Goal: Information Seeking & Learning: Learn about a topic

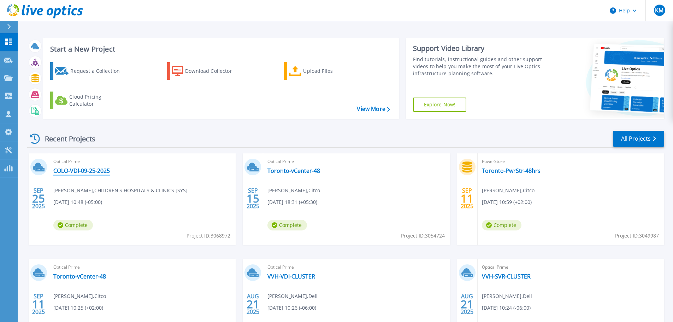
click at [87, 172] on link "COLO-VDI-09-25-2025" at bounding box center [81, 170] width 56 height 7
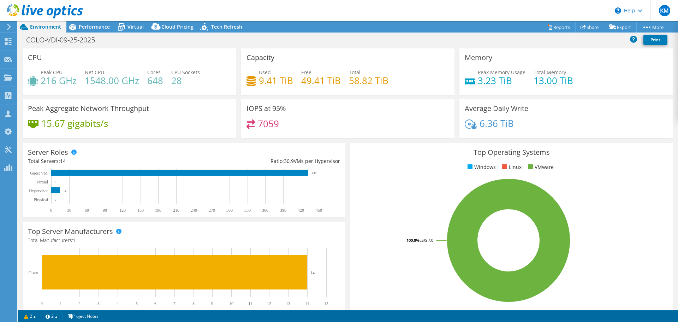
select select "USD"
click at [7, 43] on use at bounding box center [8, 41] width 7 height 7
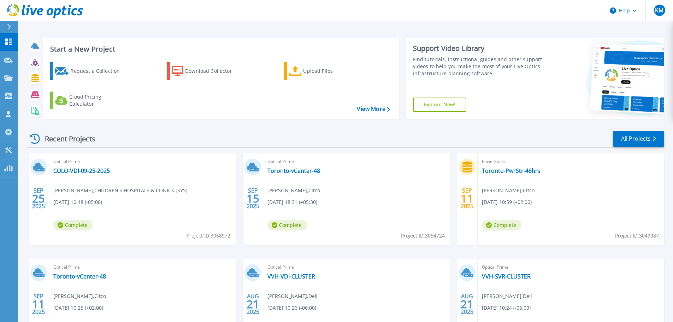
click at [537, 124] on div "Recent Projects All Projects [DATE] Optical Prime COLO-VDI-09-25-2025 [PERSON_N…" at bounding box center [345, 247] width 637 height 246
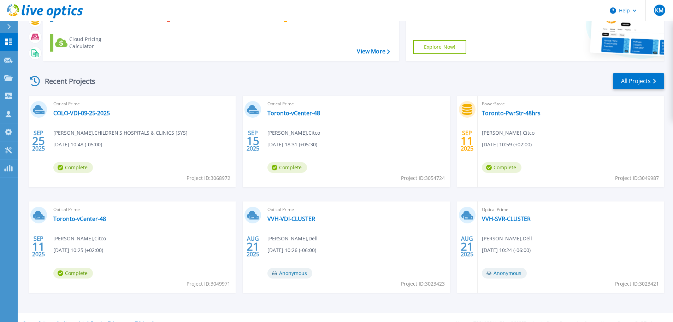
scroll to position [70, 0]
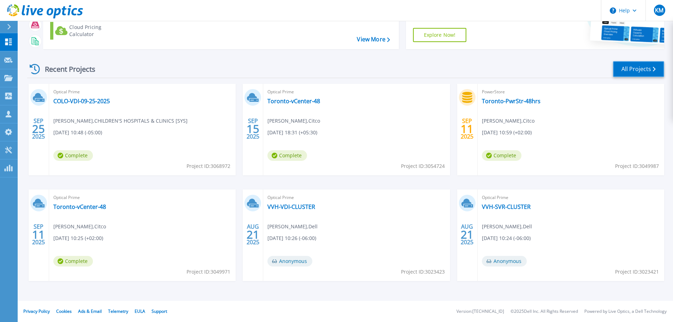
click at [639, 68] on link "All Projects" at bounding box center [638, 69] width 51 height 16
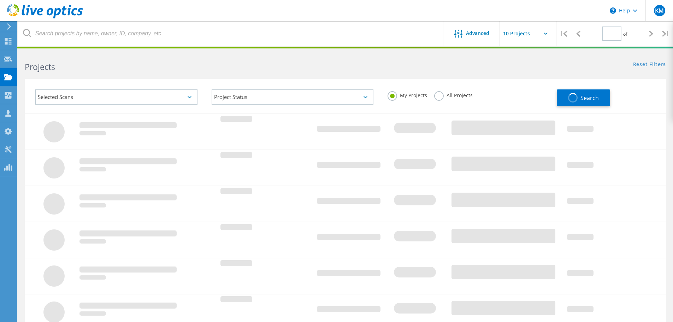
type input "3"
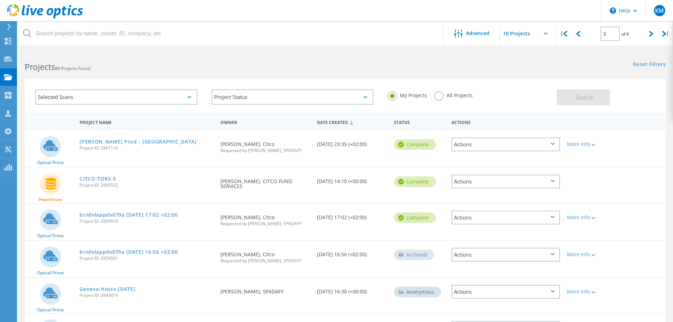
click at [443, 97] on label "All Projects" at bounding box center [453, 94] width 38 height 7
click at [0, 0] on input "All Projects" at bounding box center [0, 0] width 0 height 0
click at [150, 95] on div "Selected Scans" at bounding box center [116, 96] width 162 height 15
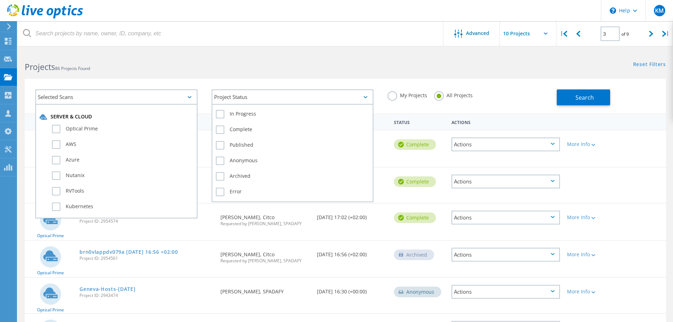
click at [296, 95] on div "Project Status" at bounding box center [292, 96] width 162 height 15
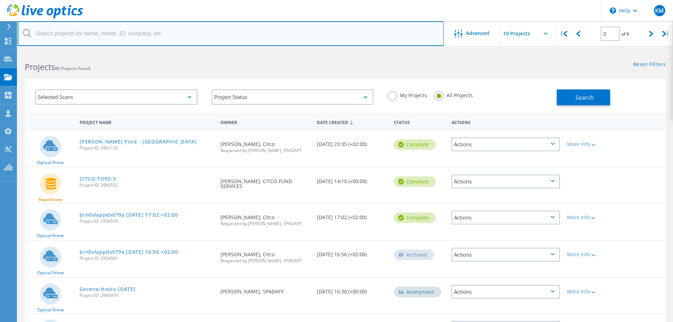
click at [158, 36] on input "text" at bounding box center [231, 33] width 426 height 25
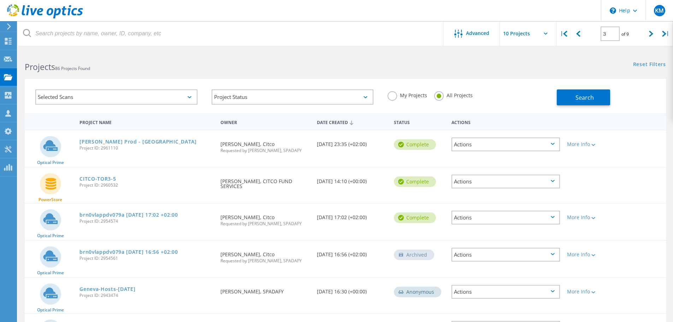
click at [515, 31] on input "text" at bounding box center [535, 33] width 71 height 25
click at [520, 88] on div "Show 40 Projects" at bounding box center [535, 87] width 70 height 12
type input "Show 40 Projects"
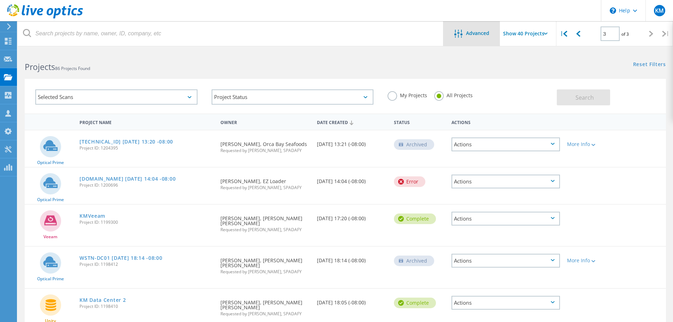
click at [478, 37] on div "Advanced" at bounding box center [471, 34] width 56 height 9
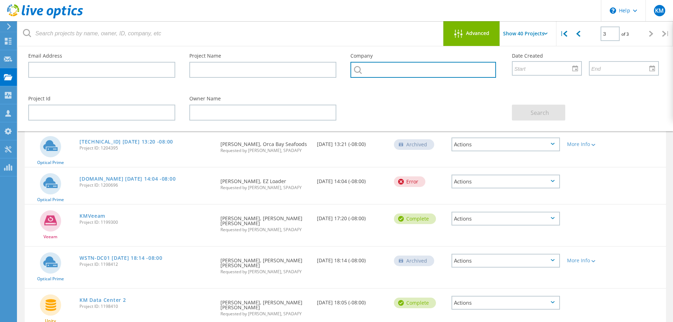
click at [395, 73] on input "text" at bounding box center [422, 70] width 145 height 16
type input "childrens"
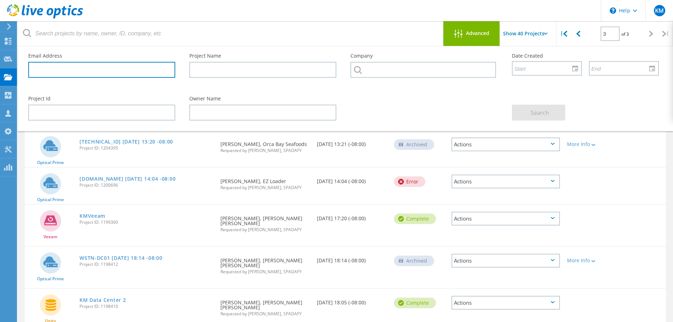
drag, startPoint x: 157, startPoint y: 73, endPoint x: 125, endPoint y: 69, distance: 32.8
click at [157, 73] on input "text" at bounding box center [101, 70] width 147 height 16
click at [116, 69] on input "text" at bounding box center [101, 70] width 147 height 16
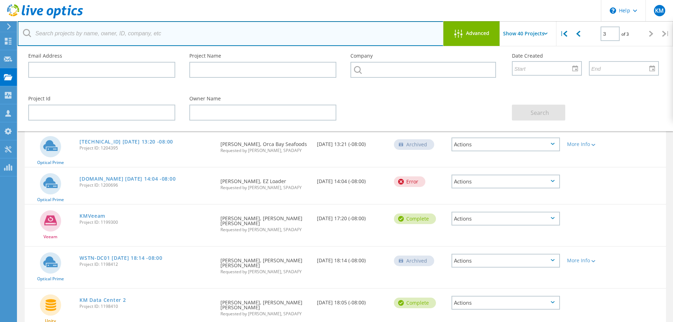
click at [122, 33] on input "text" at bounding box center [231, 33] width 426 height 25
type input "cesx61.childrensshc.org"
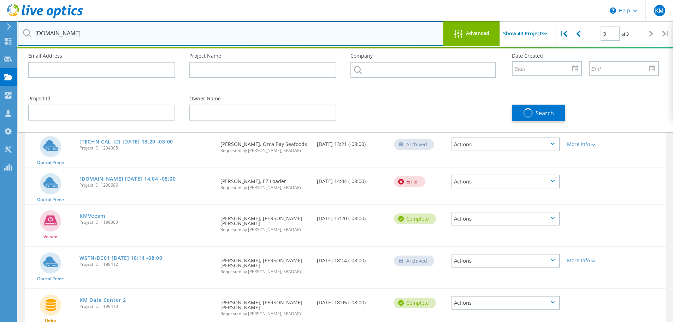
type input "1"
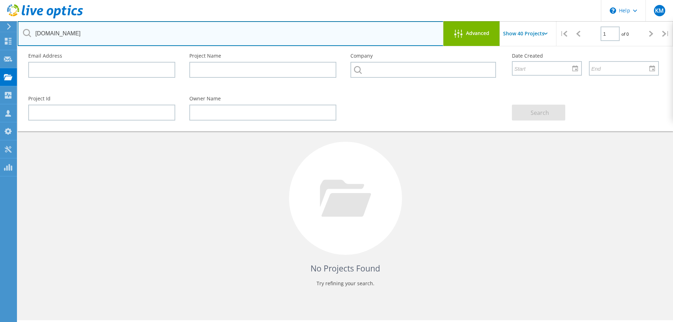
drag, startPoint x: 140, startPoint y: 32, endPoint x: 0, endPoint y: 19, distance: 140.8
click at [0, 51] on div "\n Help Explore Helpful Articles Contact Support KM Channel Partner Kyle Musch …" at bounding box center [336, 196] width 673 height 290
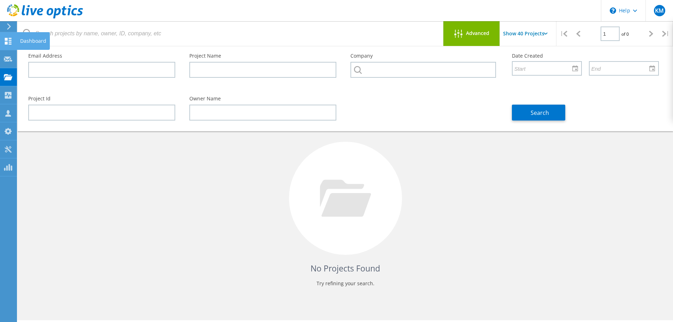
click at [8, 42] on icon at bounding box center [8, 41] width 8 height 7
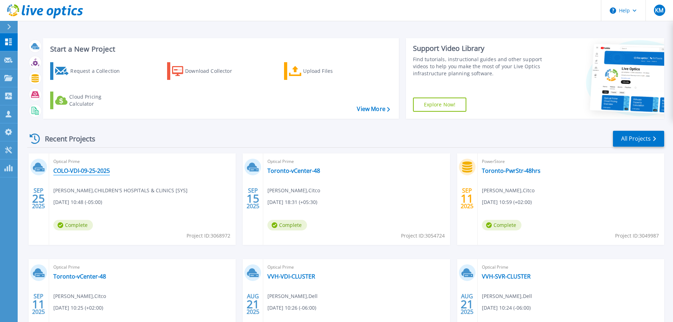
click at [94, 168] on link "COLO-VDI-09-25-2025" at bounding box center [81, 170] width 56 height 7
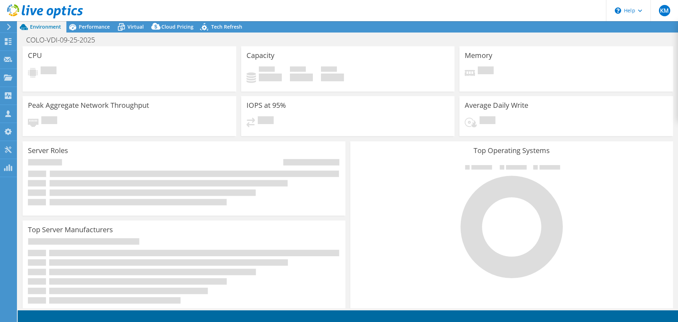
select select "USD"
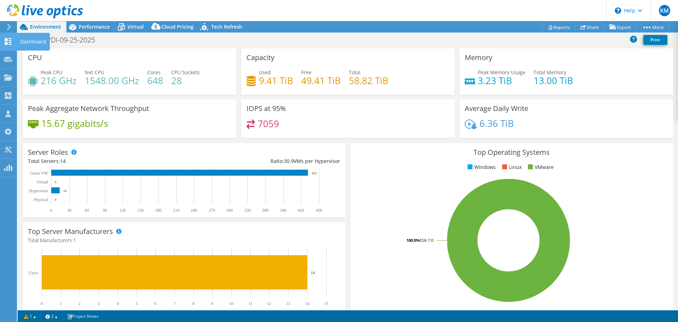
drag, startPoint x: 10, startPoint y: 41, endPoint x: 14, endPoint y: 41, distance: 5.0
click at [10, 41] on use at bounding box center [8, 41] width 7 height 7
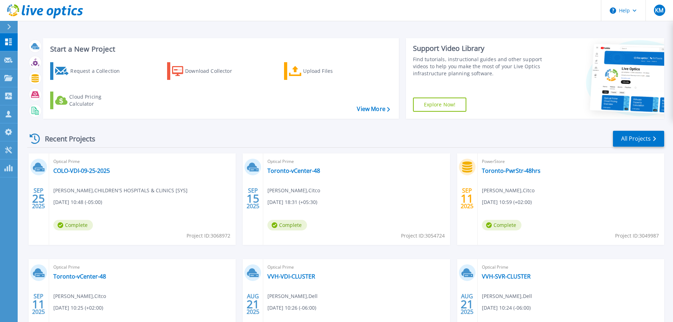
click at [251, 135] on div "Recent Projects All Projects" at bounding box center [345, 139] width 637 height 18
click at [41, 58] on p "Request Capture" at bounding box center [38, 60] width 40 height 18
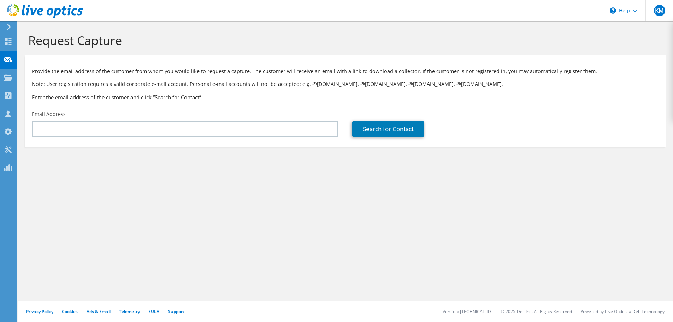
click at [270, 137] on div "Email Address" at bounding box center [185, 123] width 320 height 33
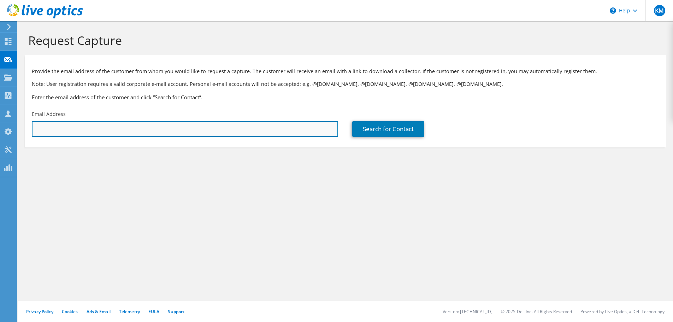
click at [274, 131] on input "text" at bounding box center [185, 129] width 306 height 16
type input "g"
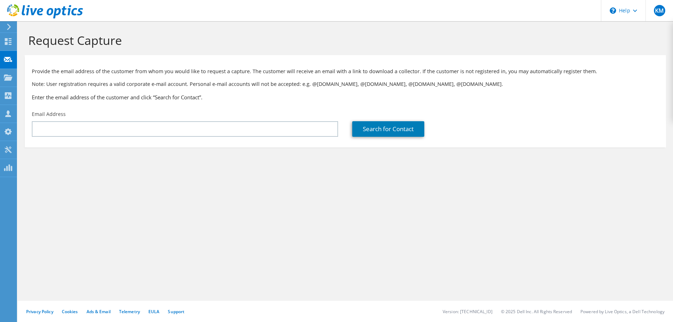
click at [48, 192] on div "Request Capture Provide the email address of the customer from whom you would l…" at bounding box center [345, 171] width 655 height 300
drag, startPoint x: 48, startPoint y: 167, endPoint x: 22, endPoint y: 131, distance: 44.9
click at [48, 167] on section "Request Capture Provide the email address of the customer from whom you would l…" at bounding box center [345, 101] width 655 height 161
click at [10, 96] on icon at bounding box center [8, 95] width 8 height 7
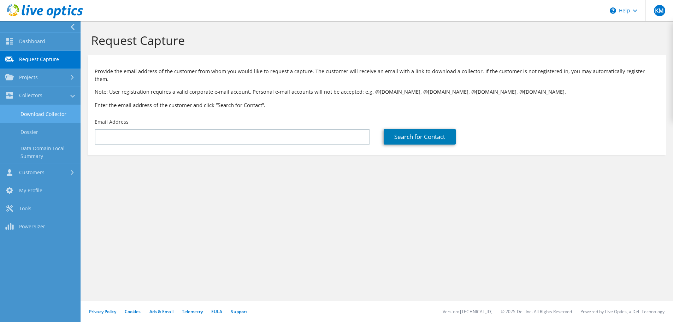
click at [51, 116] on link "Download Collector" at bounding box center [40, 114] width 81 height 18
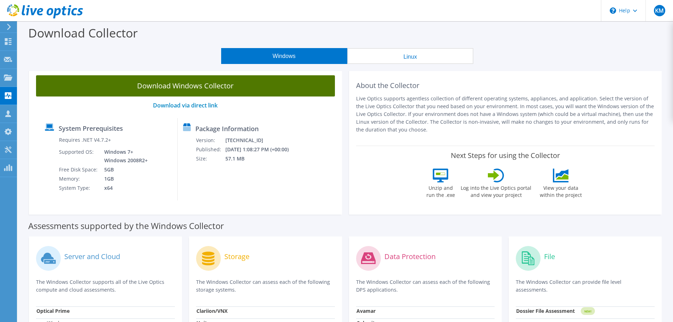
click at [195, 85] on link "Download Windows Collector" at bounding box center [185, 85] width 299 height 21
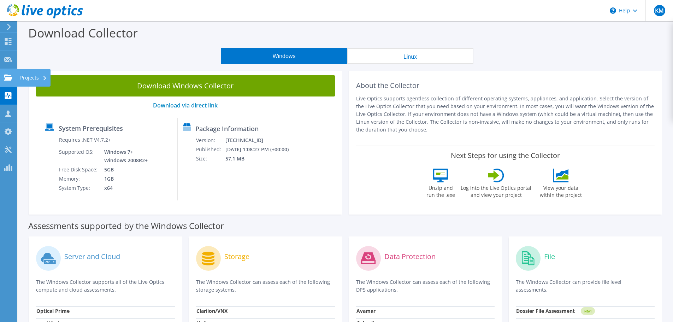
click at [7, 74] on use at bounding box center [8, 77] width 8 height 6
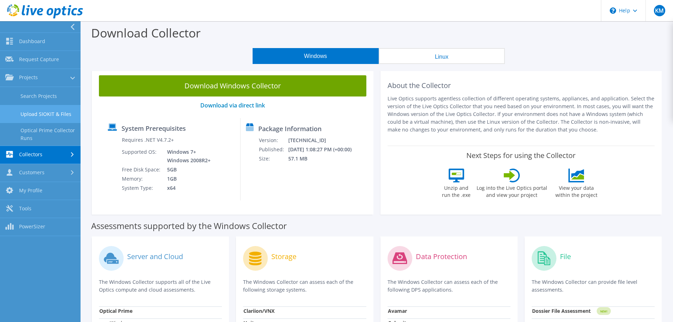
click at [38, 114] on link "Upload SIOKIT & Files" at bounding box center [40, 114] width 81 height 18
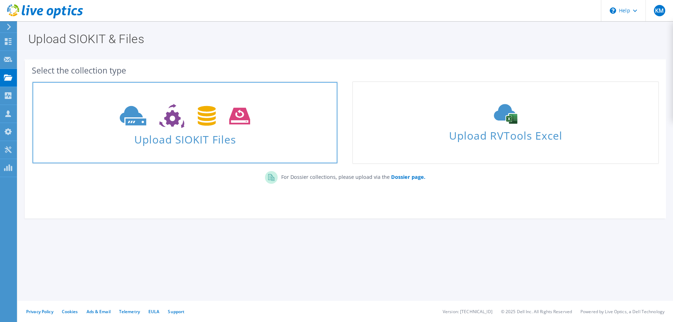
click at [156, 119] on icon at bounding box center [185, 116] width 130 height 24
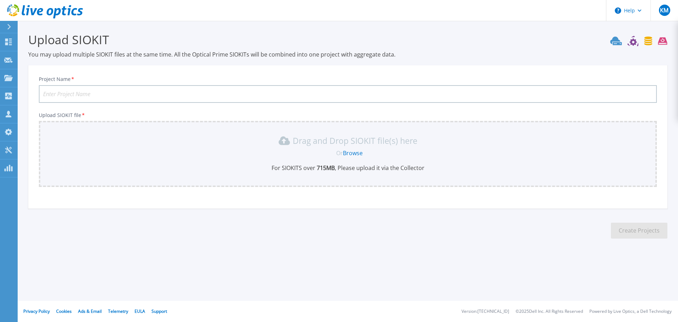
click at [358, 141] on p "Drag and Drop SIOKIT file(s) here" at bounding box center [355, 140] width 125 height 7
click at [157, 87] on input "Project Name *" at bounding box center [348, 94] width 618 height 18
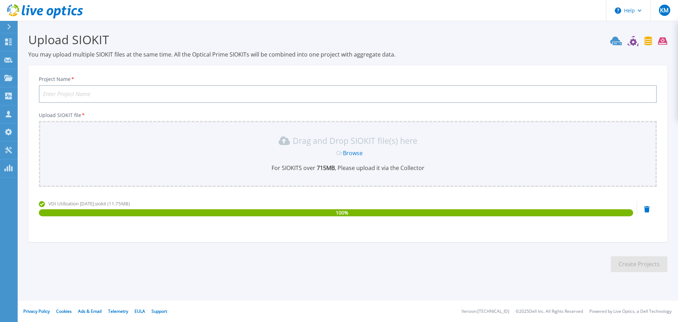
click at [194, 87] on input "Project Name *" at bounding box center [348, 94] width 618 height 18
click at [204, 96] on input "Project Name *" at bounding box center [348, 94] width 618 height 18
type input "ChildrensMN VDI Utilization [DATE]"
click at [639, 267] on button "Create Projects" at bounding box center [639, 264] width 56 height 16
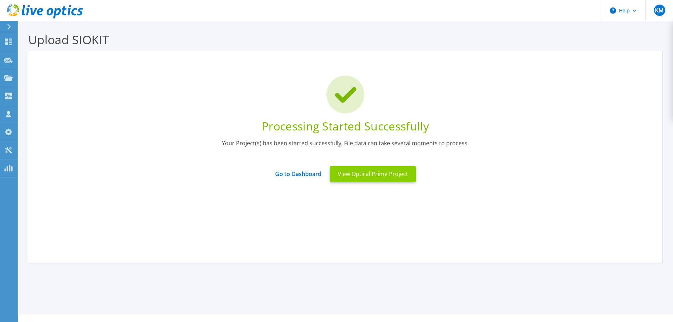
click at [352, 169] on button "View Optical Prime Project" at bounding box center [373, 174] width 86 height 16
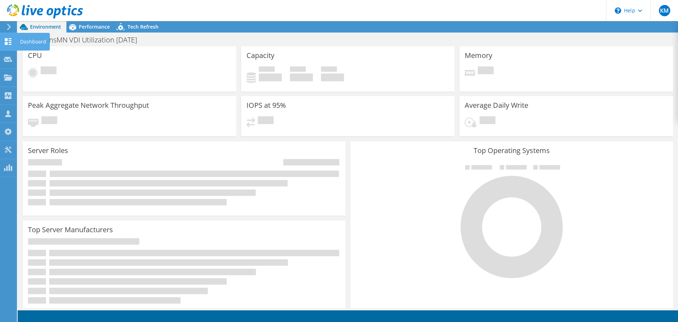
click at [11, 46] on div at bounding box center [8, 42] width 8 height 8
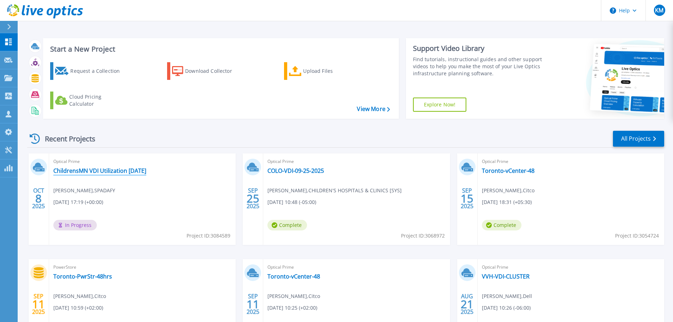
click at [109, 173] on link "ChildrensMN VDI Utilization [DATE]" at bounding box center [99, 170] width 93 height 7
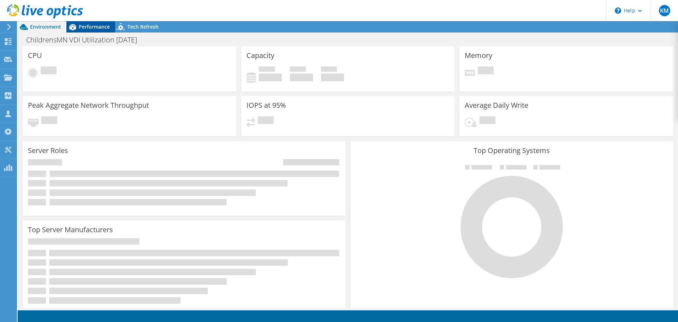
click at [89, 28] on span "Performance" at bounding box center [94, 26] width 31 height 7
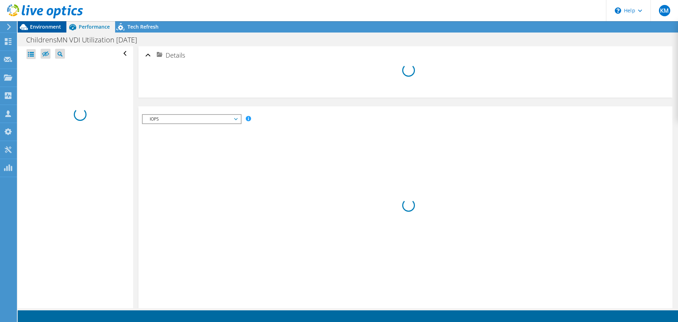
click at [40, 29] on span "Environment" at bounding box center [45, 26] width 31 height 7
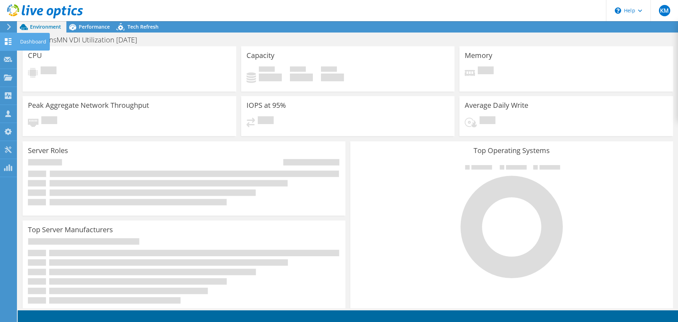
click at [10, 43] on icon at bounding box center [8, 41] width 8 height 7
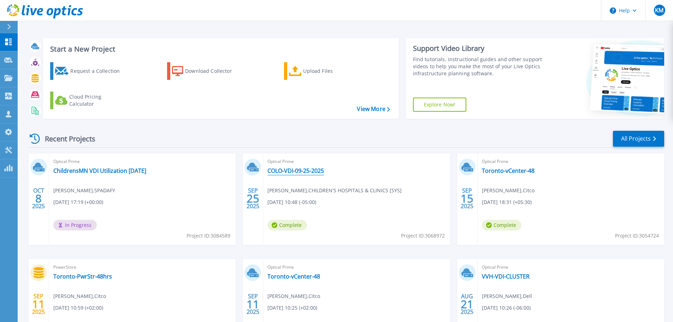
click at [312, 170] on link "COLO-VDI-09-25-2025" at bounding box center [295, 170] width 56 height 7
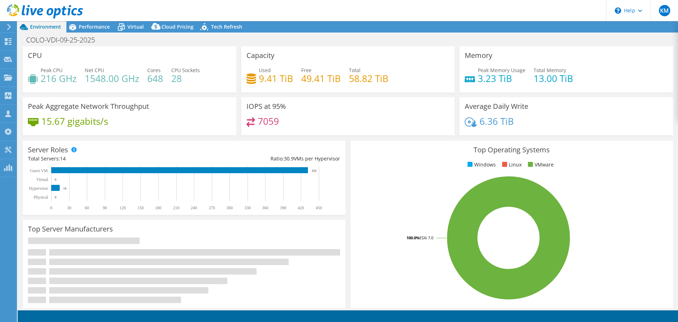
select select "USD"
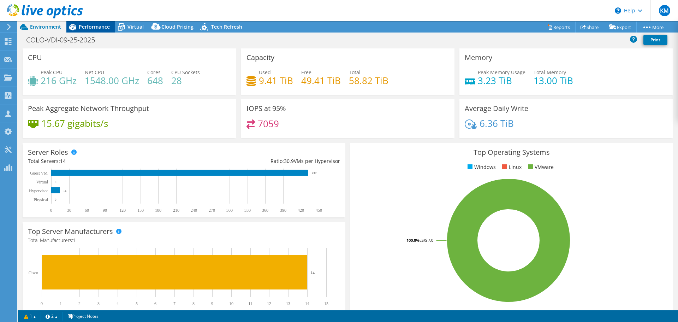
click at [101, 28] on span "Performance" at bounding box center [94, 26] width 31 height 7
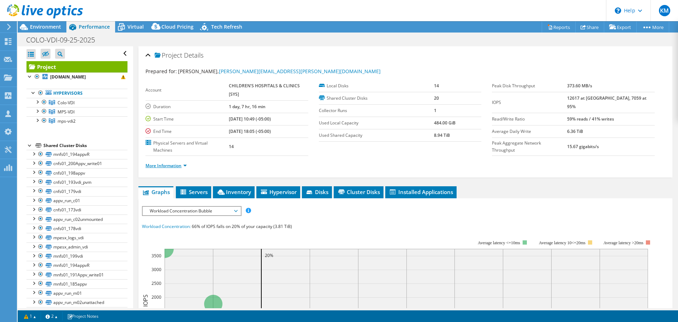
click at [174, 166] on link "More Information" at bounding box center [165, 165] width 41 height 6
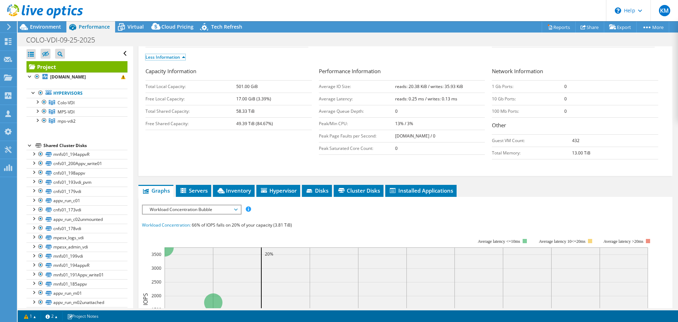
scroll to position [212, 0]
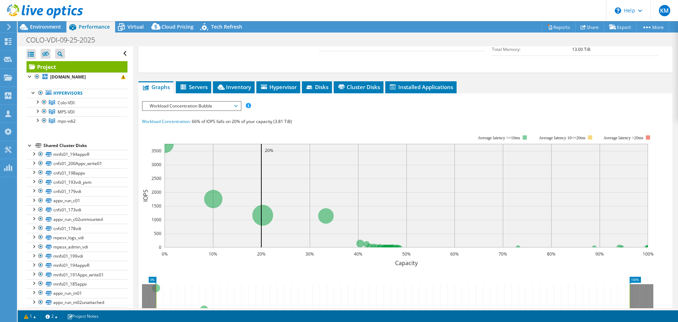
click at [209, 103] on span "Workload Concentration Bubble" at bounding box center [191, 106] width 91 height 8
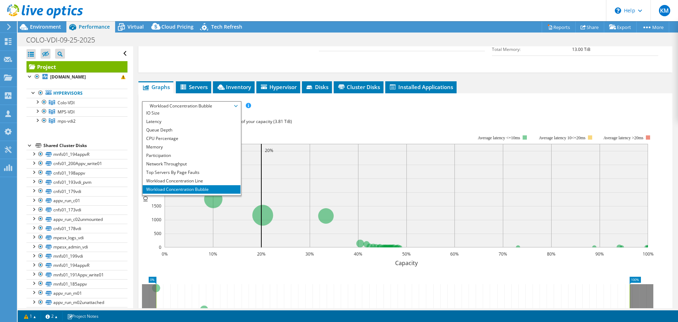
scroll to position [25, 0]
click at [189, 189] on li "All" at bounding box center [192, 190] width 98 height 8
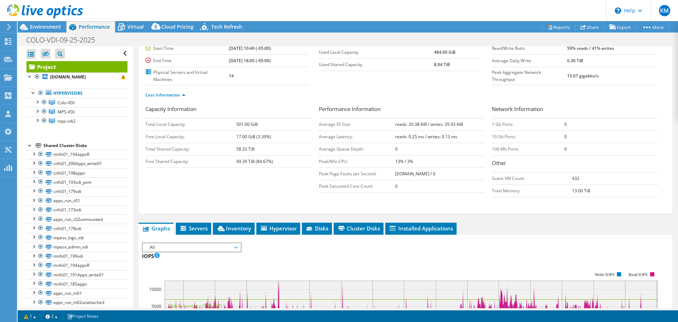
scroll to position [0, 0]
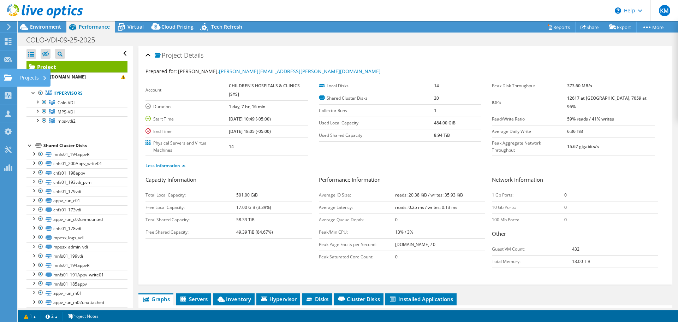
click at [9, 76] on use at bounding box center [8, 77] width 8 height 6
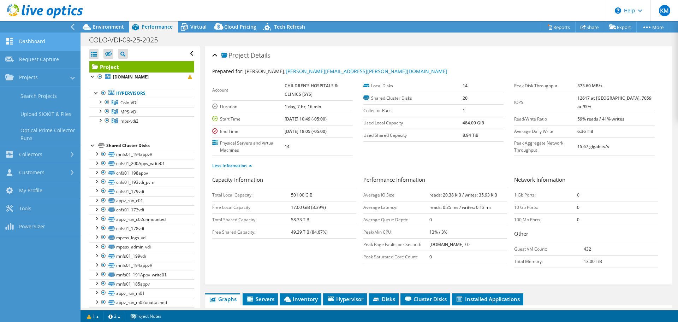
click at [36, 41] on link "Dashboard" at bounding box center [40, 42] width 81 height 18
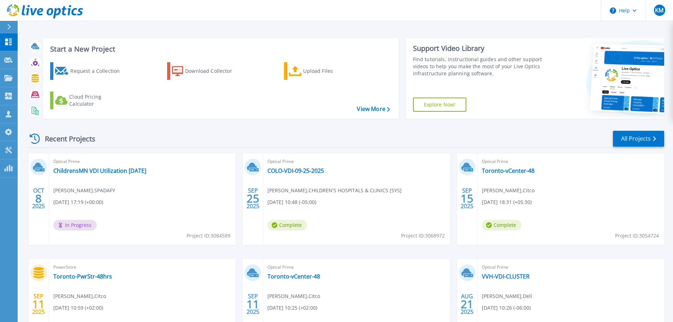
click at [100, 175] on div "Optical Prime ChildrensMN VDI Utilization 25.10.01 Kyle Musch , SPADAFY 10/08/2…" at bounding box center [142, 198] width 186 height 91
click at [101, 168] on link "ChildrensMN VDI Utilization 25.10.01" at bounding box center [99, 170] width 93 height 7
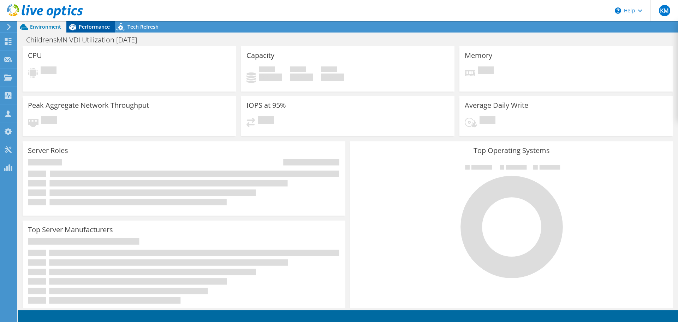
click at [96, 29] on span "Performance" at bounding box center [94, 26] width 31 height 7
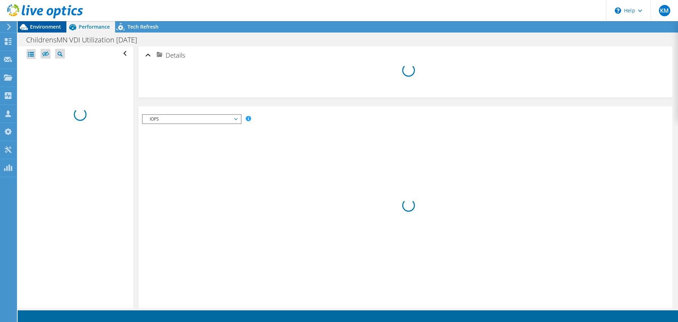
click at [49, 30] on span "Environment" at bounding box center [45, 26] width 31 height 7
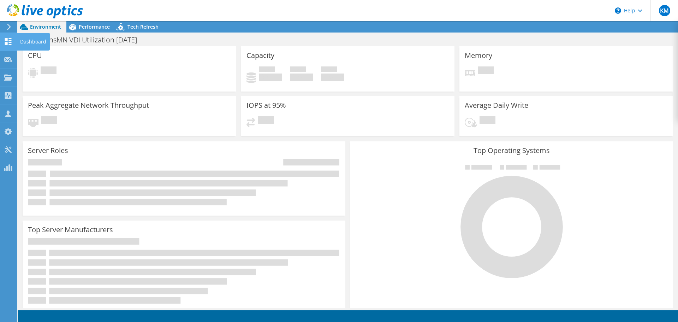
click at [10, 44] on use at bounding box center [8, 41] width 7 height 7
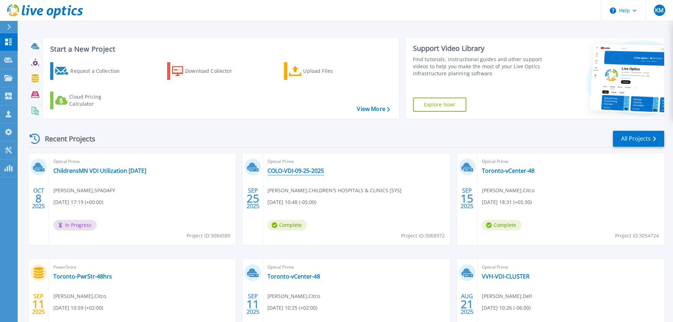
click at [286, 173] on link "COLO-VDI-09-25-2025" at bounding box center [295, 170] width 56 height 7
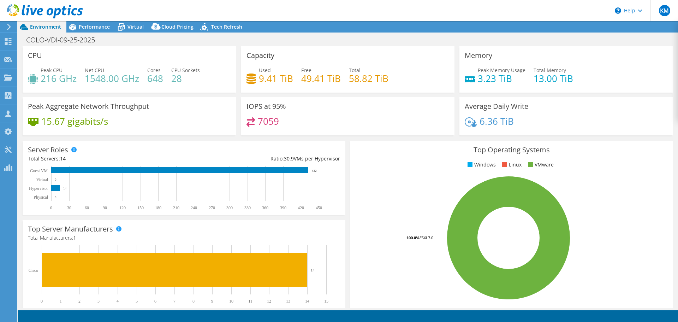
select select "USD"
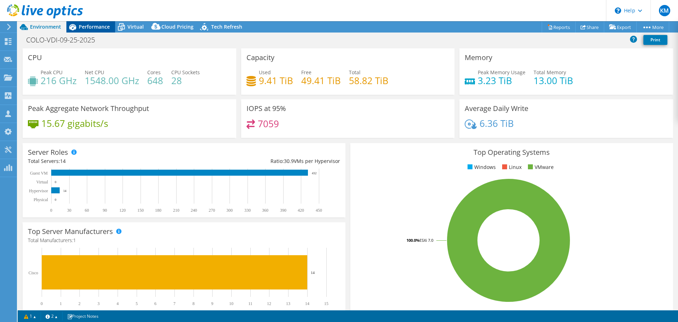
click at [90, 27] on span "Performance" at bounding box center [94, 26] width 31 height 7
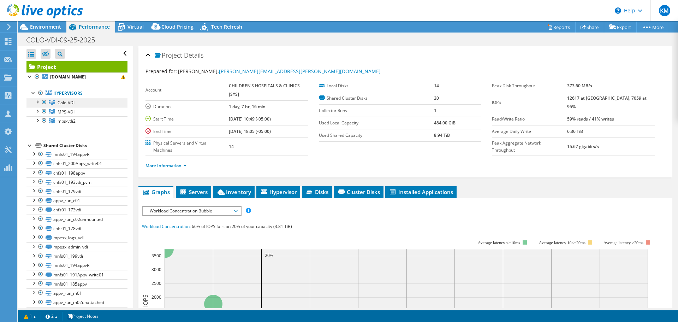
drag, startPoint x: 76, startPoint y: 101, endPoint x: 76, endPoint y: 105, distance: 4.3
click at [76, 101] on link "Colo-VDI" at bounding box center [76, 102] width 101 height 9
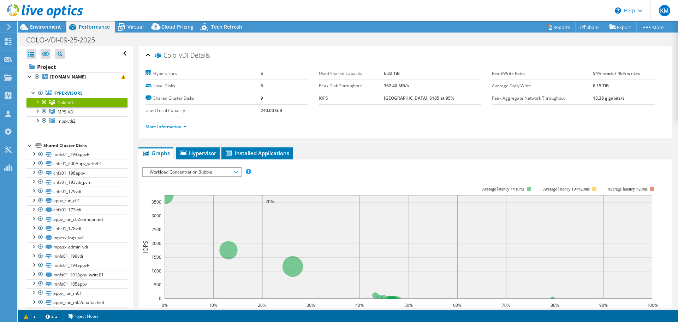
click at [37, 102] on div at bounding box center [37, 101] width 7 height 7
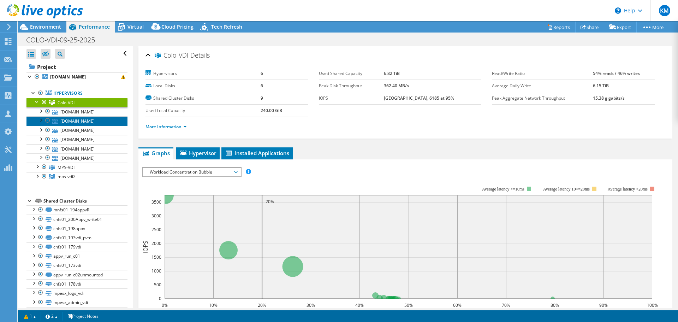
click at [69, 118] on link "cesx65.childrenshc.org" at bounding box center [76, 120] width 101 height 9
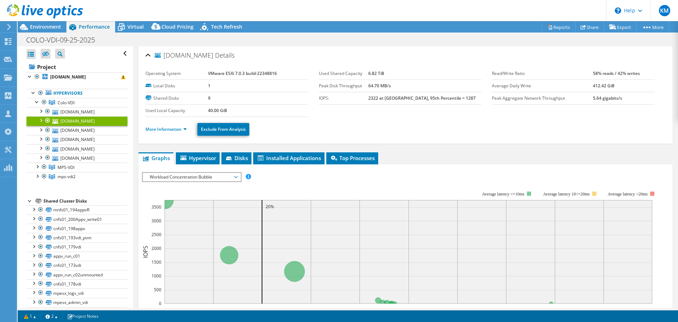
click at [41, 119] on div at bounding box center [40, 119] width 7 height 7
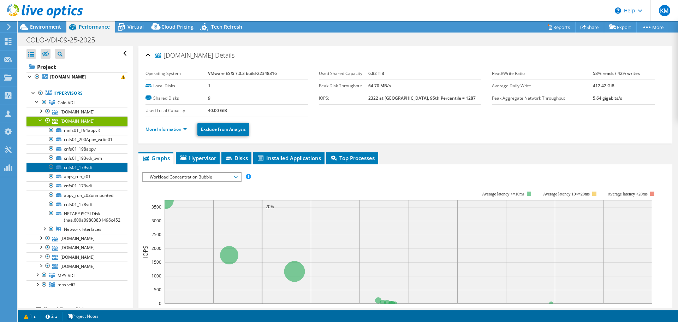
click at [85, 168] on link "cnfs01_179vdi" at bounding box center [76, 166] width 101 height 9
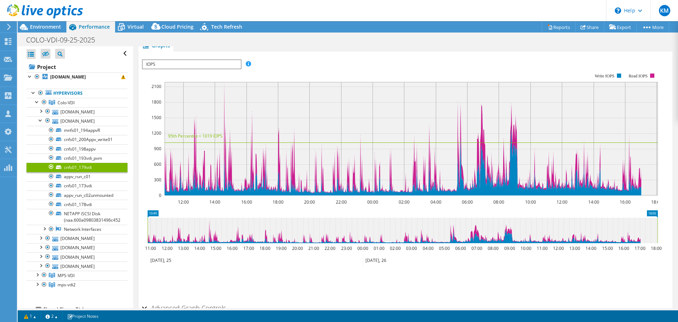
scroll to position [60, 0]
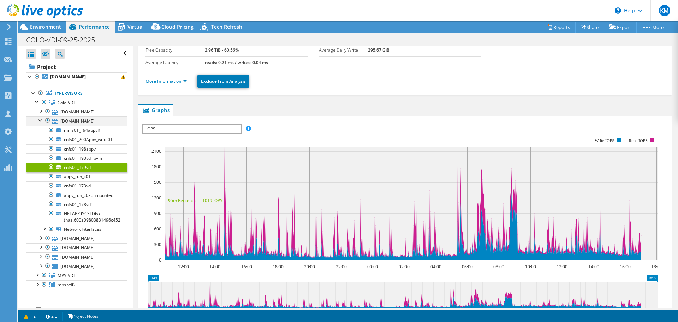
click at [41, 120] on div at bounding box center [40, 119] width 7 height 7
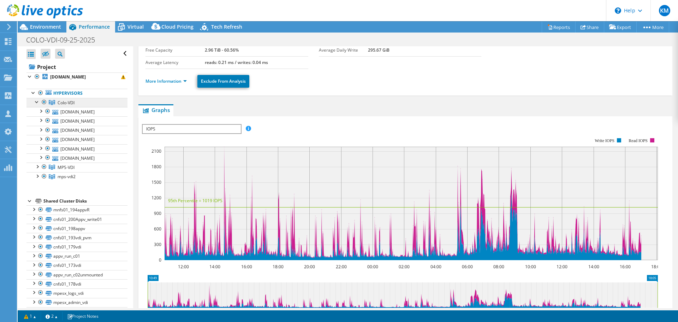
click at [60, 102] on span "Colo-VDI" at bounding box center [66, 103] width 17 height 6
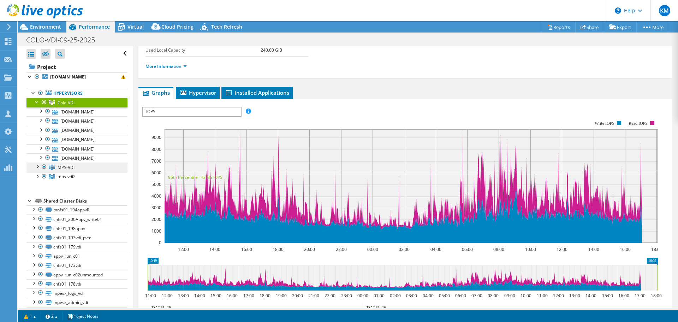
click at [68, 171] on link "MPS-VDI" at bounding box center [76, 166] width 101 height 9
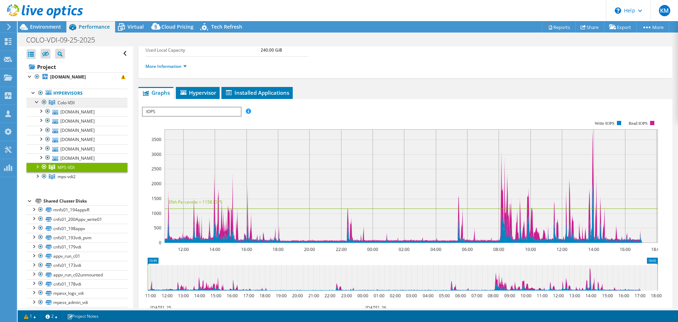
click at [79, 102] on link "Colo-VDI" at bounding box center [76, 102] width 101 height 9
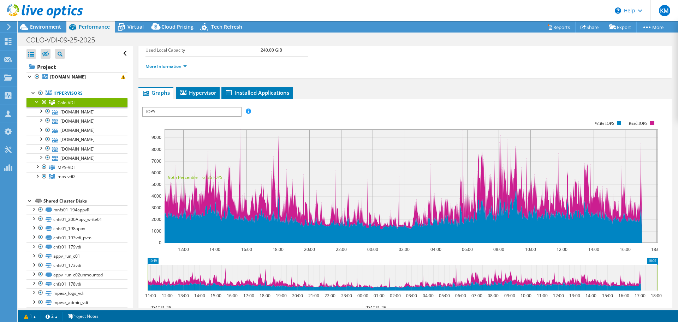
click at [35, 101] on div at bounding box center [37, 101] width 7 height 7
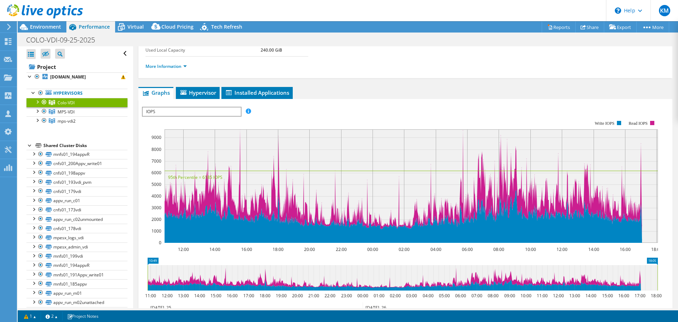
click at [196, 113] on span "IOPS" at bounding box center [192, 111] width 98 height 8
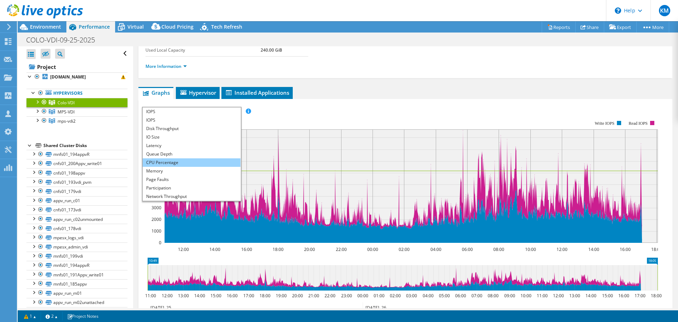
click at [194, 163] on li "CPU Percentage" at bounding box center [192, 162] width 98 height 8
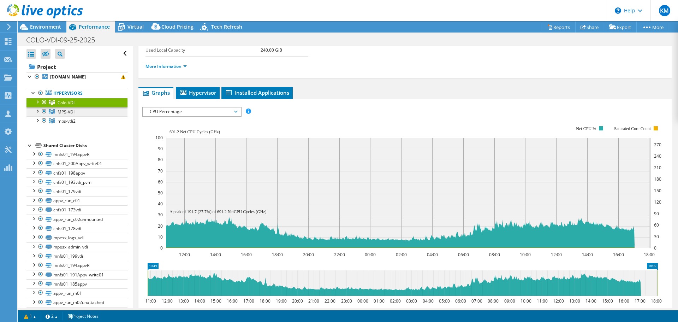
click at [66, 113] on span "MPS-VDI" at bounding box center [66, 112] width 17 height 6
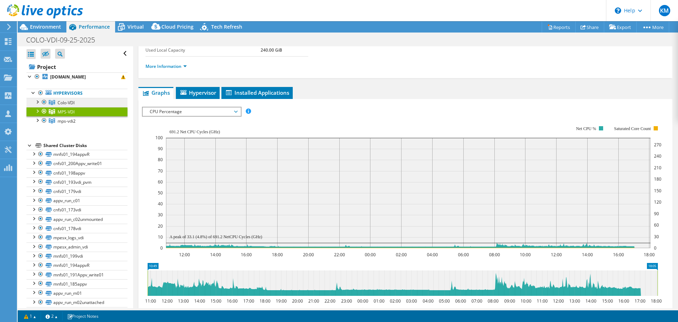
click at [64, 104] on span "Colo-VDI" at bounding box center [66, 103] width 17 height 6
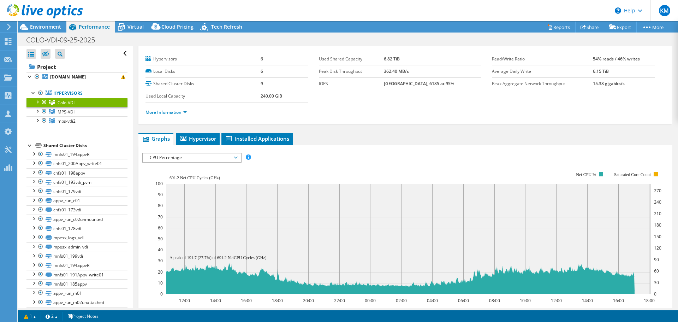
scroll to position [0, 0]
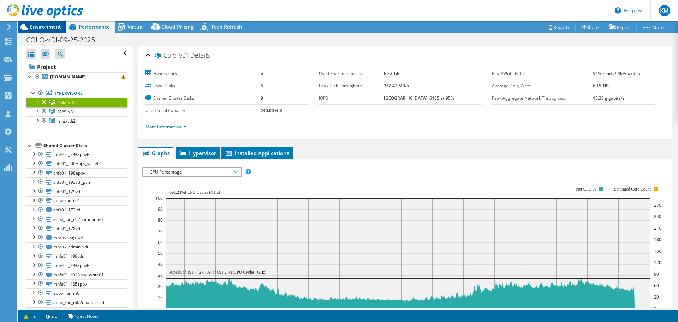
click at [39, 27] on span "Environment" at bounding box center [45, 26] width 31 height 7
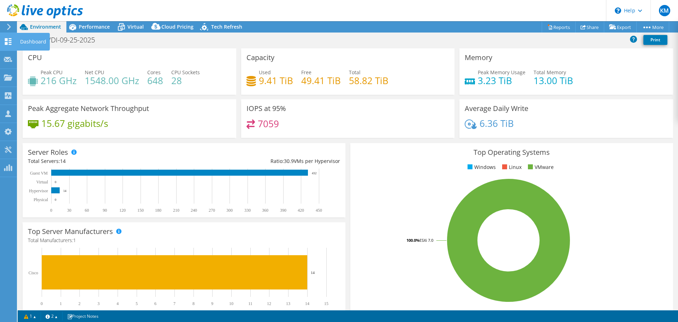
click at [7, 43] on use at bounding box center [8, 41] width 7 height 7
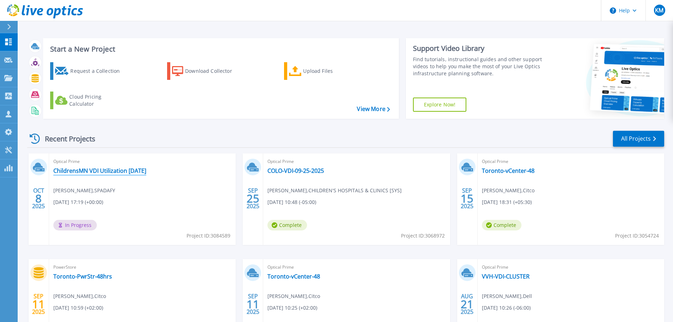
click at [132, 170] on link "ChildrensMN VDI Utilization [DATE]" at bounding box center [99, 170] width 93 height 7
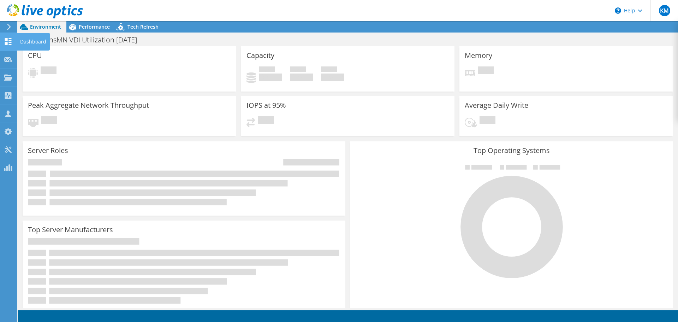
drag, startPoint x: 10, startPoint y: 42, endPoint x: 40, endPoint y: 44, distance: 29.7
click at [10, 42] on use at bounding box center [8, 41] width 7 height 7
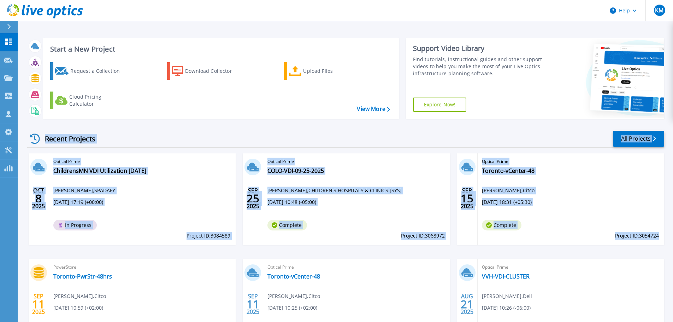
drag, startPoint x: 25, startPoint y: 133, endPoint x: 658, endPoint y: 238, distance: 642.0
click at [658, 238] on div "Start a New Project Request a Collection Download Collector Upload Files Cloud …" at bounding box center [345, 185] width 655 height 370
click at [660, 240] on div "Optical Prime Toronto-vCenter-48 Joe Nolan , Citco 09/15/2025, 18:31 (+05:30) C…" at bounding box center [570, 198] width 186 height 91
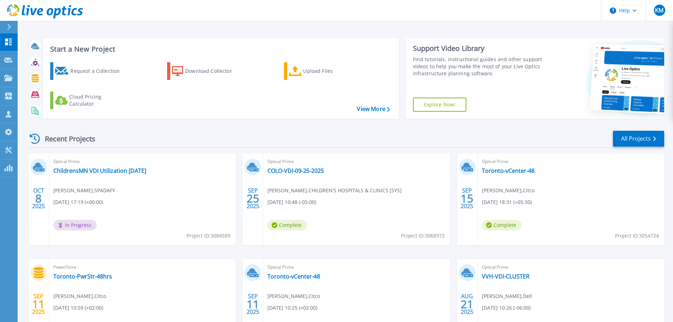
click at [660, 240] on div "Optical Prime Toronto-vCenter-48 Joe Nolan , Citco 09/15/2025, 18:31 (+05:30) C…" at bounding box center [570, 198] width 186 height 91
drag, startPoint x: 660, startPoint y: 237, endPoint x: 588, endPoint y: 233, distance: 71.8
click at [588, 233] on div "Optical Prime Toronto-vCenter-48 Joe Nolan , Citco 09/15/2025, 18:31 (+05:30) C…" at bounding box center [570, 198] width 186 height 91
click at [81, 170] on link "ChildrensMN VDI Utilization [DATE]" at bounding box center [99, 170] width 93 height 7
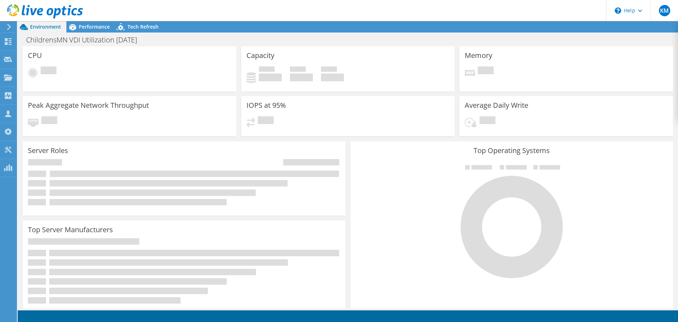
click at [44, 29] on span "Environment" at bounding box center [45, 26] width 31 height 7
click at [84, 23] on div "Performance" at bounding box center [90, 26] width 49 height 11
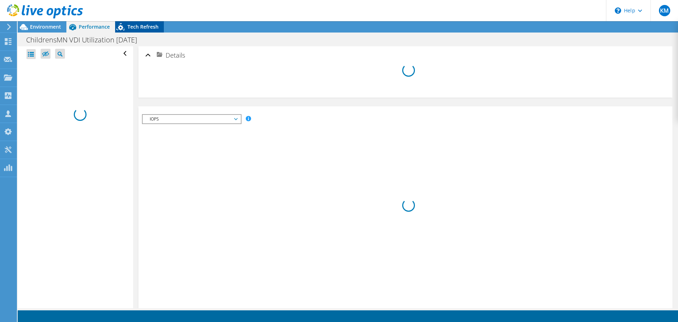
click at [148, 29] on span "Tech Refresh" at bounding box center [142, 26] width 31 height 7
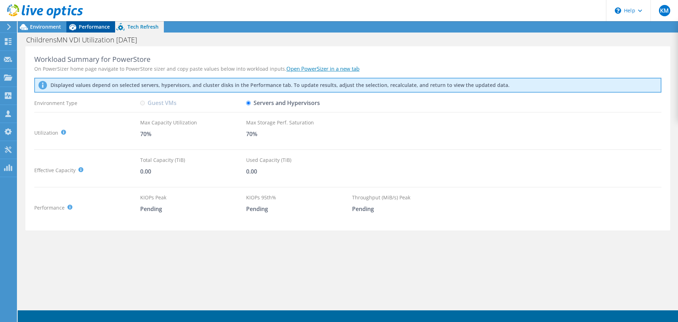
click at [87, 27] on span "Performance" at bounding box center [94, 26] width 31 height 7
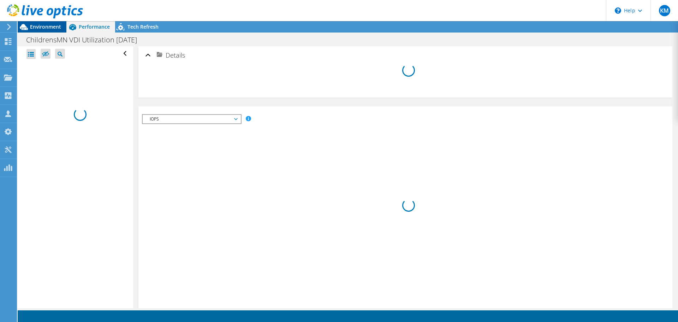
click at [49, 26] on span "Environment" at bounding box center [45, 26] width 31 height 7
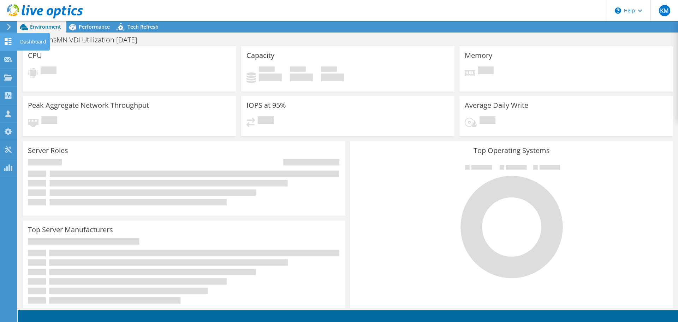
click at [7, 40] on use at bounding box center [8, 41] width 7 height 7
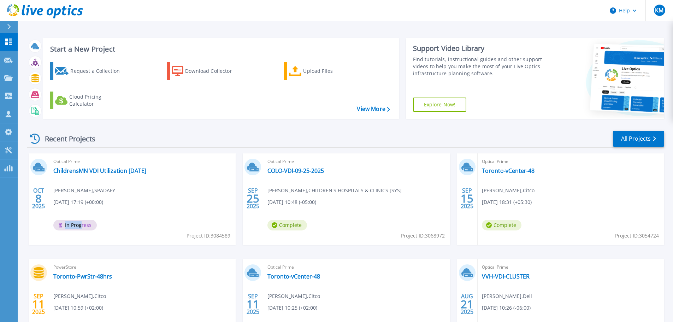
drag, startPoint x: 96, startPoint y: 227, endPoint x: 82, endPoint y: 226, distance: 14.1
click at [82, 226] on span "In Progress" at bounding box center [74, 225] width 43 height 11
click at [114, 232] on div "Optical Prime ChildrensMN VDI Utilization 25.10.01 Kyle Musch , SPADAFY 10/08/2…" at bounding box center [142, 198] width 186 height 91
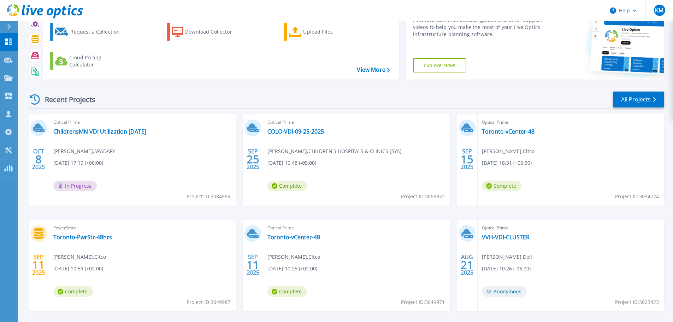
scroll to position [70, 0]
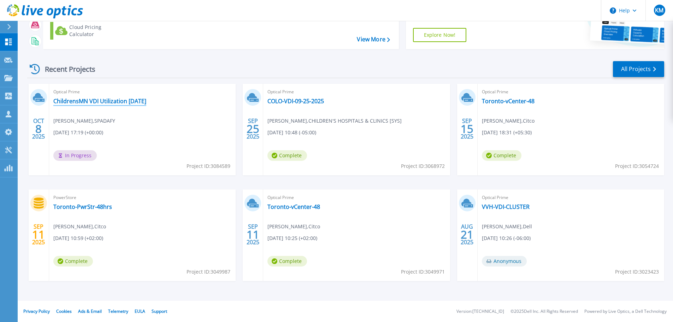
click at [112, 105] on link "ChildrensMN VDI Utilization [DATE]" at bounding box center [99, 100] width 93 height 7
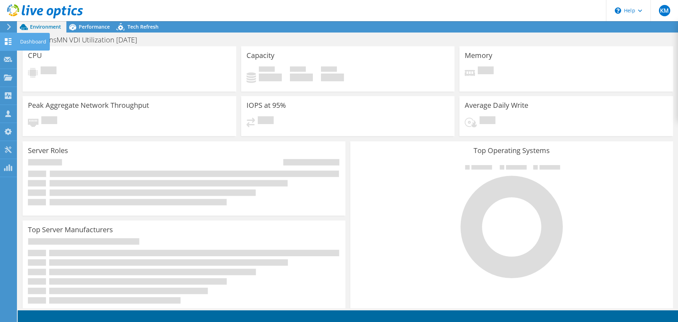
click at [8, 40] on icon at bounding box center [8, 41] width 8 height 7
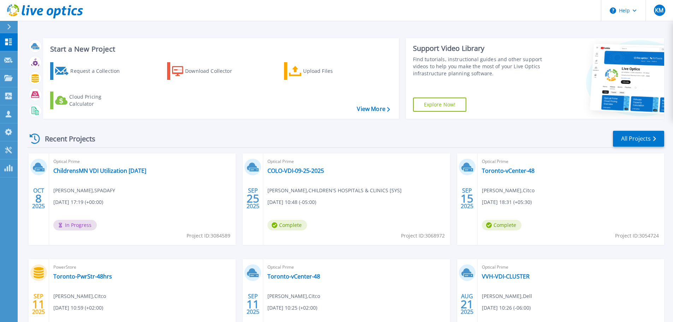
click at [24, 129] on div "Start a New Project Request a Collection Download Collector Upload Files Cloud …" at bounding box center [345, 185] width 655 height 370
drag, startPoint x: 24, startPoint y: 129, endPoint x: 128, endPoint y: 143, distance: 104.8
click at [128, 143] on div "Start a New Project Request a Collection Download Collector Upload Files Cloud …" at bounding box center [345, 185] width 655 height 370
drag, startPoint x: 127, startPoint y: 143, endPoint x: 94, endPoint y: 142, distance: 33.6
click at [94, 142] on div "Recent Projects All Projects" at bounding box center [345, 139] width 637 height 18
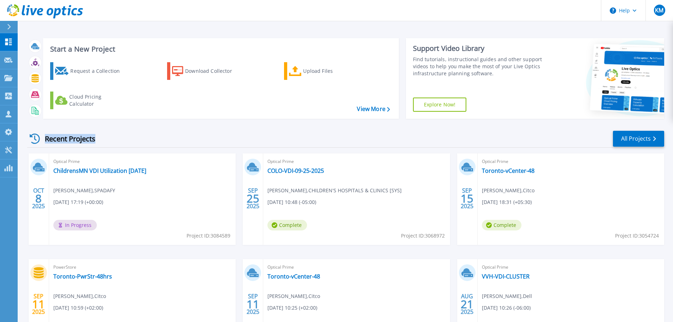
drag, startPoint x: 67, startPoint y: 252, endPoint x: 82, endPoint y: 247, distance: 15.3
click at [67, 252] on div "OCT 8 2025 Optical Prime ChildrensMN VDI Utilization 25.10.01 Kyle Musch , SPAD…" at bounding box center [343, 258] width 642 height 211
click at [97, 171] on link "ChildrensMN VDI Utilization [DATE]" at bounding box center [99, 170] width 93 height 7
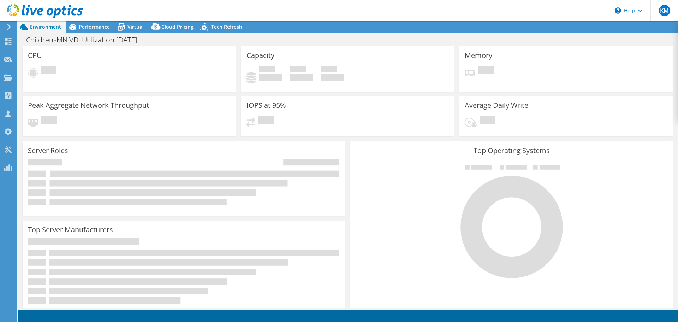
select select "USD"
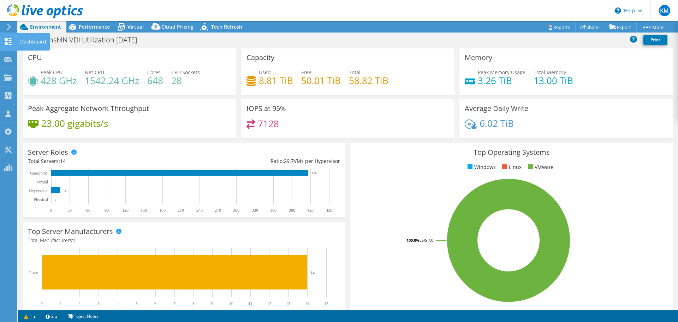
click at [10, 41] on use at bounding box center [8, 41] width 7 height 7
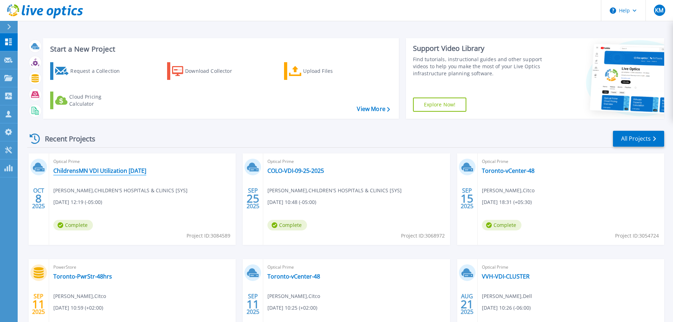
click at [120, 169] on link "ChildrensMN VDI Utilization [DATE]" at bounding box center [99, 170] width 93 height 7
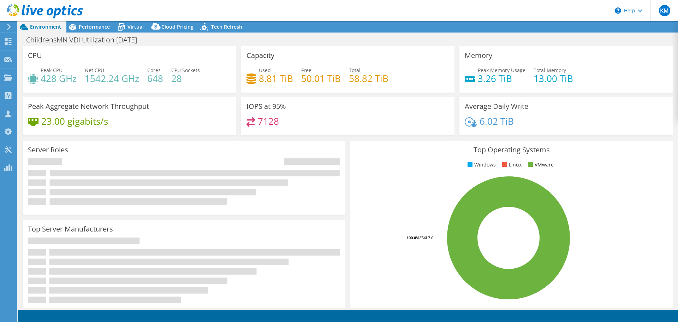
select select "USD"
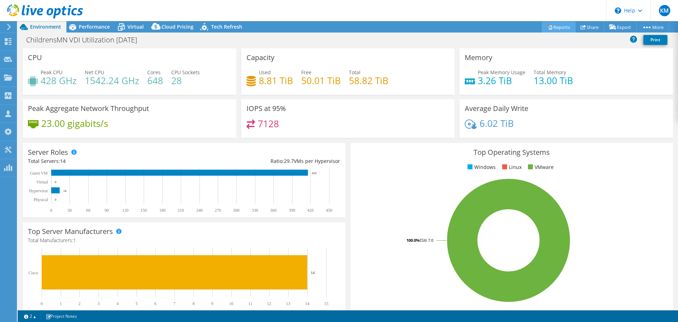
click at [558, 28] on link "Reports" at bounding box center [559, 27] width 34 height 11
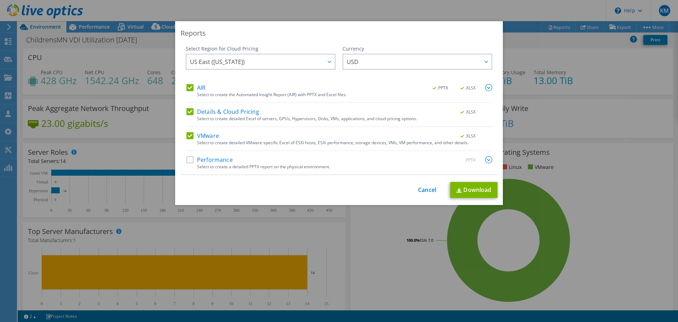
click at [186, 159] on label "Performance" at bounding box center [209, 159] width 46 height 7
click at [0, 0] on input "Performance" at bounding box center [0, 0] width 0 height 0
click at [487, 160] on img at bounding box center [488, 159] width 7 height 7
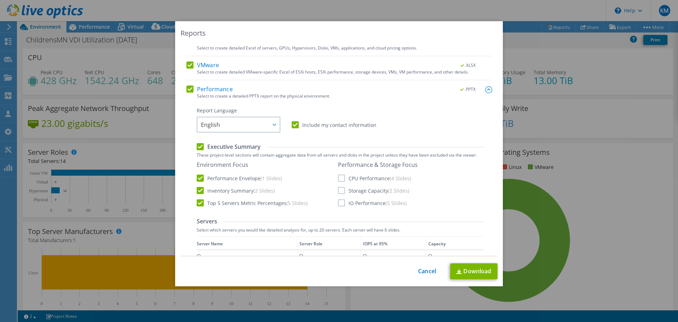
scroll to position [141, 0]
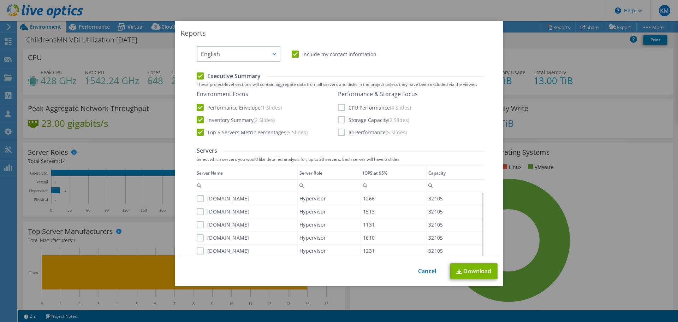
click at [338, 106] on label "CPU Performance (4 Slides)" at bounding box center [374, 107] width 73 height 7
click at [0, 0] on input "CPU Performance (4 Slides)" at bounding box center [0, 0] width 0 height 0
click at [338, 119] on label "Storage Capacity (2 Slides)" at bounding box center [373, 119] width 71 height 7
click at [0, 0] on input "Storage Capacity (2 Slides)" at bounding box center [0, 0] width 0 height 0
click at [338, 132] on label "IO Performance (5 Slides)" at bounding box center [372, 132] width 69 height 7
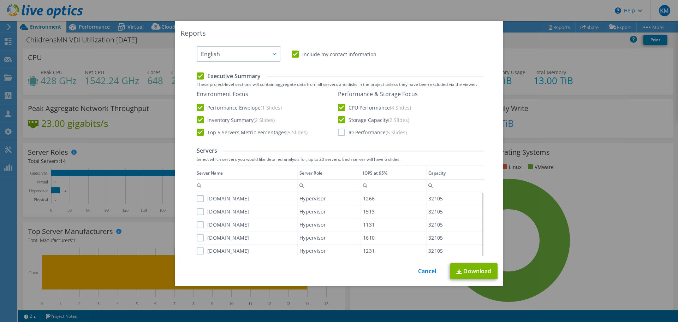
click at [0, 0] on input "IO Performance (5 Slides)" at bounding box center [0, 0] width 0 height 0
click at [192, 132] on div "Performance .PPTX Select to create a detailed PPTX report on the physical envir…" at bounding box center [339, 296] width 306 height 563
click at [197, 130] on label "Top 5 Servers Metric Percentages (5 Slides)" at bounding box center [252, 132] width 111 height 7
click at [0, 0] on input "Top 5 Servers Metric Percentages (5 Slides)" at bounding box center [0, 0] width 0 height 0
click at [198, 117] on label "Inventory Summary (2 Slides)" at bounding box center [236, 119] width 78 height 7
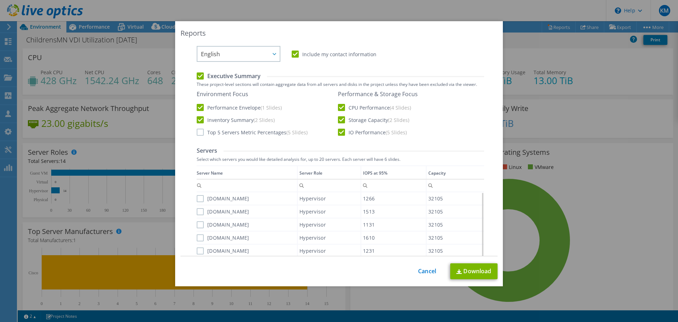
click at [0, 0] on input "Inventory Summary (2 Slides)" at bounding box center [0, 0] width 0 height 0
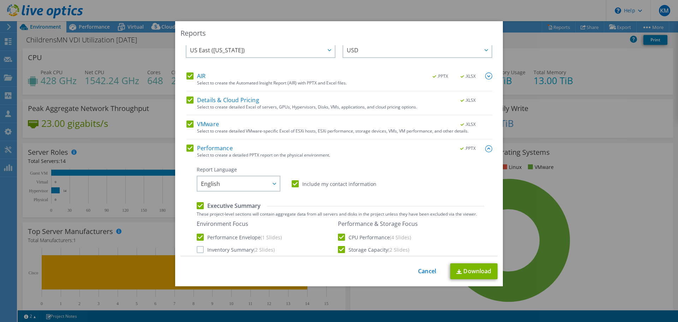
scroll to position [4, 0]
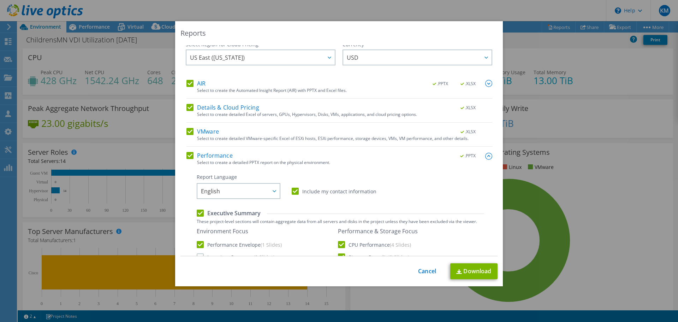
click at [485, 83] on img at bounding box center [488, 83] width 7 height 7
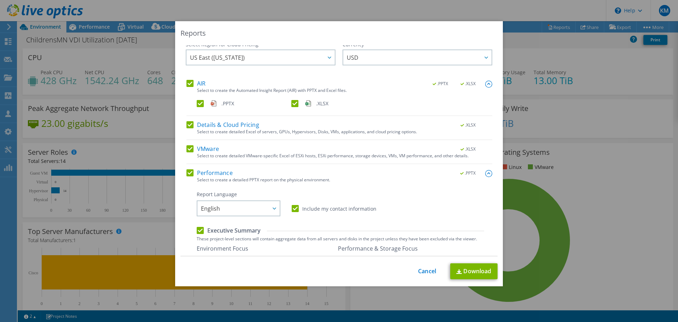
click at [292, 104] on label ".XLSX" at bounding box center [337, 103] width 93 height 7
click at [0, 0] on input ".XLSX" at bounding box center [0, 0] width 0 height 0
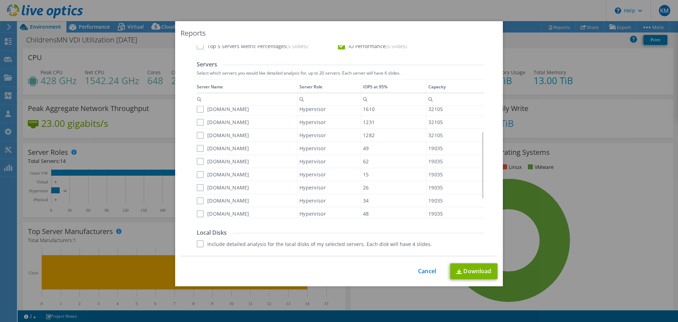
scroll to position [251, 0]
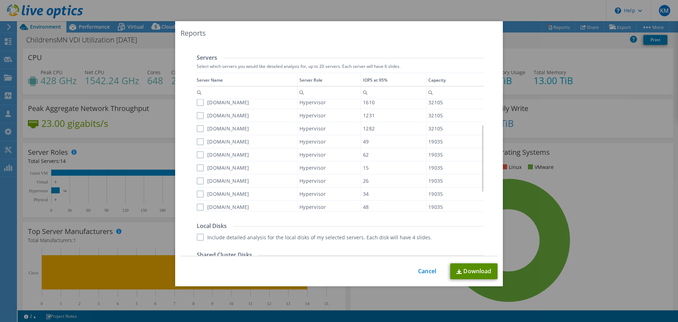
click at [470, 275] on link "Download" at bounding box center [473, 271] width 47 height 16
click at [425, 272] on link "Cancel" at bounding box center [427, 271] width 18 height 7
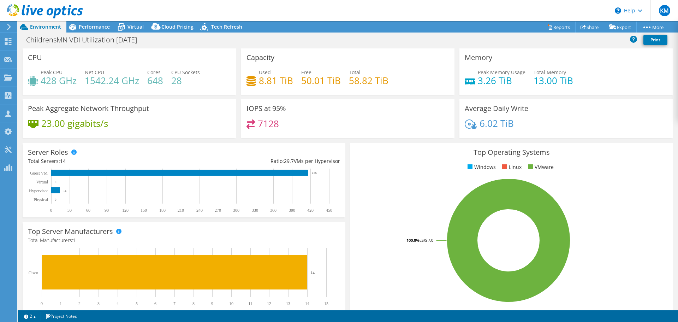
drag, startPoint x: 92, startPoint y: 30, endPoint x: 97, endPoint y: 36, distance: 7.8
click at [92, 30] on div "Performance" at bounding box center [90, 26] width 49 height 11
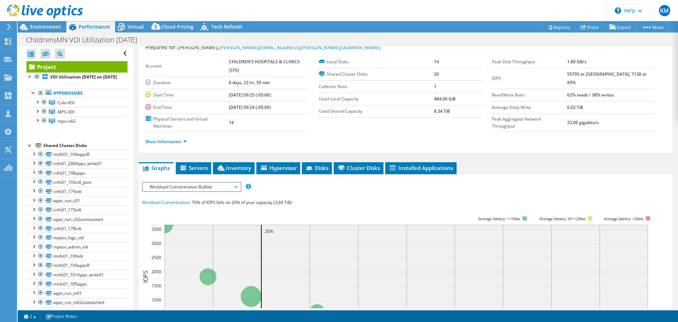
scroll to position [35, 0]
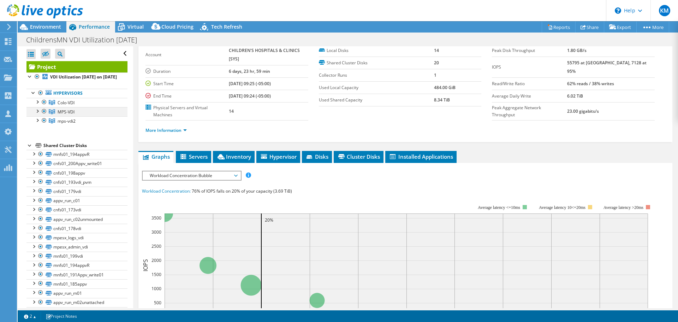
click at [43, 115] on div at bounding box center [44, 111] width 7 height 8
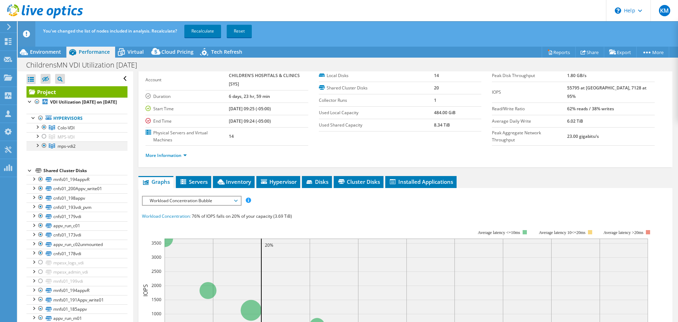
click at [43, 150] on div at bounding box center [44, 145] width 7 height 8
click at [208, 30] on link "Recalculate" at bounding box center [202, 31] width 37 height 13
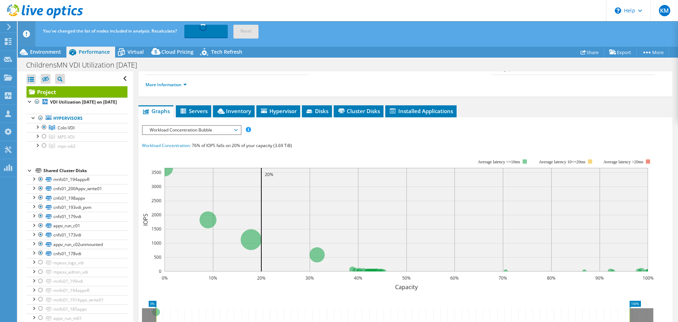
scroll to position [0, 0]
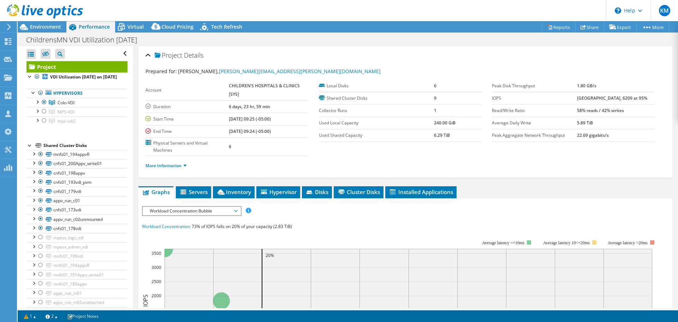
click at [210, 211] on span "Workload Concentration Bubble" at bounding box center [191, 211] width 91 height 8
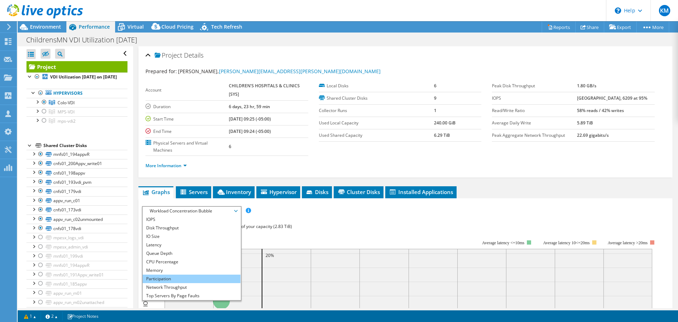
scroll to position [25, 0]
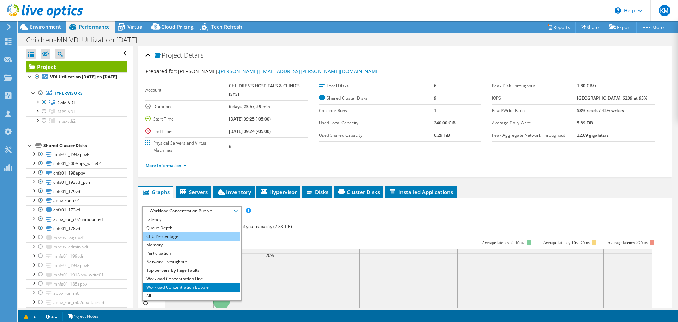
click at [202, 232] on li "CPU Percentage" at bounding box center [192, 236] width 98 height 8
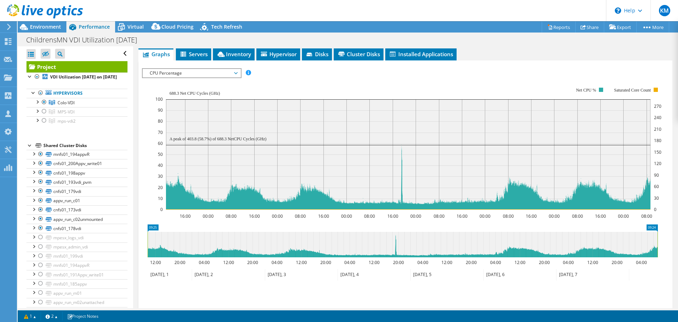
scroll to position [141, 0]
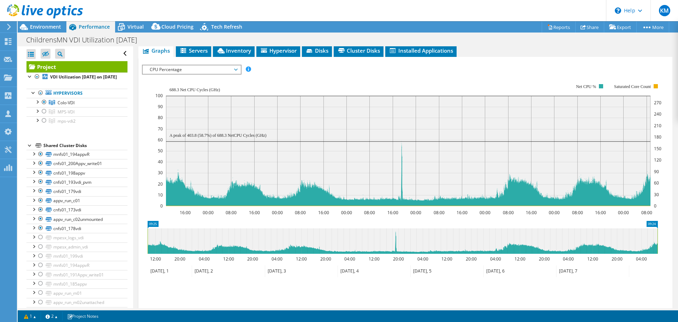
click at [215, 67] on span "CPU Percentage" at bounding box center [191, 69] width 91 height 8
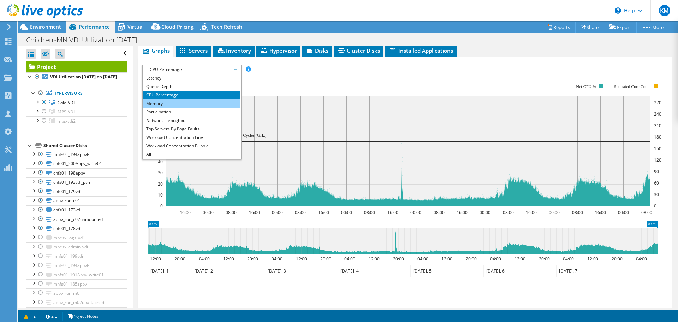
click at [194, 104] on li "Memory" at bounding box center [192, 103] width 98 height 8
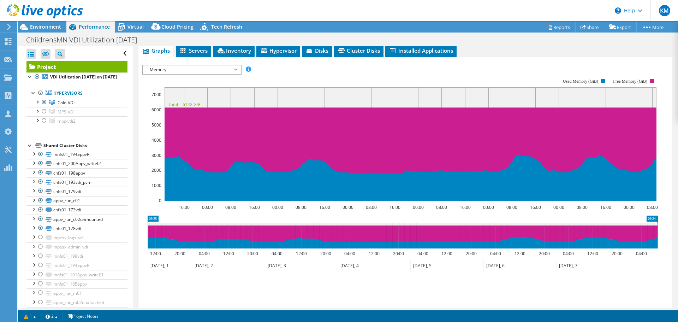
click at [201, 72] on span "Memory" at bounding box center [191, 69] width 91 height 8
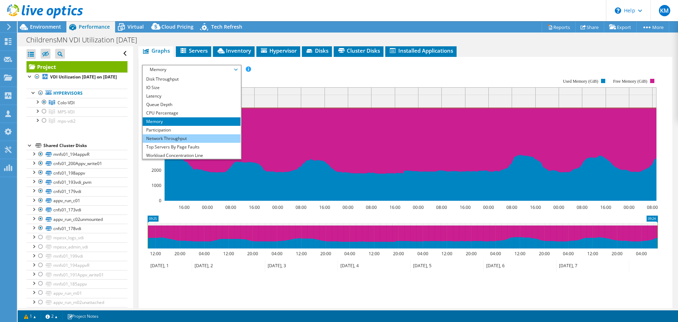
scroll to position [0, 0]
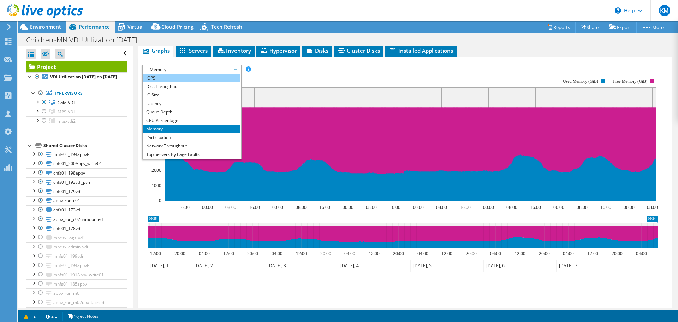
click at [192, 76] on li "IOPS" at bounding box center [192, 78] width 98 height 8
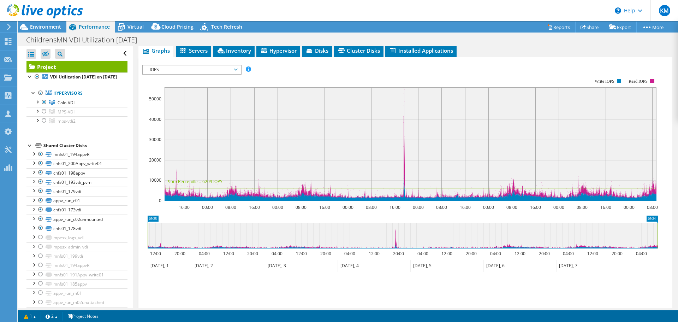
click at [186, 66] on span "IOPS" at bounding box center [191, 69] width 91 height 8
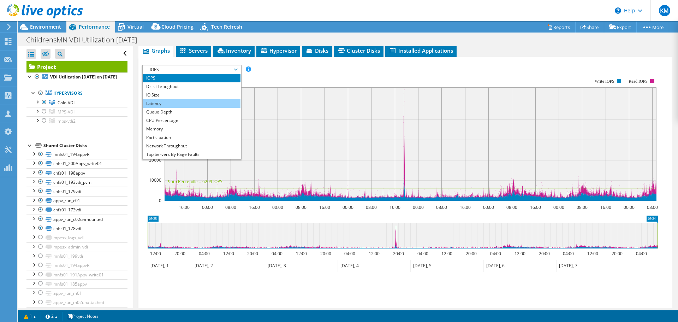
click at [185, 106] on li "Latency" at bounding box center [192, 103] width 98 height 8
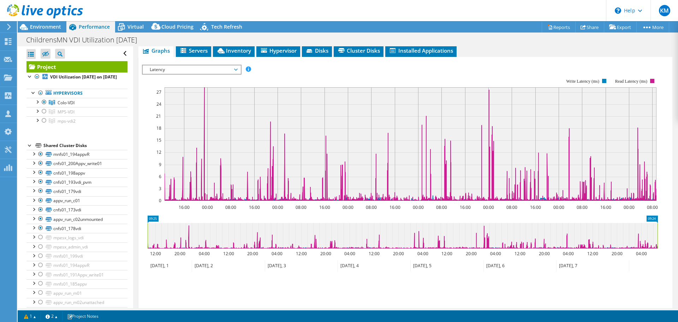
click at [232, 67] on span "Latency" at bounding box center [191, 69] width 91 height 8
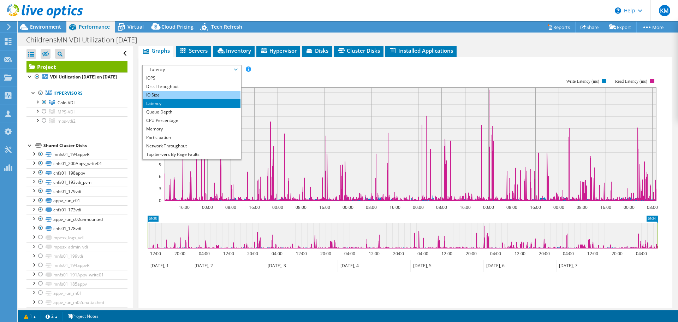
click at [204, 92] on li "IO Size" at bounding box center [192, 95] width 98 height 8
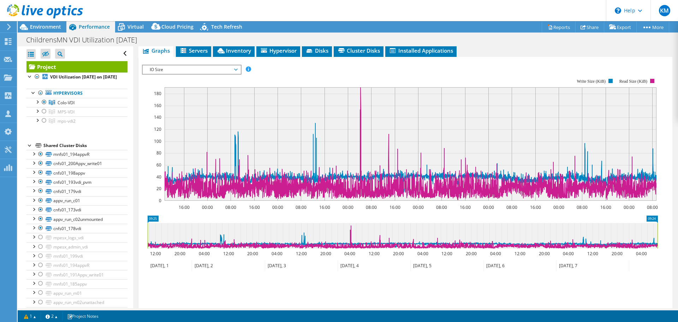
click at [221, 67] on span "IO Size" at bounding box center [191, 69] width 91 height 8
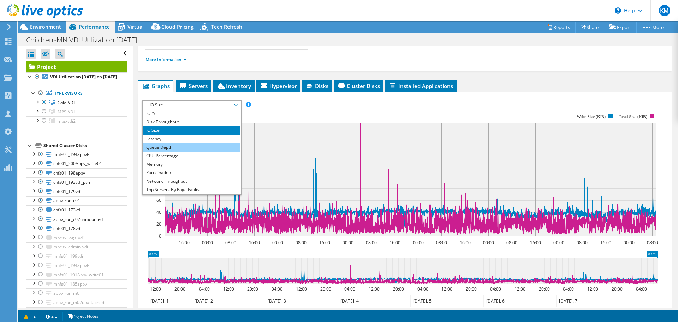
scroll to position [71, 0]
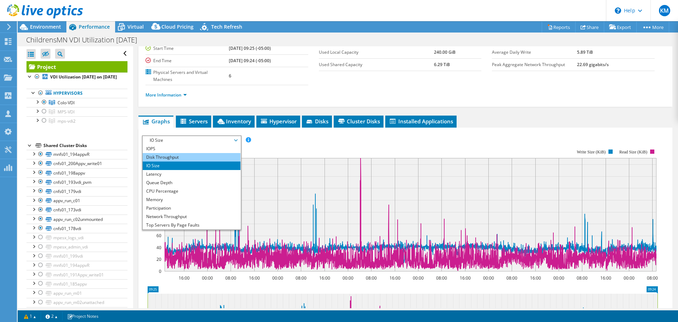
click at [185, 157] on li "Disk Throughput" at bounding box center [192, 157] width 98 height 8
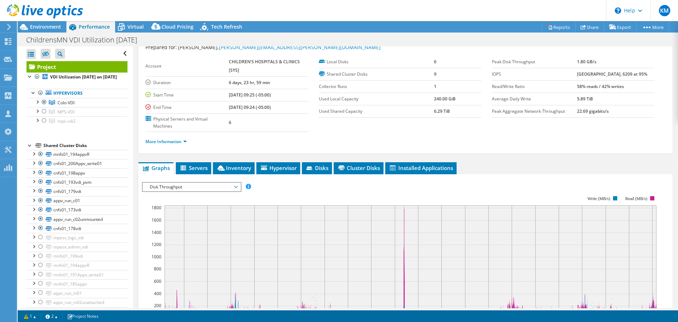
scroll to position [0, 0]
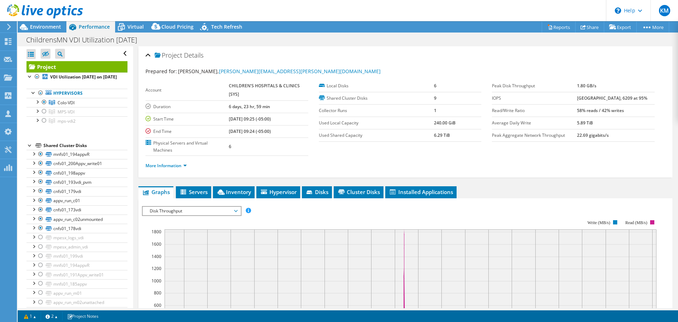
drag, startPoint x: 169, startPoint y: 161, endPoint x: 169, endPoint y: 165, distance: 3.9
click at [169, 161] on ul "More Information" at bounding box center [405, 165] width 520 height 10
click at [169, 165] on link "More Information" at bounding box center [165, 165] width 41 height 6
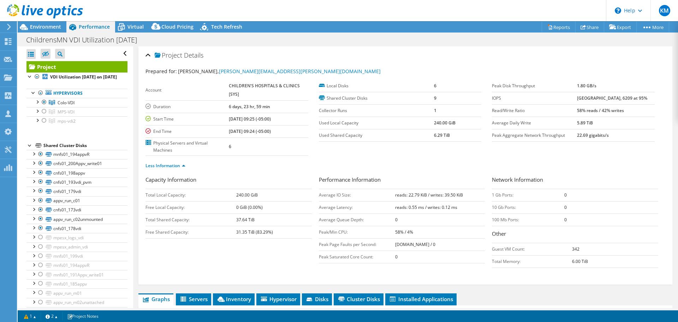
drag, startPoint x: 136, startPoint y: 27, endPoint x: 144, endPoint y: 35, distance: 11.7
click at [136, 27] on span "Virtual" at bounding box center [135, 26] width 16 height 7
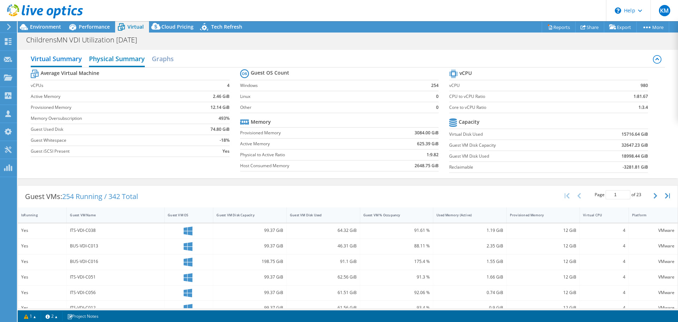
click at [116, 60] on h2 "Physical Summary" at bounding box center [117, 60] width 56 height 16
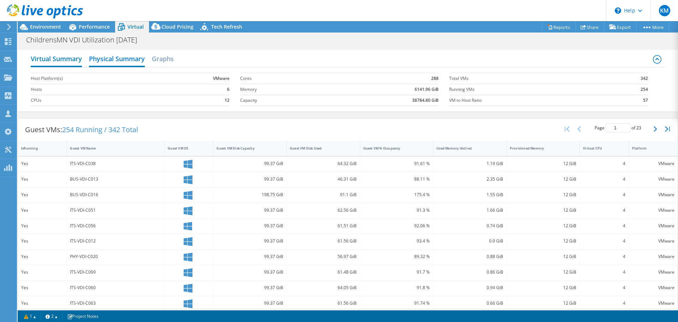
click at [65, 59] on h2 "Virtual Summary" at bounding box center [56, 60] width 51 height 16
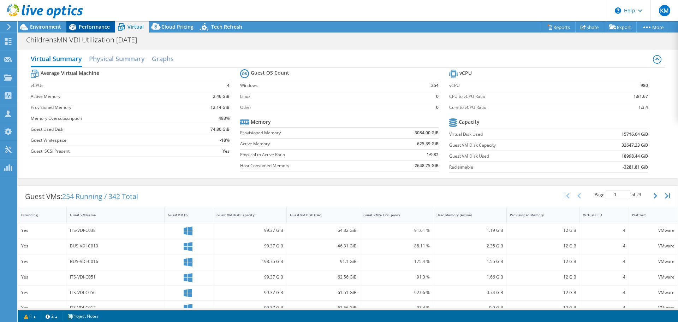
click at [82, 25] on span "Performance" at bounding box center [94, 26] width 31 height 7
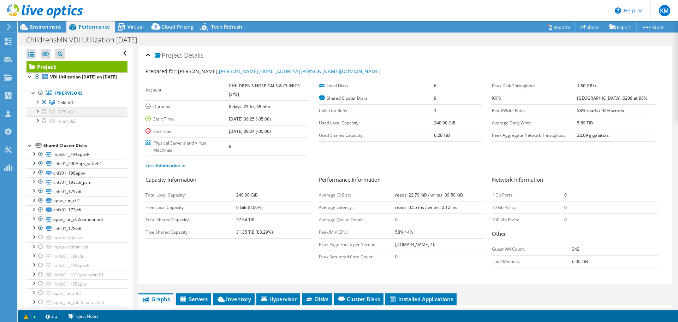
click at [44, 115] on div at bounding box center [44, 111] width 7 height 8
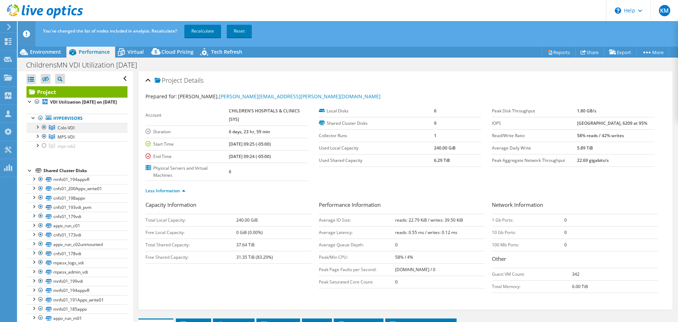
click at [43, 131] on div at bounding box center [44, 127] width 7 height 8
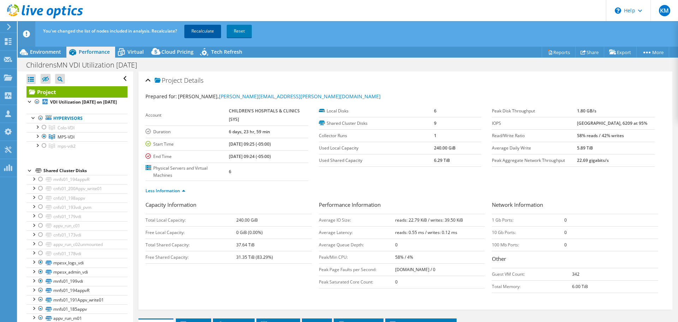
drag, startPoint x: 205, startPoint y: 33, endPoint x: 261, endPoint y: 139, distance: 119.6
click at [205, 33] on link "Recalculate" at bounding box center [202, 31] width 37 height 13
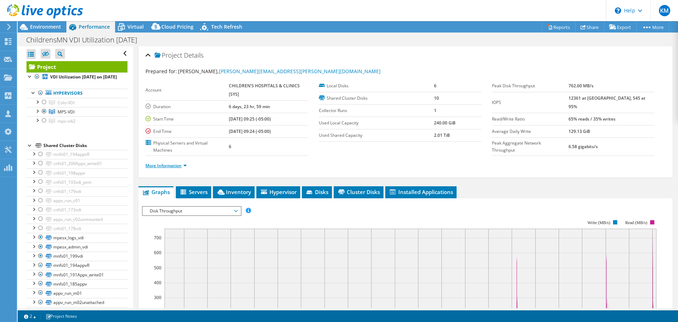
click at [174, 166] on link "More Information" at bounding box center [165, 165] width 41 height 6
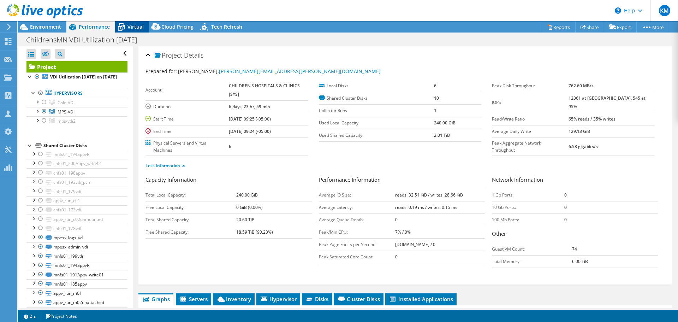
click at [133, 23] on div "Virtual" at bounding box center [132, 26] width 34 height 11
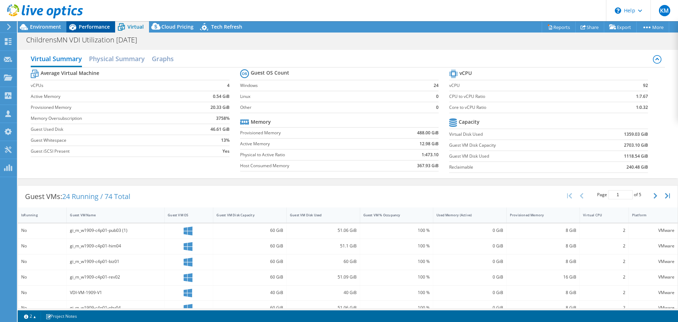
click at [85, 26] on span "Performance" at bounding box center [94, 26] width 31 height 7
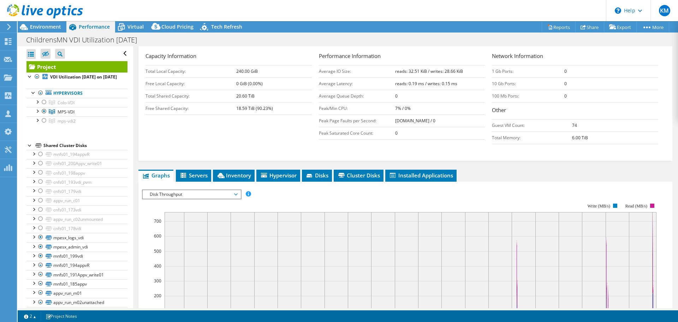
scroll to position [212, 0]
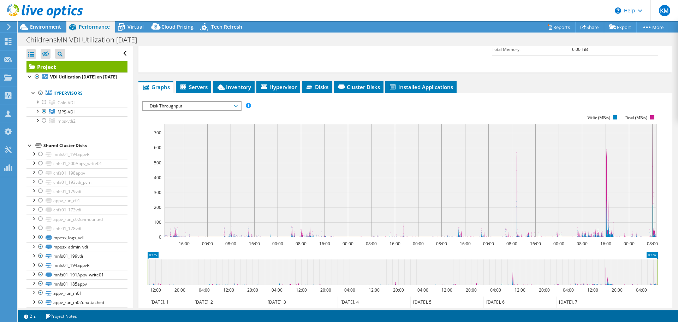
click at [216, 108] on span "Disk Throughput" at bounding box center [191, 106] width 91 height 8
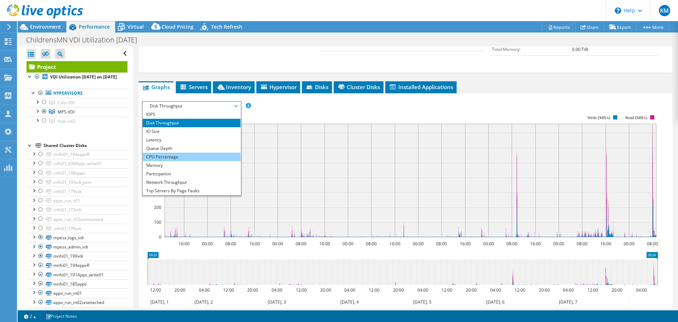
click at [196, 156] on li "CPU Percentage" at bounding box center [192, 157] width 98 height 8
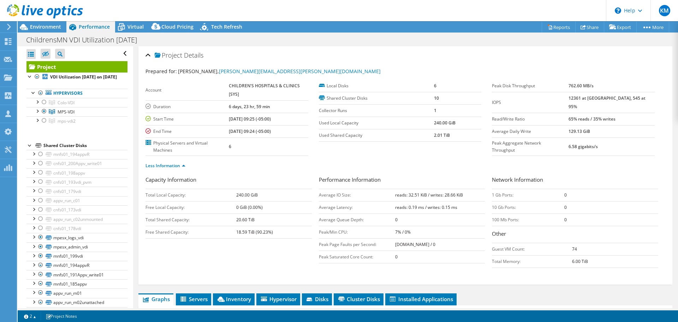
select select "USD"
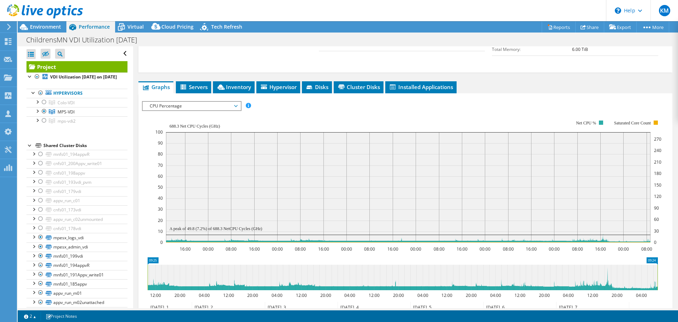
drag, startPoint x: 197, startPoint y: 105, endPoint x: 197, endPoint y: 109, distance: 4.6
click at [197, 105] on span "CPU Percentage" at bounding box center [191, 106] width 91 height 8
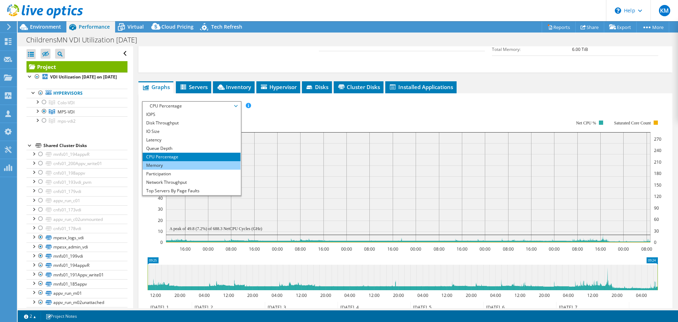
click at [196, 167] on li "Memory" at bounding box center [192, 165] width 98 height 8
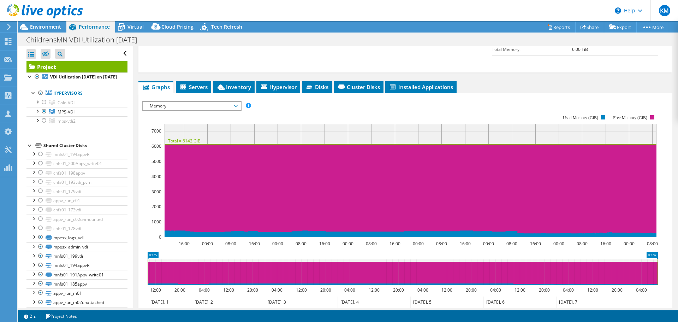
drag, startPoint x: 198, startPoint y: 106, endPoint x: 210, endPoint y: 125, distance: 22.6
click at [198, 106] on span "Memory" at bounding box center [191, 106] width 91 height 8
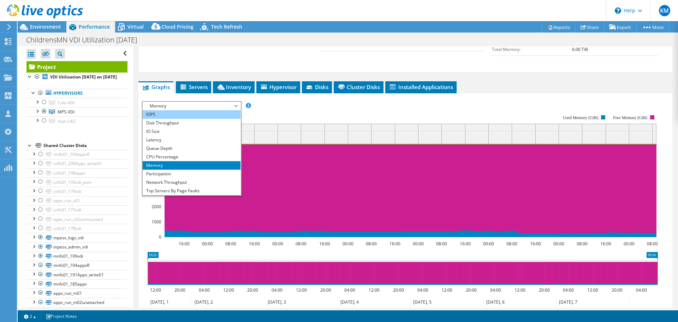
click at [206, 114] on li "IOPS" at bounding box center [192, 114] width 98 height 8
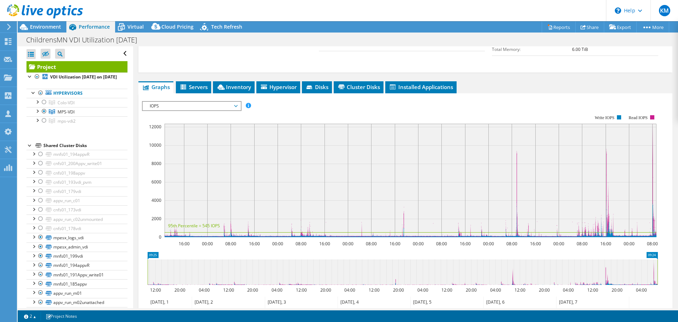
drag, startPoint x: 196, startPoint y: 109, endPoint x: 190, endPoint y: 114, distance: 7.0
click at [196, 109] on span "IOPS" at bounding box center [191, 106] width 91 height 8
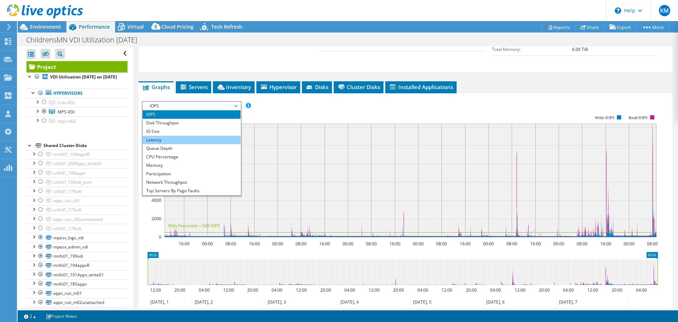
click at [181, 142] on li "Latency" at bounding box center [192, 140] width 98 height 8
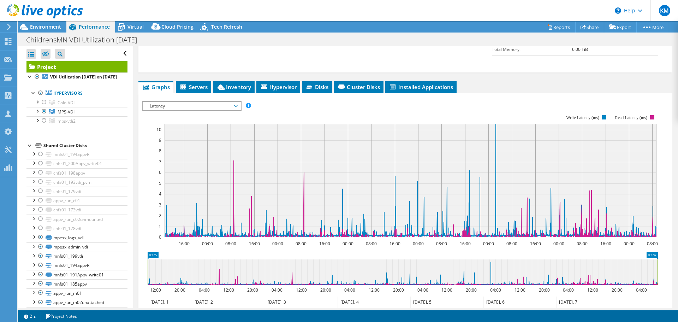
drag, startPoint x: 178, startPoint y: 105, endPoint x: 171, endPoint y: 116, distance: 13.4
click at [178, 105] on span "Latency" at bounding box center [191, 106] width 91 height 8
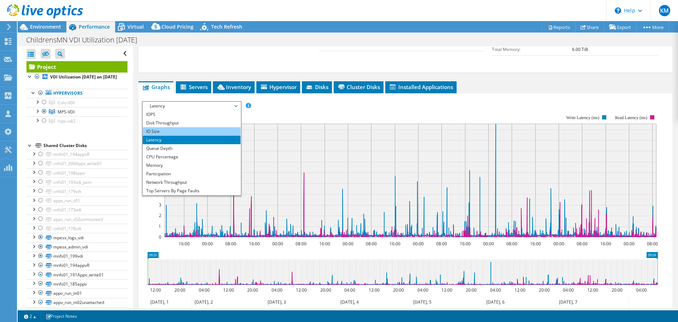
click at [172, 130] on li "IO Size" at bounding box center [192, 131] width 98 height 8
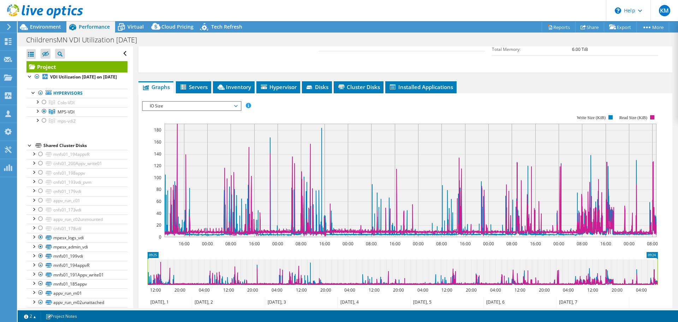
click at [212, 108] on span "IO Size" at bounding box center [191, 106] width 91 height 8
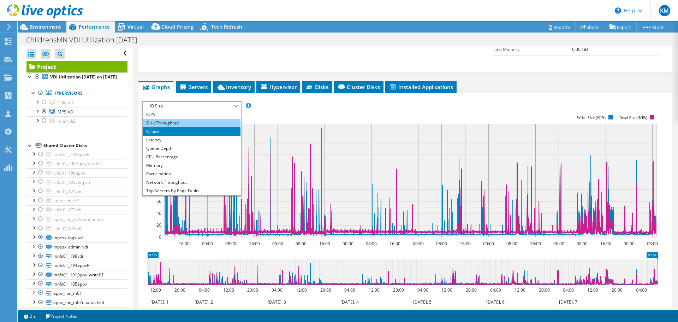
click at [202, 124] on li "Disk Throughput" at bounding box center [192, 123] width 98 height 8
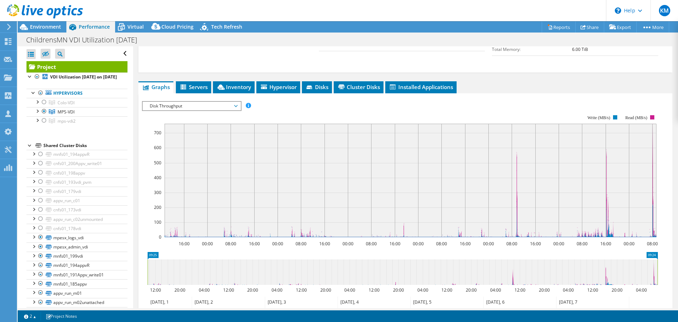
drag, startPoint x: 164, startPoint y: 105, endPoint x: 166, endPoint y: 117, distance: 12.5
click at [164, 105] on span "Disk Throughput" at bounding box center [191, 106] width 91 height 8
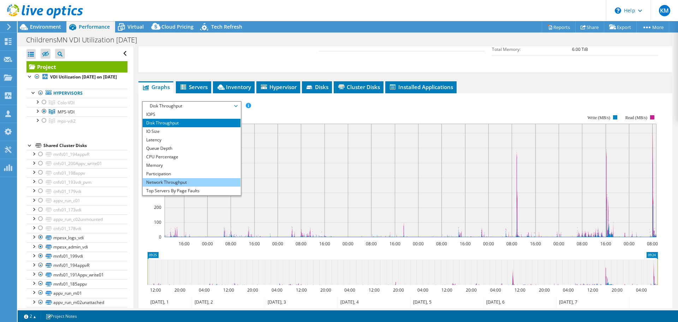
click at [170, 180] on li "Network Throughput" at bounding box center [192, 182] width 98 height 8
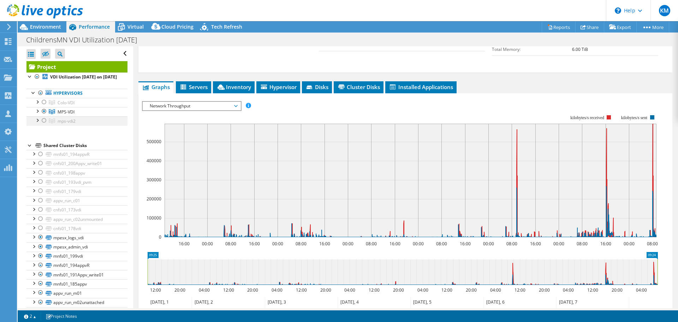
click at [45, 125] on div at bounding box center [44, 120] width 7 height 8
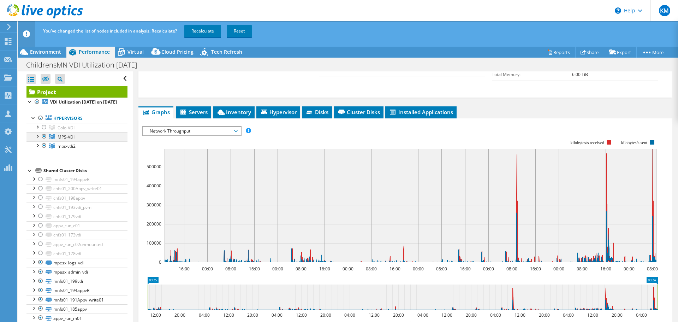
click at [43, 141] on div at bounding box center [44, 136] width 7 height 8
click at [209, 31] on link "Recalculate" at bounding box center [202, 31] width 37 height 13
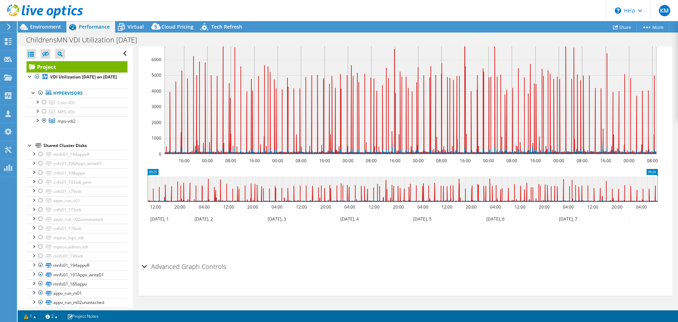
click at [216, 27] on span "Network Throughput" at bounding box center [191, 23] width 91 height 8
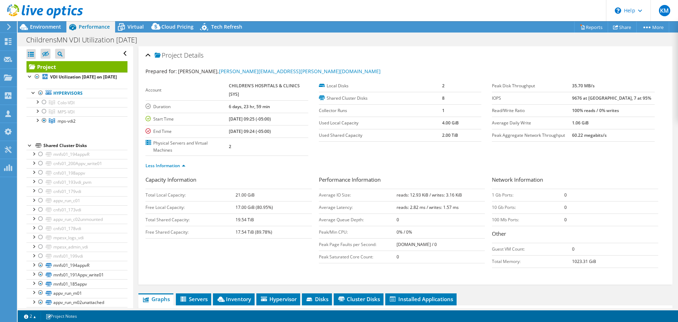
select select "USD"
drag, startPoint x: 140, startPoint y: 26, endPoint x: 158, endPoint y: 67, distance: 44.9
click at [140, 26] on span "Virtual" at bounding box center [135, 26] width 16 height 7
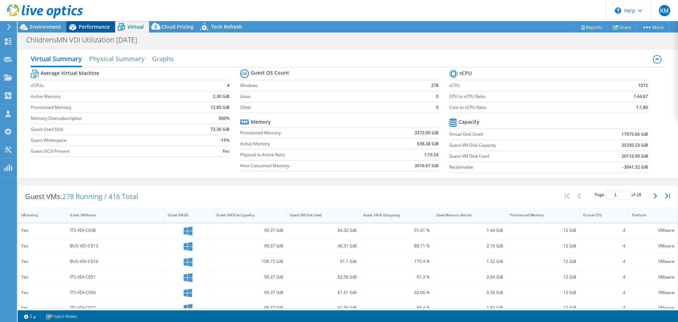
click at [85, 25] on span "Performance" at bounding box center [94, 26] width 31 height 7
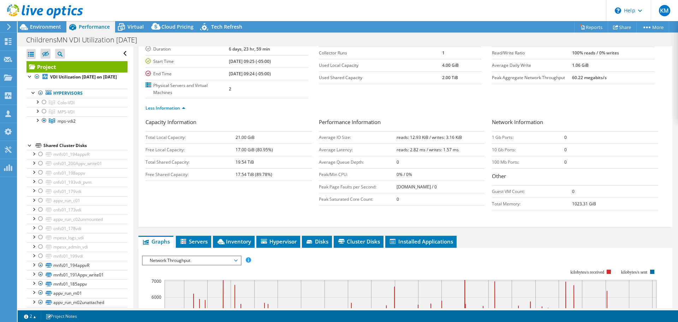
scroll to position [177, 0]
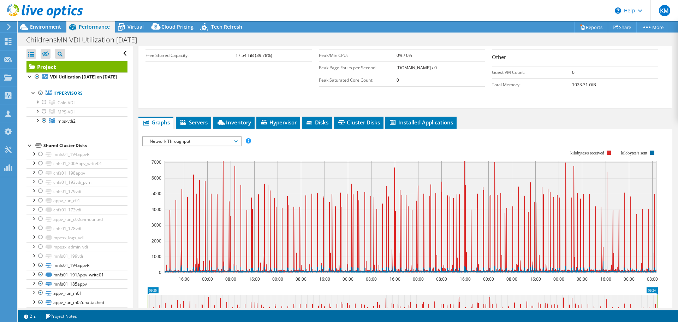
click at [190, 140] on span "Network Throughput" at bounding box center [191, 141] width 91 height 8
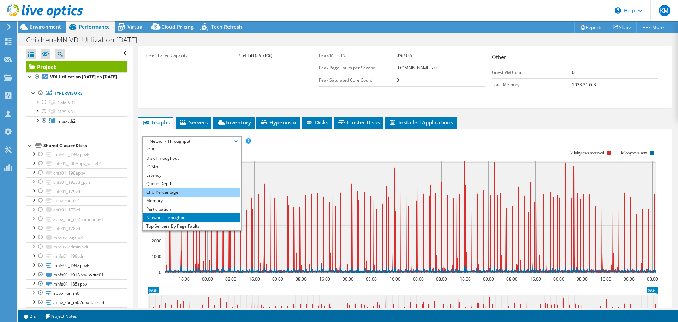
click at [185, 192] on li "CPU Percentage" at bounding box center [192, 192] width 98 height 8
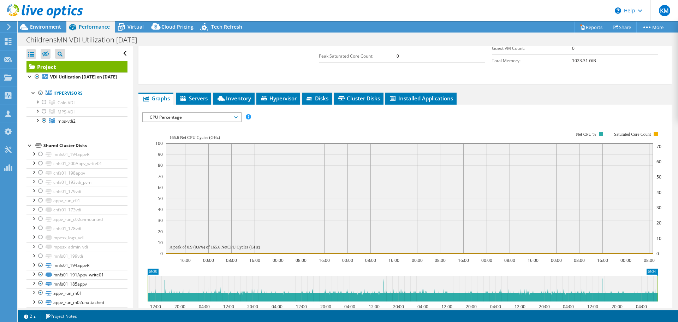
scroll to position [212, 0]
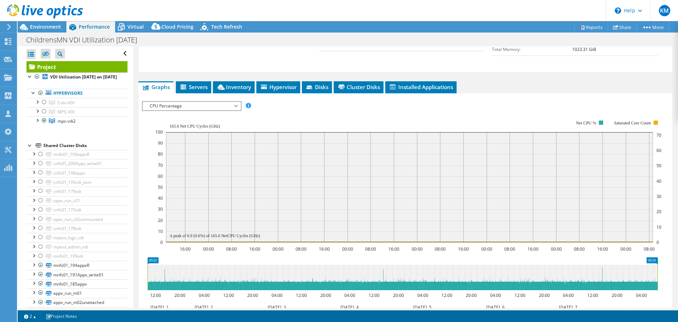
drag, startPoint x: 200, startPoint y: 104, endPoint x: 193, endPoint y: 114, distance: 12.5
click at [200, 104] on span "CPU Percentage" at bounding box center [191, 106] width 91 height 8
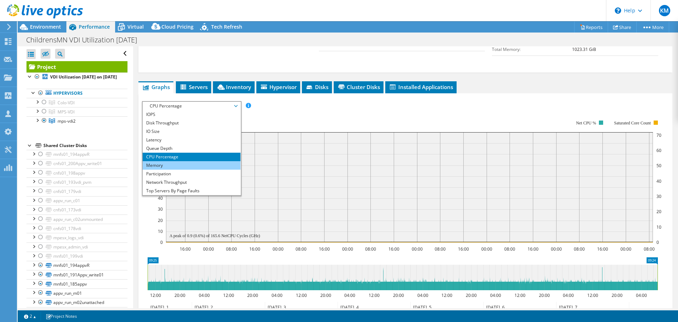
click at [190, 167] on li "Memory" at bounding box center [192, 165] width 98 height 8
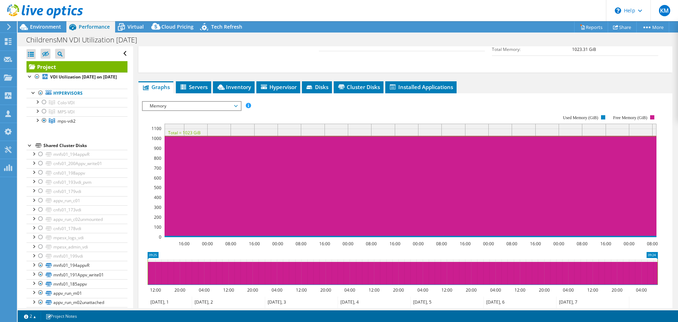
drag, startPoint x: 213, startPoint y: 107, endPoint x: 208, endPoint y: 115, distance: 9.3
click at [213, 107] on span "Memory" at bounding box center [191, 106] width 91 height 8
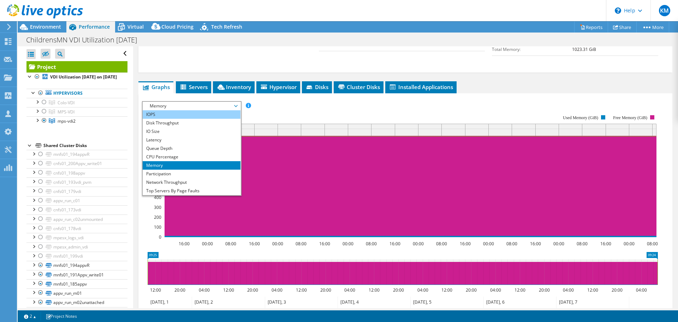
click at [181, 117] on li "IOPS" at bounding box center [192, 114] width 98 height 8
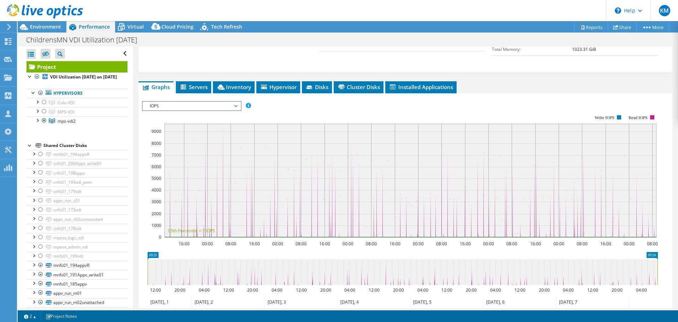
click at [210, 107] on span "IOPS" at bounding box center [191, 106] width 91 height 8
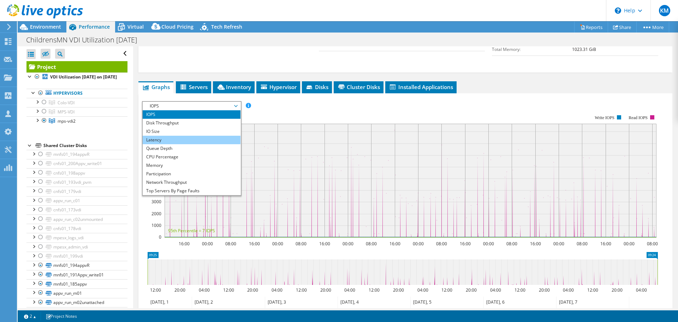
click at [189, 137] on li "Latency" at bounding box center [192, 140] width 98 height 8
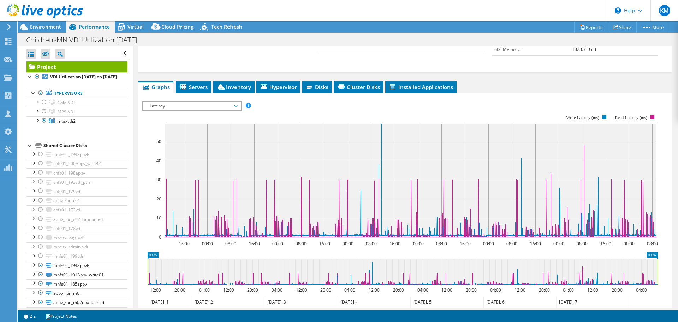
click at [213, 102] on span "Latency" at bounding box center [191, 106] width 91 height 8
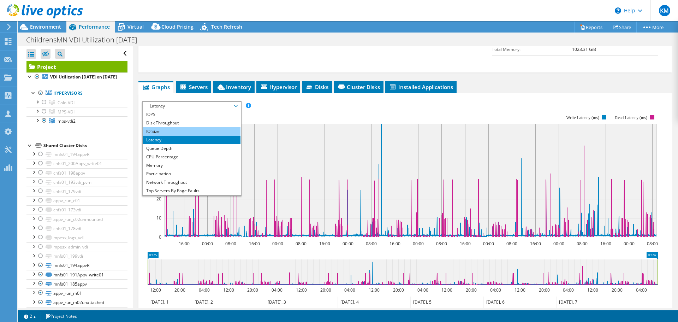
click at [195, 133] on li "IO Size" at bounding box center [192, 131] width 98 height 8
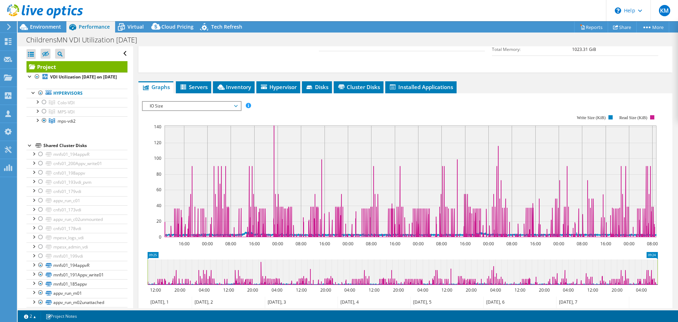
drag, startPoint x: 226, startPoint y: 105, endPoint x: 221, endPoint y: 113, distance: 9.5
click at [226, 105] on span "IO Size" at bounding box center [191, 106] width 91 height 8
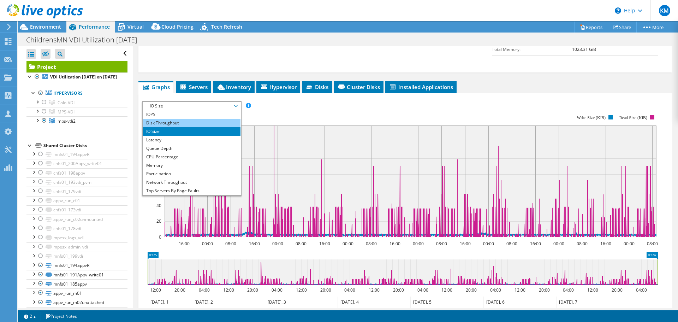
click at [195, 125] on li "Disk Throughput" at bounding box center [192, 123] width 98 height 8
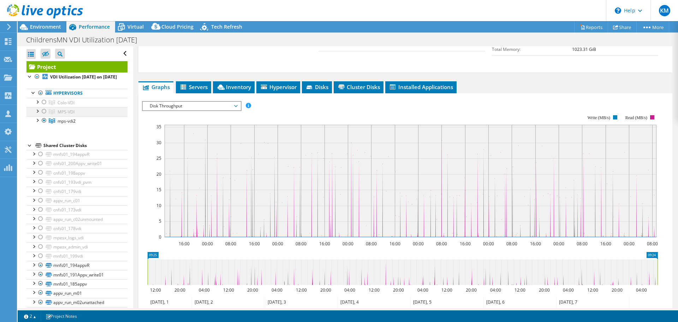
drag, startPoint x: 44, startPoint y: 110, endPoint x: 44, endPoint y: 118, distance: 8.5
click at [44, 106] on div at bounding box center [44, 102] width 7 height 8
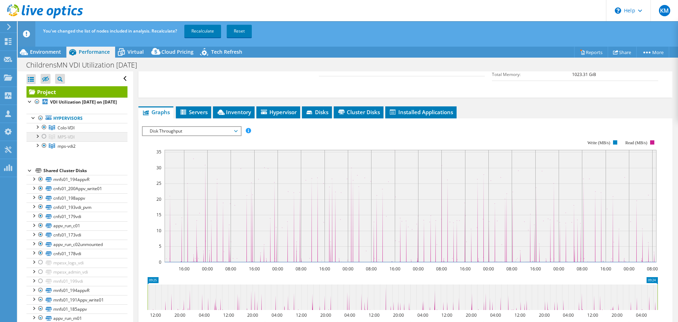
click at [45, 123] on link "Hypervisors" at bounding box center [76, 118] width 101 height 9
click at [45, 150] on div at bounding box center [44, 145] width 7 height 8
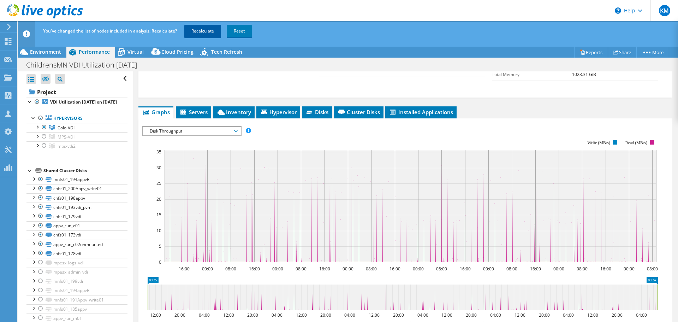
click at [198, 32] on link "Recalculate" at bounding box center [202, 31] width 37 height 13
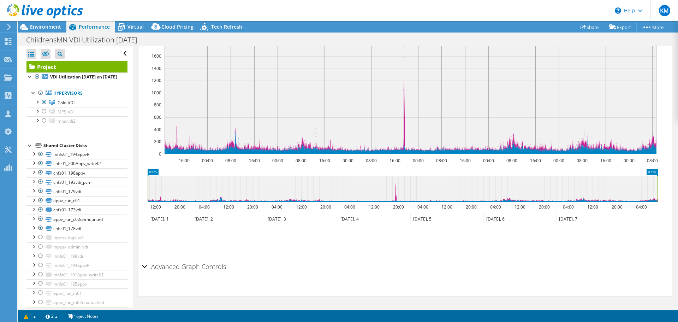
scroll to position [154, 0]
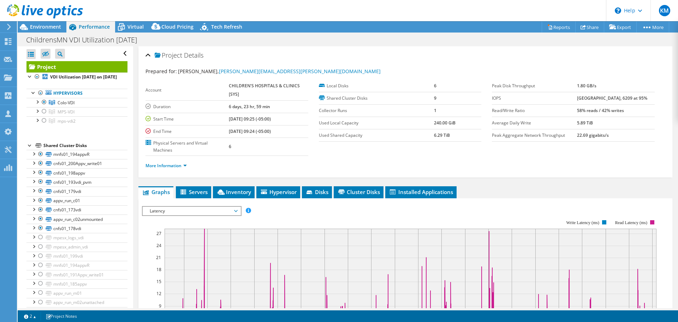
select select "USD"
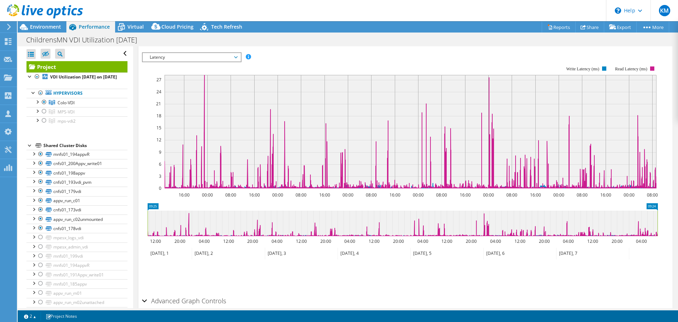
click at [223, 64] on rect at bounding box center [400, 126] width 516 height 141
click at [223, 62] on rect at bounding box center [400, 126] width 516 height 141
click at [225, 57] on span "Latency" at bounding box center [191, 57] width 91 height 8
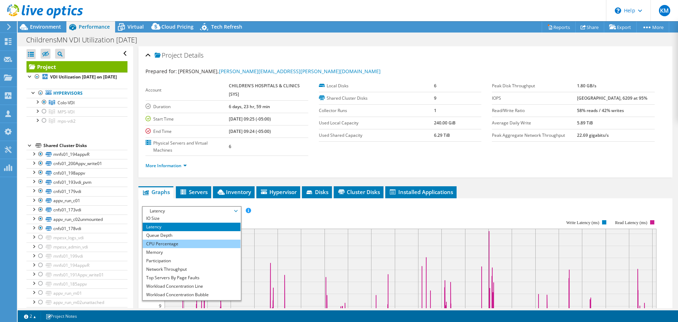
scroll to position [25, 0]
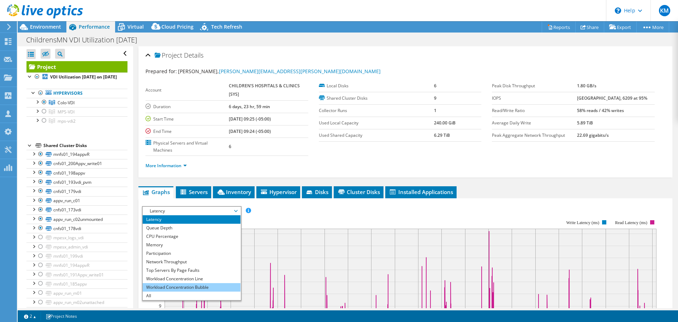
click at [187, 289] on li "Workload Concentration Bubble" at bounding box center [192, 287] width 98 height 8
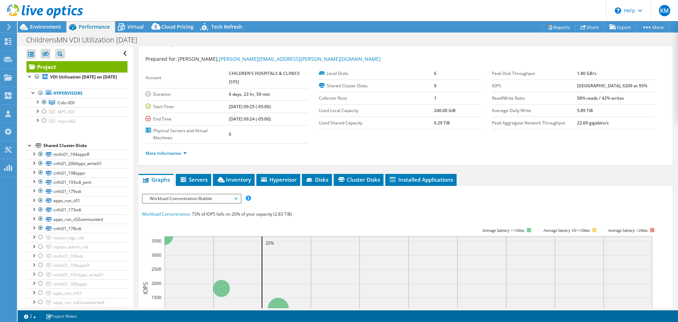
scroll to position [0, 0]
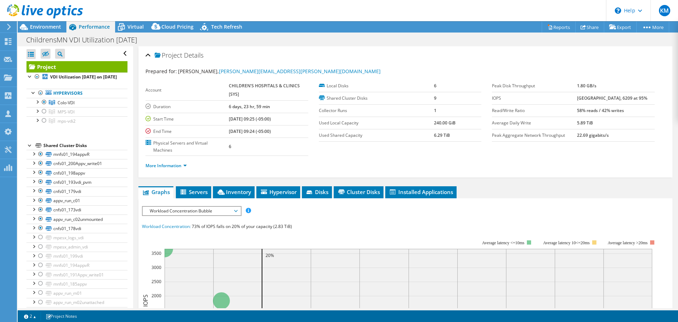
click at [184, 209] on span "Workload Concentration Bubble" at bounding box center [191, 211] width 91 height 8
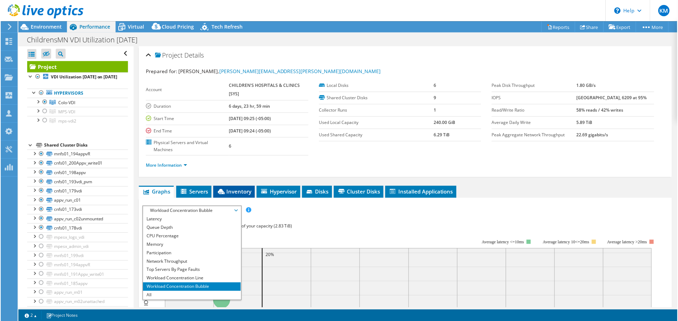
scroll to position [141, 0]
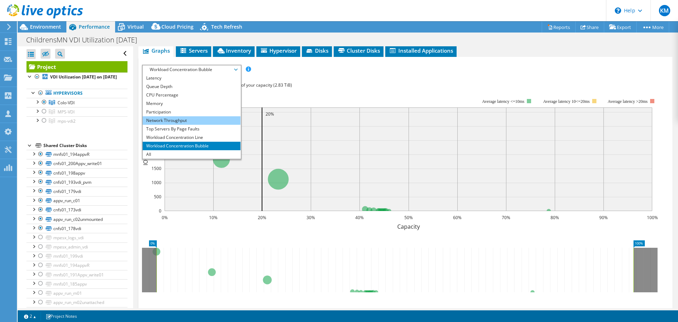
click at [184, 120] on li "Network Throughput" at bounding box center [192, 120] width 98 height 8
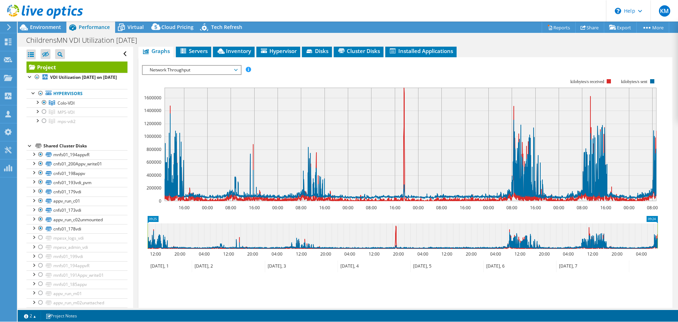
scroll to position [25, 0]
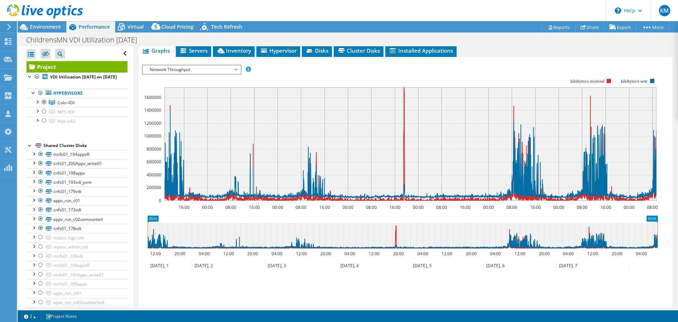
click at [332, 291] on ul "Save Zoom" at bounding box center [403, 286] width 523 height 20
click at [213, 66] on span "Network Throughput" at bounding box center [191, 69] width 91 height 8
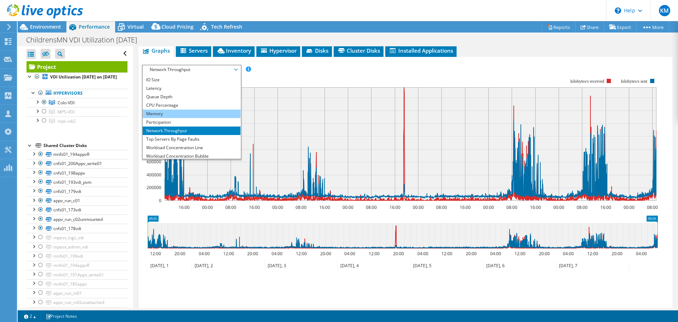
scroll to position [0, 0]
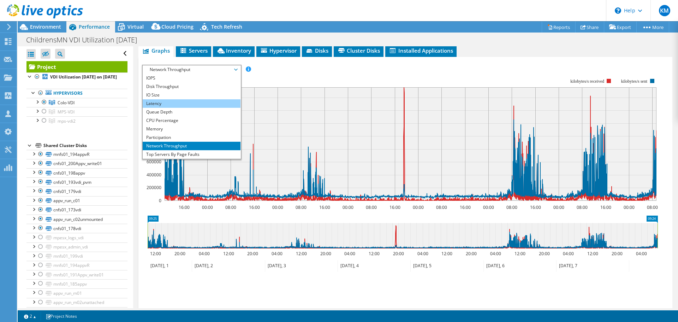
click at [195, 103] on li "Latency" at bounding box center [192, 103] width 98 height 8
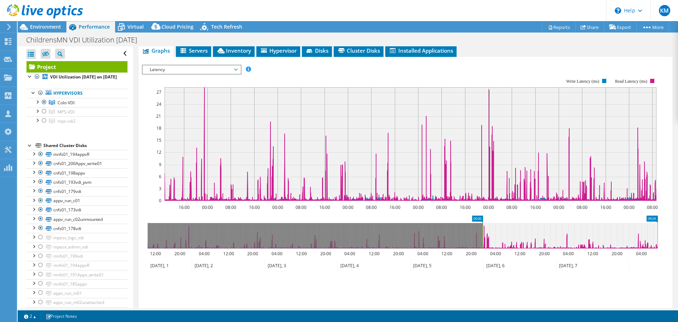
drag, startPoint x: 148, startPoint y: 233, endPoint x: 483, endPoint y: 254, distance: 335.7
click at [483, 254] on icon "09:24 00:00 12:00 20:00 04:00 12:00 20:00 04:00 12:00 20:00 04:00 12:00 20:00 0…" at bounding box center [402, 243] width 521 height 56
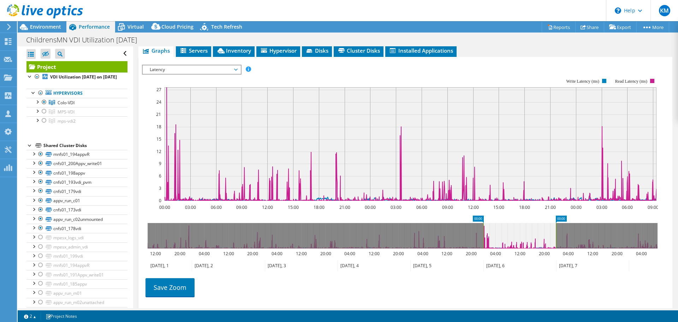
drag, startPoint x: 658, startPoint y: 237, endPoint x: 556, endPoint y: 245, distance: 102.0
click at [556, 245] on rect at bounding box center [555, 235] width 3 height 25
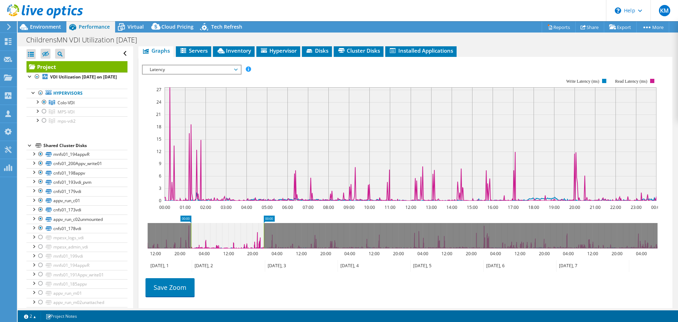
drag, startPoint x: 513, startPoint y: 233, endPoint x: 220, endPoint y: 246, distance: 292.7
click at [220, 246] on icon at bounding box center [227, 235] width 73 height 25
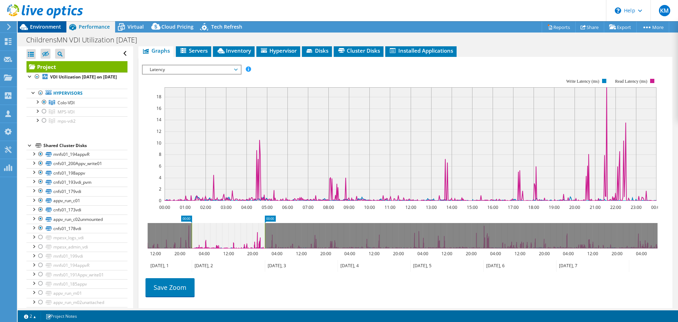
click at [48, 28] on span "Environment" at bounding box center [45, 26] width 31 height 7
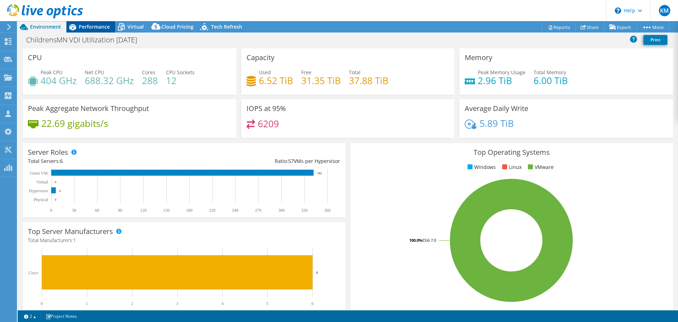
click at [88, 28] on span "Performance" at bounding box center [94, 26] width 31 height 7
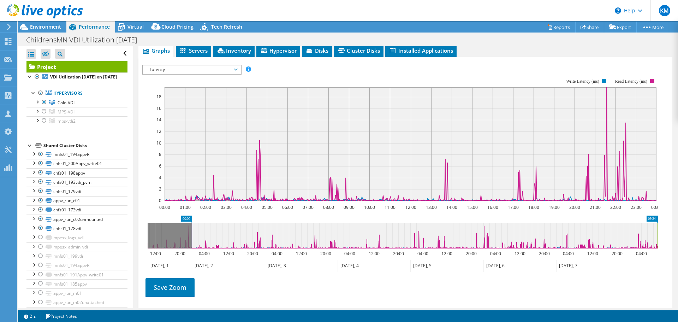
drag, startPoint x: 266, startPoint y: 237, endPoint x: 664, endPoint y: 248, distance: 398.4
click at [664, 248] on section "IOPS Disk Throughput IO Size Latency Queue Depth CPU Percentage Memory Page Fau…" at bounding box center [405, 199] width 534 height 285
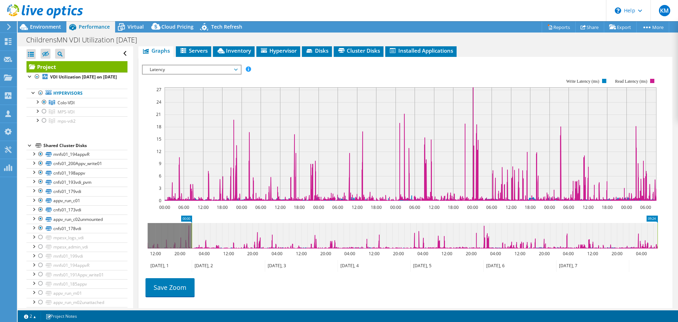
drag, startPoint x: 193, startPoint y: 234, endPoint x: 156, endPoint y: 268, distance: 50.2
click at [87, 235] on div "Open All Close All Hide Excluded Nodes Project Tree Filter" at bounding box center [348, 177] width 660 height 262
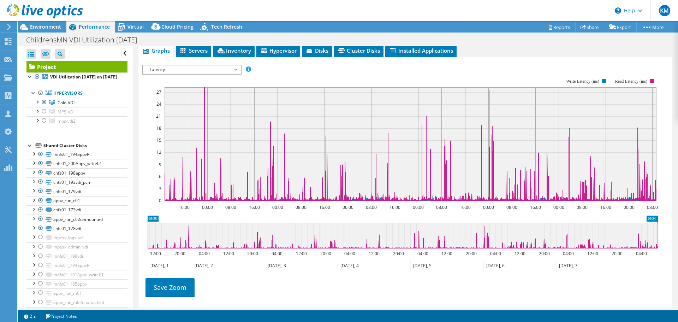
drag, startPoint x: 205, startPoint y: 69, endPoint x: 190, endPoint y: 202, distance: 134.0
click at [205, 69] on span "Latency" at bounding box center [191, 69] width 91 height 8
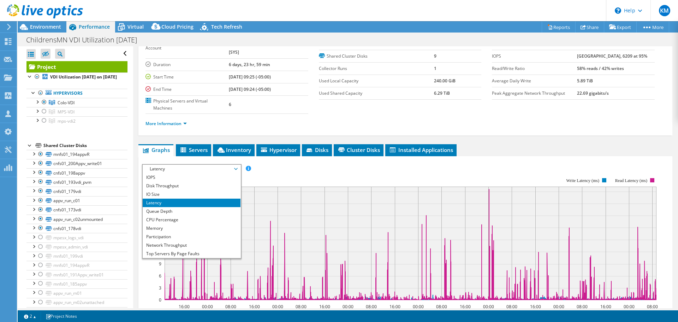
scroll to position [35, 0]
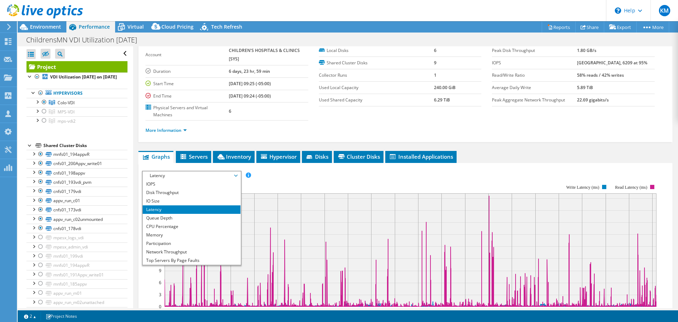
click at [534, 138] on div "More Information" at bounding box center [405, 130] width 520 height 20
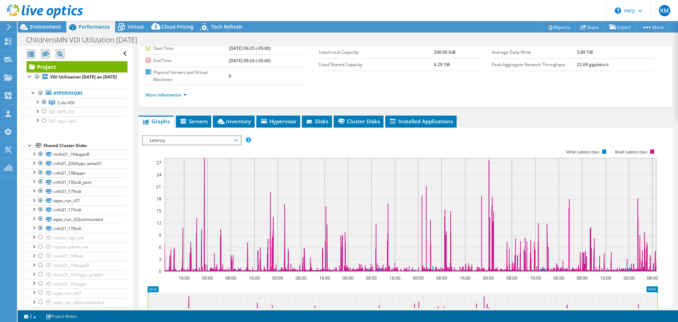
scroll to position [106, 0]
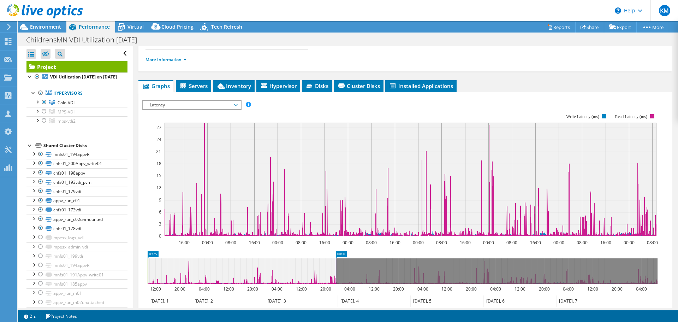
drag, startPoint x: 657, startPoint y: 270, endPoint x: 446, endPoint y: 306, distance: 213.8
click at [335, 284] on icon "09:25 00:00 12:00 20:00 04:00 12:00 20:00 04:00 12:00 20:00 04:00 12:00 20:00 0…" at bounding box center [402, 279] width 521 height 56
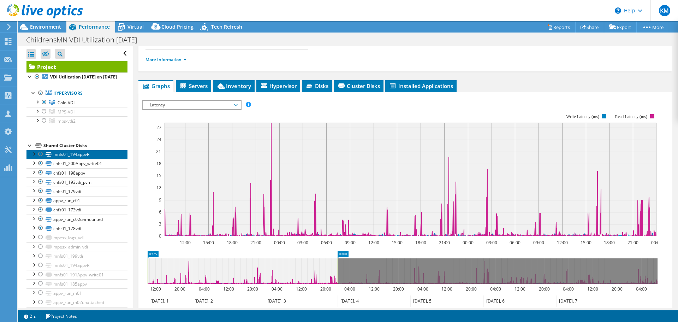
click at [78, 159] on link "mnfs01_194appvR" at bounding box center [76, 154] width 101 height 9
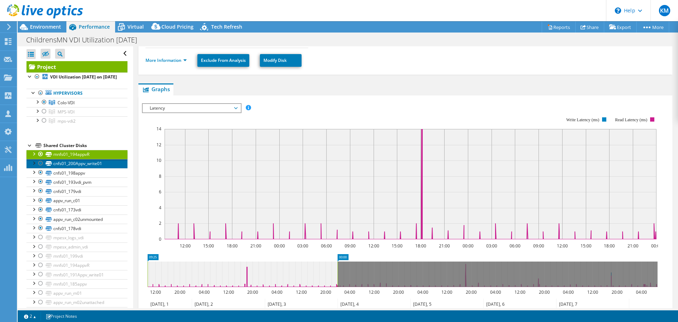
click at [78, 168] on link "cnfs01_200Appv_write01" at bounding box center [76, 163] width 101 height 9
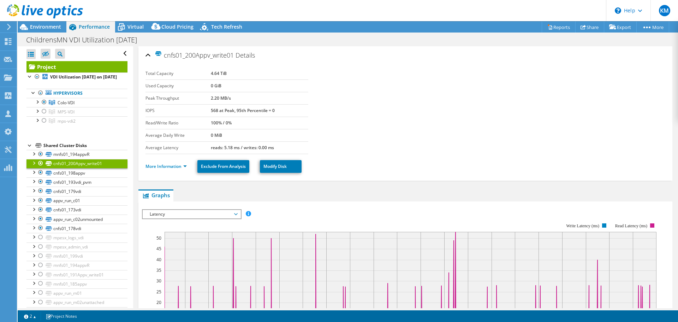
select select "USD"
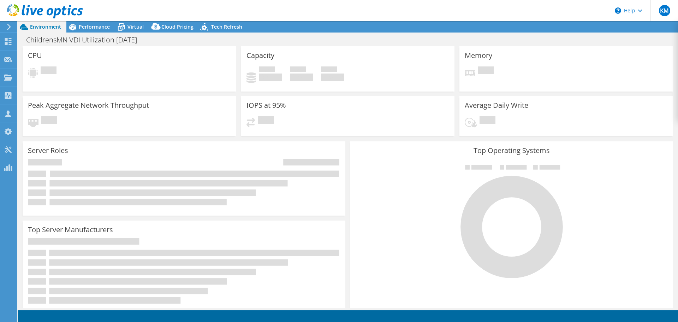
select select "USD"
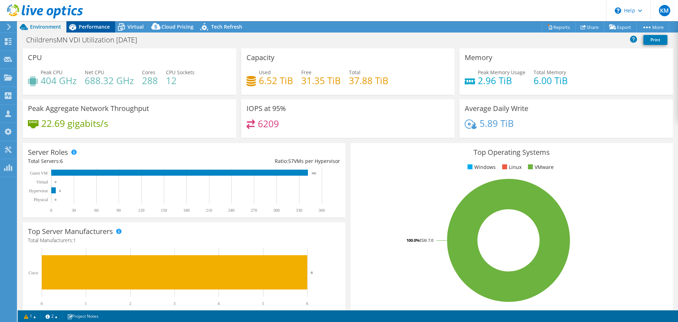
click at [101, 25] on span "Performance" at bounding box center [94, 26] width 31 height 7
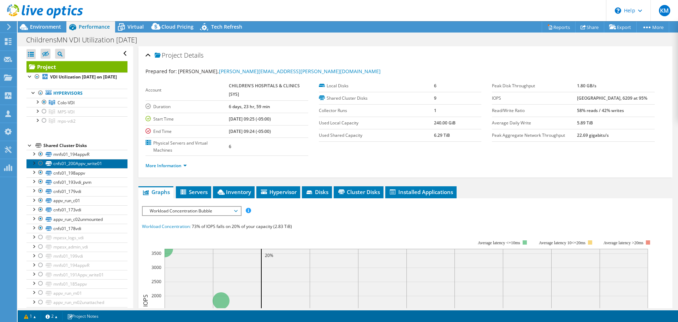
click at [63, 168] on link "cnfs01_200Appv_write01" at bounding box center [76, 163] width 101 height 9
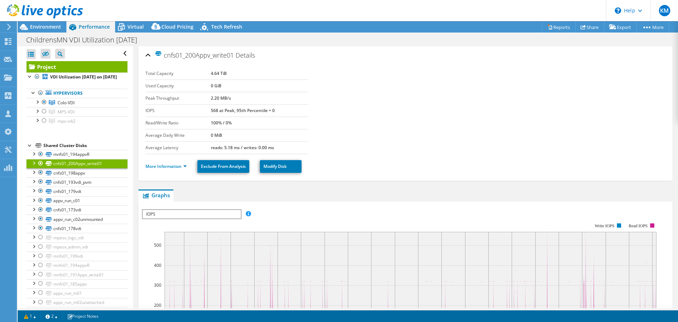
scroll to position [106, 0]
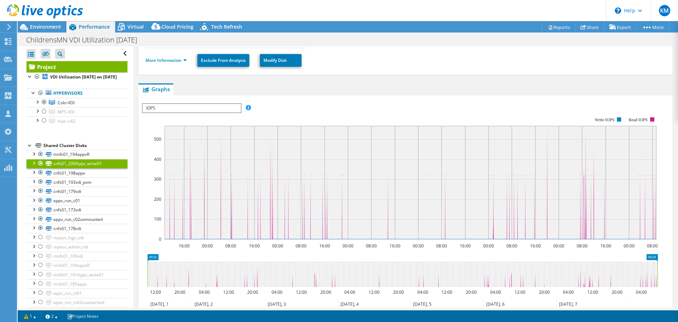
click at [187, 112] on span "IOPS" at bounding box center [192, 108] width 98 height 8
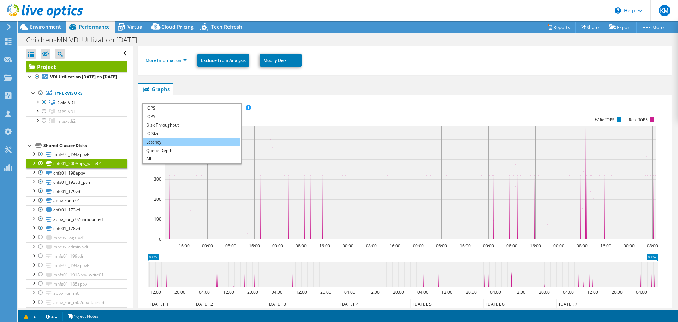
click at [186, 145] on li "Latency" at bounding box center [192, 142] width 98 height 8
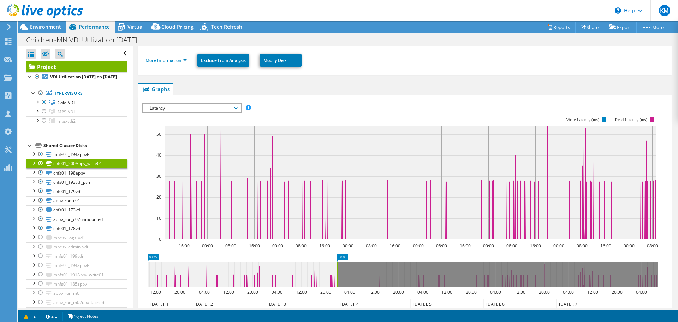
drag, startPoint x: 658, startPoint y: 272, endPoint x: 338, endPoint y: 285, distance: 320.5
click at [338, 285] on rect at bounding box center [337, 273] width 3 height 25
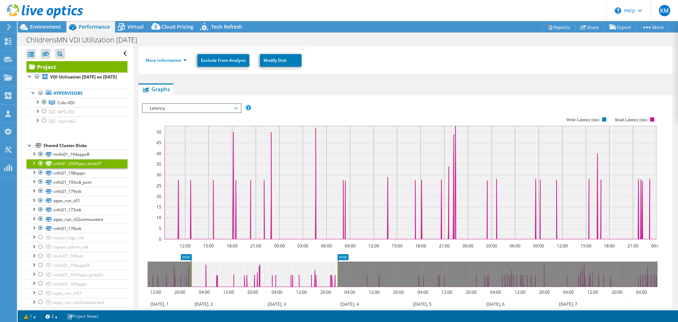
drag, startPoint x: 148, startPoint y: 278, endPoint x: 191, endPoint y: 286, distance: 44.4
click at [191, 286] on rect at bounding box center [191, 273] width 3 height 25
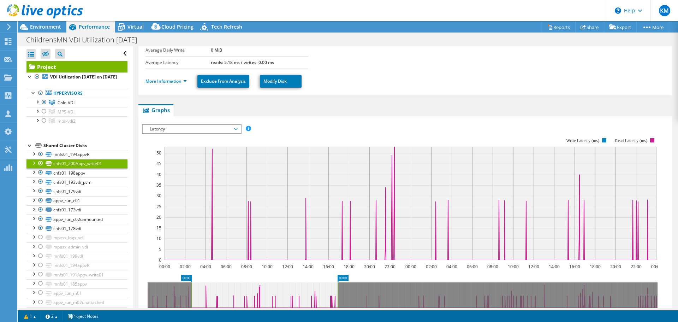
scroll to position [120, 0]
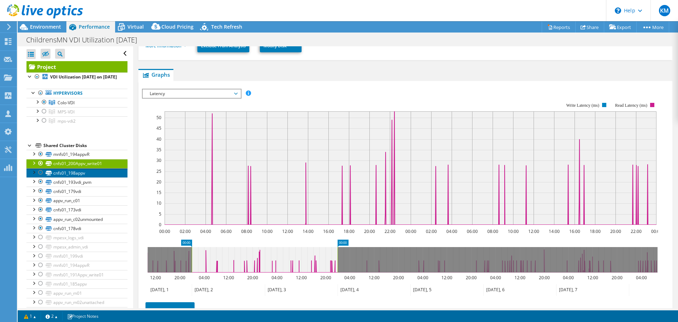
click at [70, 177] on link "cnfs01_198appv" at bounding box center [76, 172] width 101 height 9
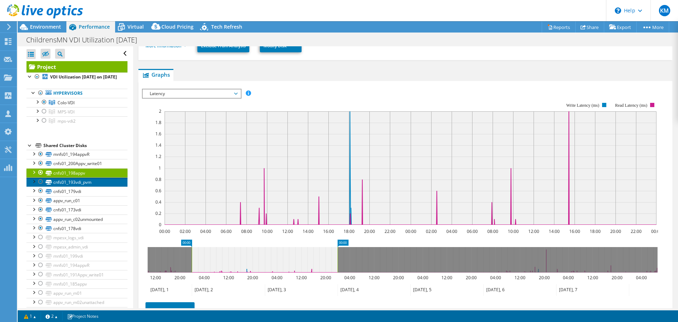
click at [72, 186] on link "cnfs01_193vdi_pvm" at bounding box center [76, 181] width 101 height 9
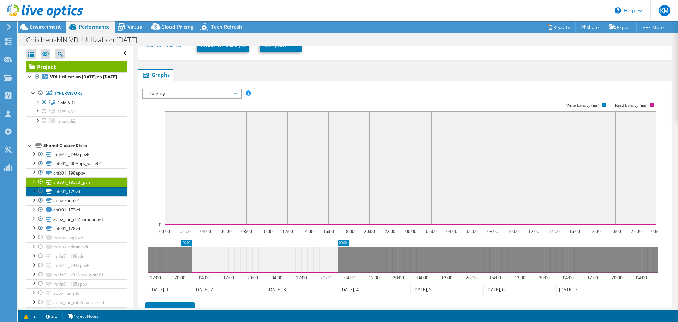
click at [75, 196] on link "cnfs01_179vdi" at bounding box center [76, 190] width 101 height 9
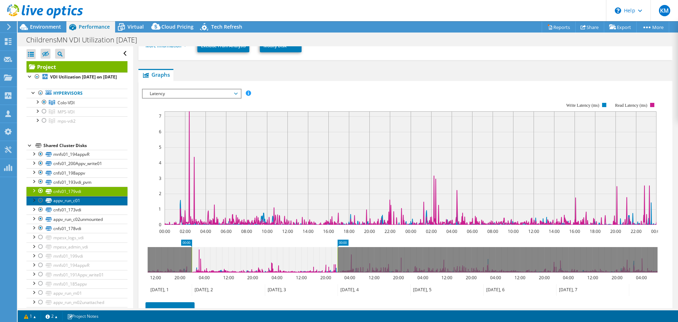
click at [74, 205] on link "appv_run_c01" at bounding box center [76, 200] width 101 height 9
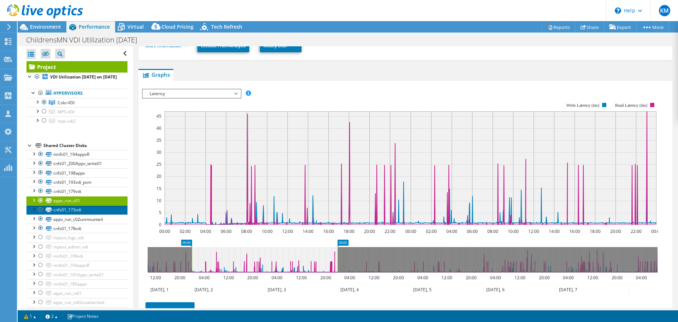
click at [83, 214] on link "cnfs01_173vdi" at bounding box center [76, 209] width 101 height 9
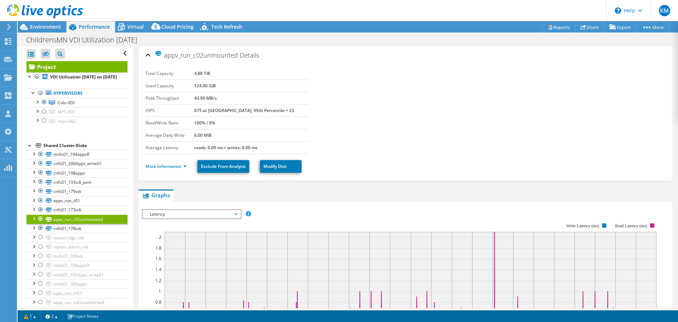
select select "USD"
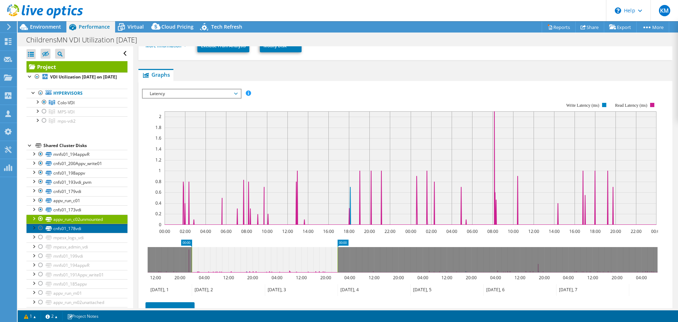
drag, startPoint x: 0, startPoint y: 0, endPoint x: 85, endPoint y: 233, distance: 248.1
click at [85, 233] on link "cnfs01_178vdi" at bounding box center [76, 227] width 101 height 9
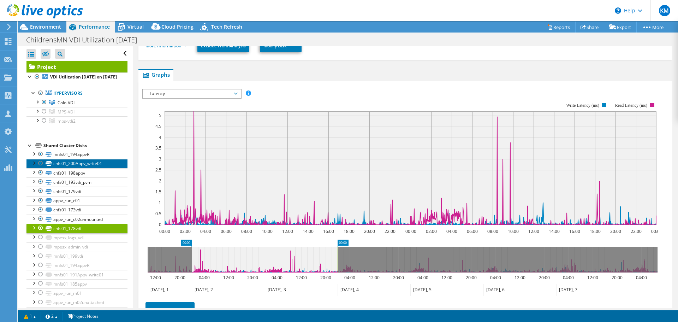
click at [87, 167] on link "cnfs01_200Appv_write01" at bounding box center [76, 163] width 101 height 9
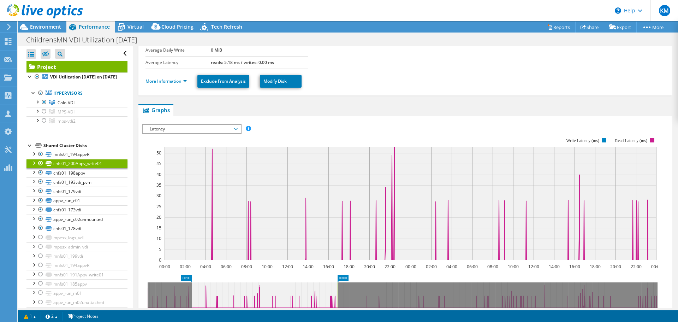
scroll to position [191, 0]
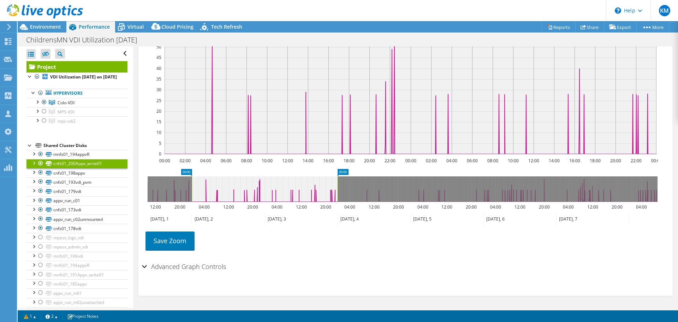
drag, startPoint x: 188, startPoint y: 264, endPoint x: 193, endPoint y: 268, distance: 5.8
click at [188, 264] on h2 "Advanced Graph Controls" at bounding box center [184, 266] width 84 height 14
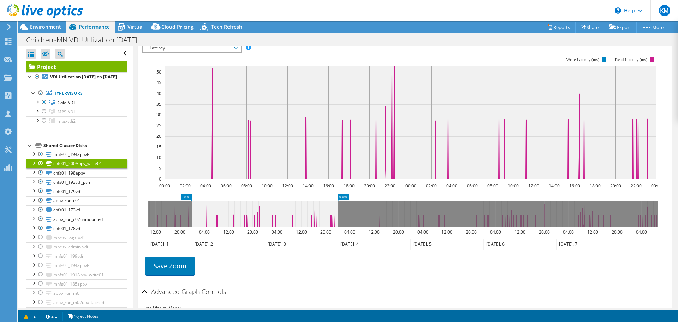
scroll to position [149, 0]
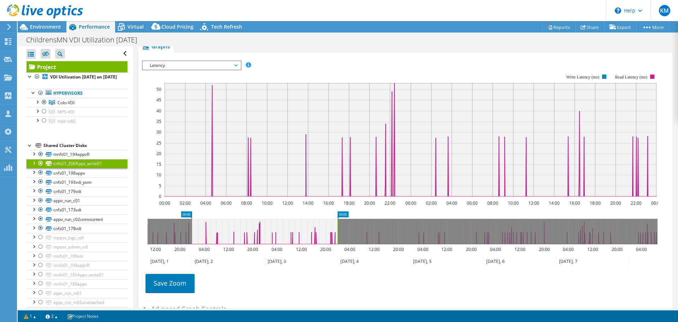
click at [32, 166] on div at bounding box center [33, 162] width 7 height 7
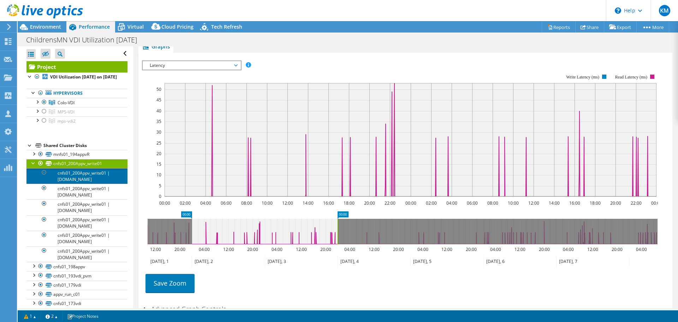
click at [91, 184] on link "cnfs01_200Appv_write01 | [DOMAIN_NAME]" at bounding box center [76, 176] width 101 height 16
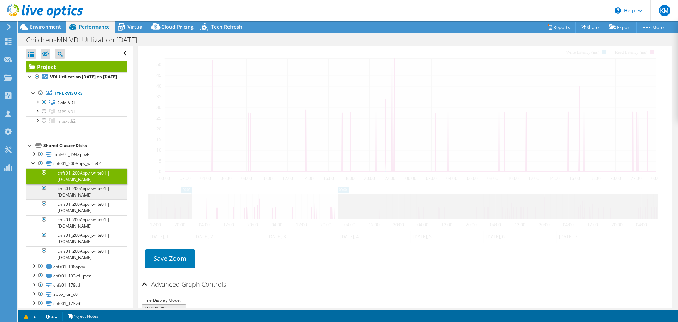
scroll to position [124, 0]
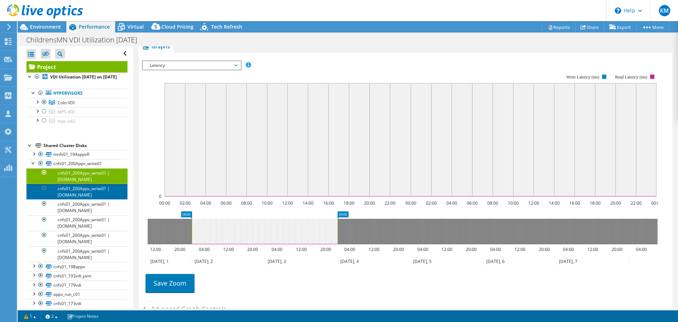
click at [91, 198] on link "cnfs01_200Appv_write01 | [DOMAIN_NAME]" at bounding box center [76, 192] width 101 height 16
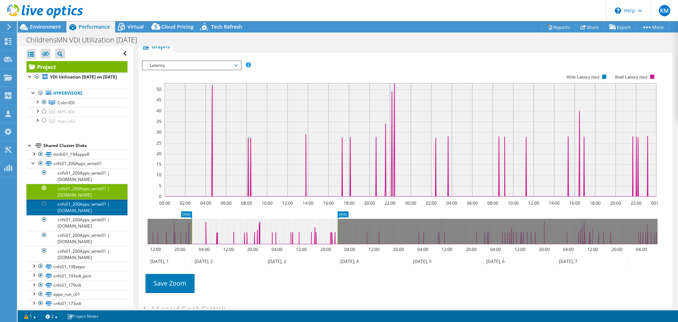
click at [89, 211] on link "cnfs01_200Appv_write01 | [DOMAIN_NAME]" at bounding box center [76, 207] width 101 height 16
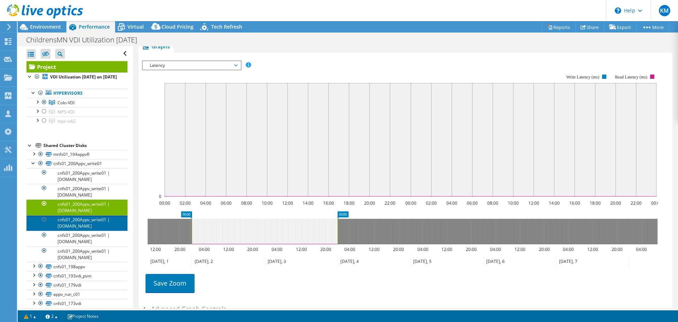
click at [91, 230] on link "cnfs01_200Appv_write01 | [DOMAIN_NAME]" at bounding box center [76, 223] width 101 height 16
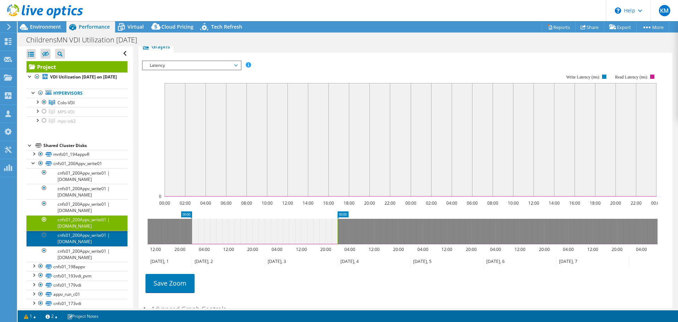
click at [94, 243] on link "cnfs01_200Appv_write01 | [DOMAIN_NAME]" at bounding box center [76, 239] width 101 height 16
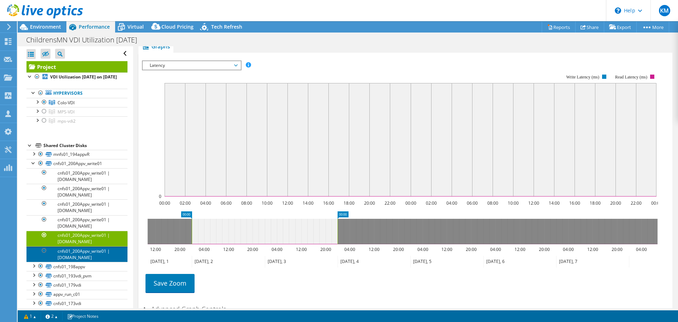
click at [94, 258] on link "cnfs01_200Appv_write01 | [DOMAIN_NAME]" at bounding box center [76, 254] width 101 height 16
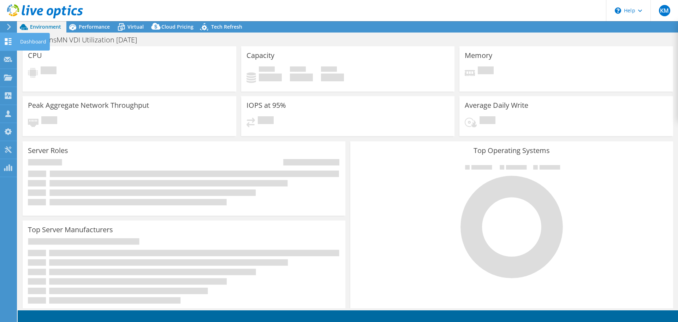
select select "USD"
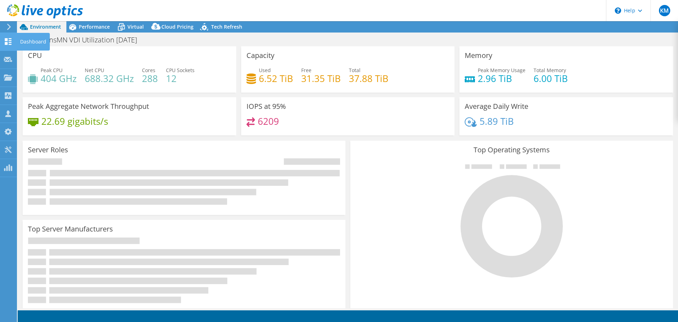
click at [8, 42] on icon at bounding box center [8, 41] width 8 height 7
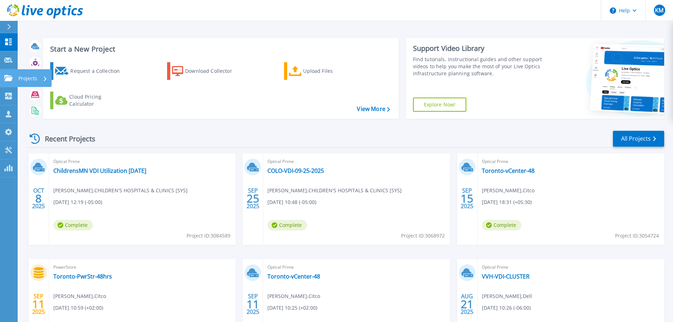
click at [20, 78] on p "Projects" at bounding box center [27, 78] width 19 height 18
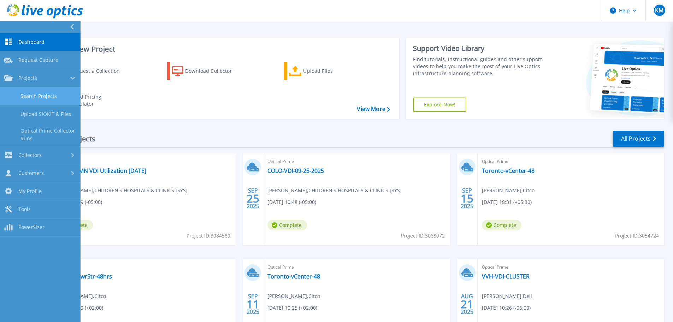
click at [41, 95] on link "Search Projects" at bounding box center [40, 96] width 81 height 18
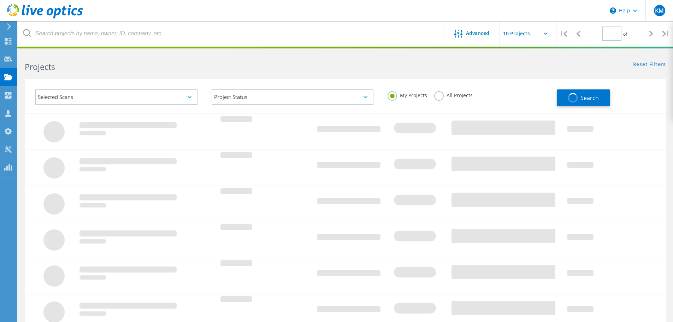
type input "1"
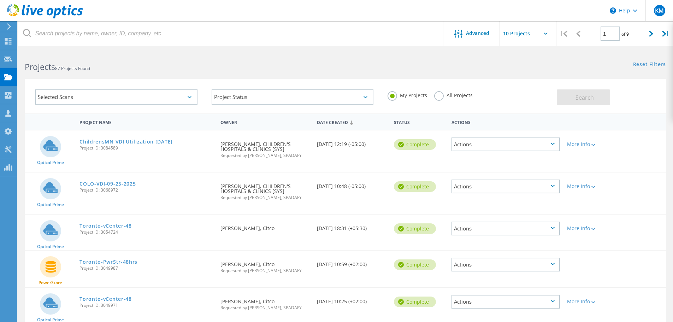
click at [79, 101] on div "Selected Scans" at bounding box center [116, 96] width 162 height 15
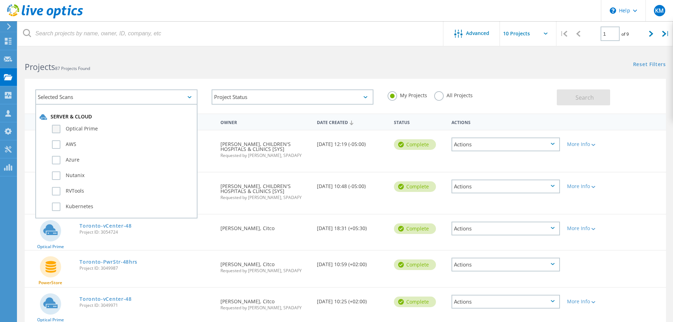
click at [58, 129] on label "Optical Prime" at bounding box center [122, 129] width 141 height 8
click at [0, 0] on input "Optical Prime" at bounding box center [0, 0] width 0 height 0
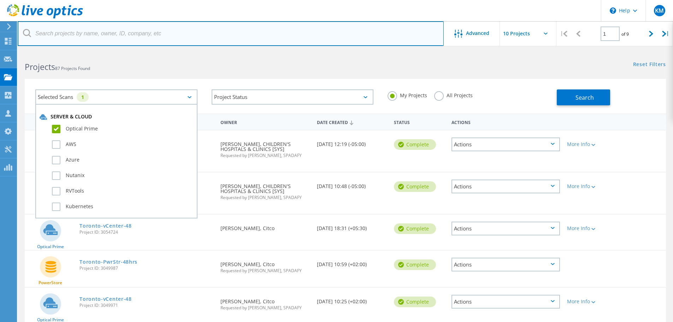
click at [165, 35] on input "text" at bounding box center [231, 33] width 426 height 25
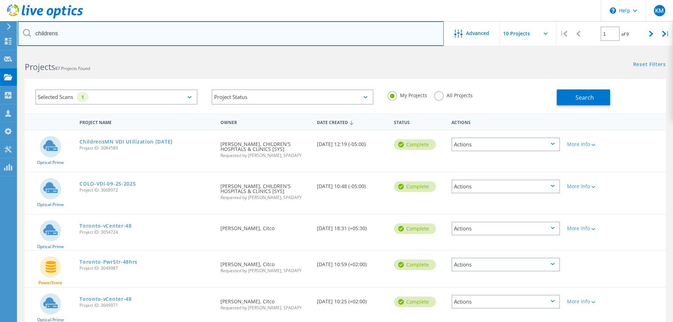
type input "childrens"
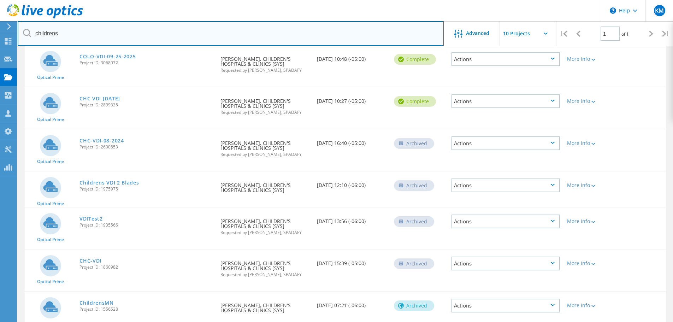
scroll to position [160, 0]
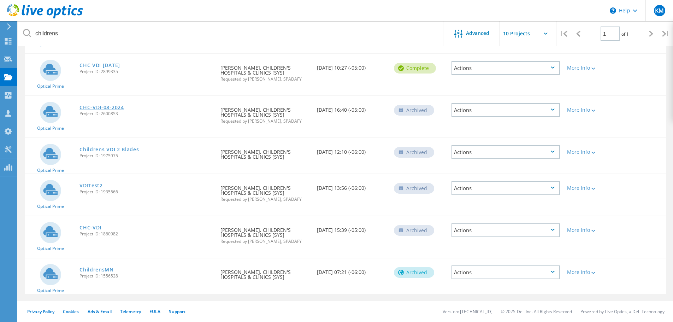
click at [113, 108] on link "CHC-VDI-08-2024" at bounding box center [101, 107] width 44 height 5
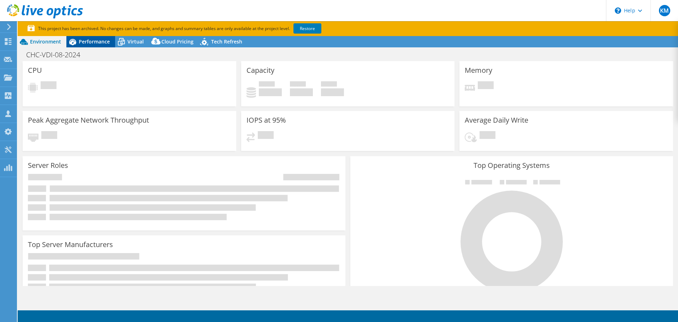
click at [103, 44] on span "Performance" at bounding box center [94, 41] width 31 height 7
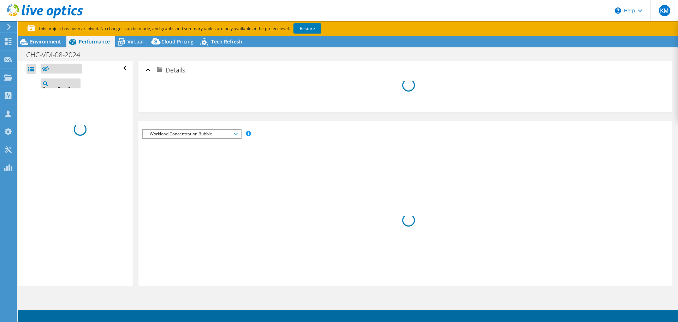
select select "USD"
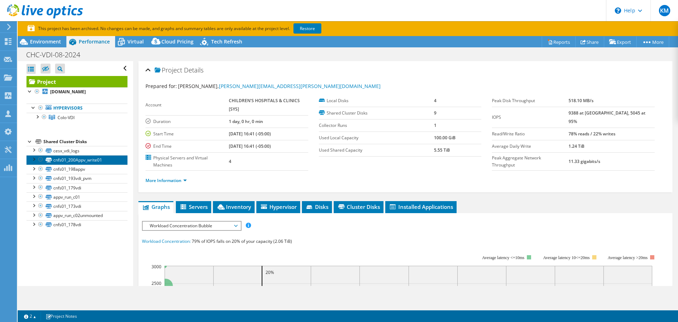
click at [93, 160] on link "cnfs01_200Appv_write01" at bounding box center [76, 159] width 101 height 9
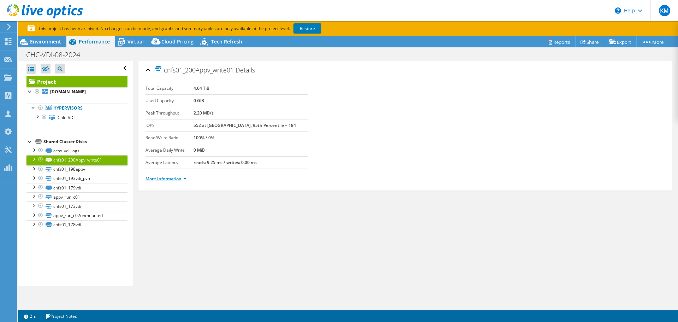
click at [179, 178] on link "More Information" at bounding box center [165, 178] width 41 height 6
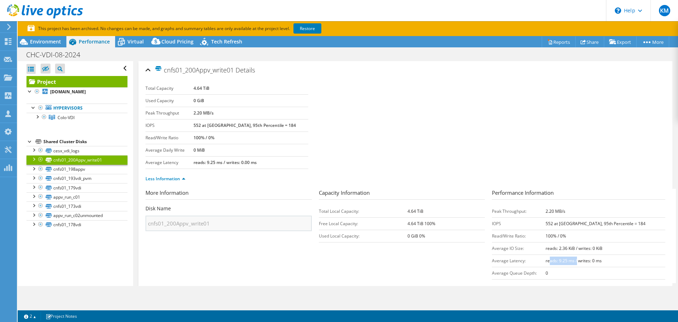
drag, startPoint x: 589, startPoint y: 263, endPoint x: 561, endPoint y: 263, distance: 27.5
click at [561, 263] on b "reads: 9.25 ms / writes: 0 ms" at bounding box center [574, 260] width 56 height 6
click at [306, 29] on link "Restore" at bounding box center [307, 28] width 28 height 10
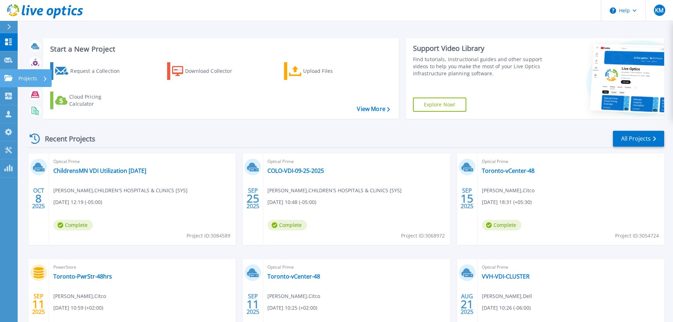
click at [14, 78] on link "Projects Projects" at bounding box center [9, 78] width 18 height 18
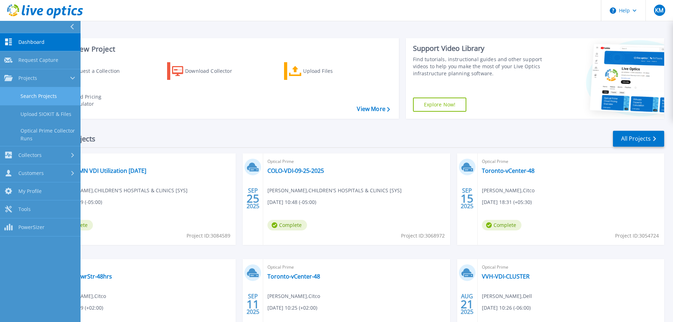
click at [49, 95] on link "Search Projects" at bounding box center [40, 96] width 81 height 18
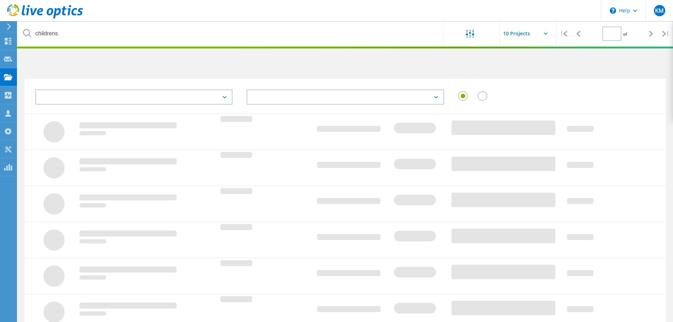
type input "1"
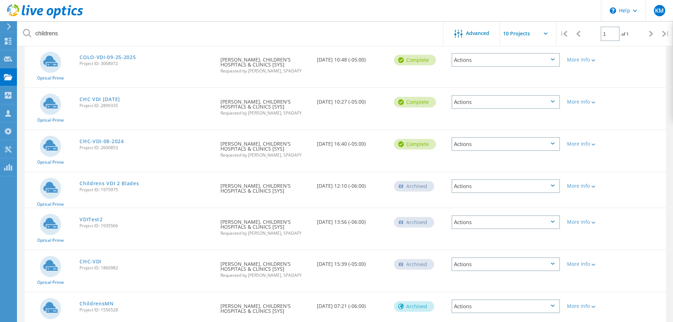
scroll to position [160, 0]
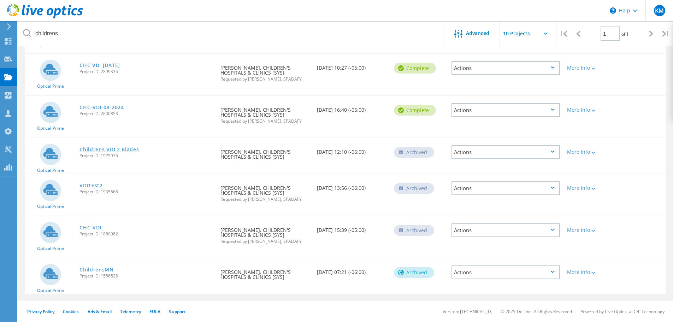
click at [102, 149] on link "Childrens VDI 2 Blades" at bounding box center [108, 149] width 59 height 5
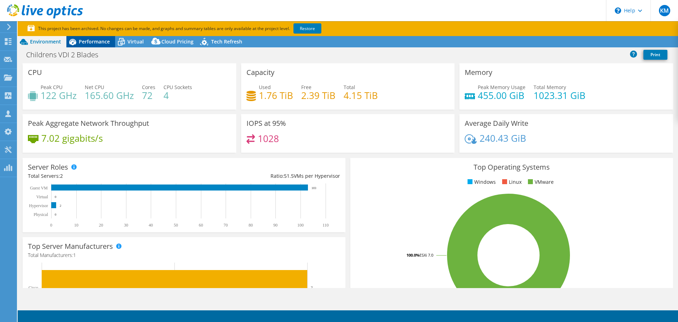
select select "USD"
click at [101, 41] on span "Performance" at bounding box center [94, 41] width 31 height 7
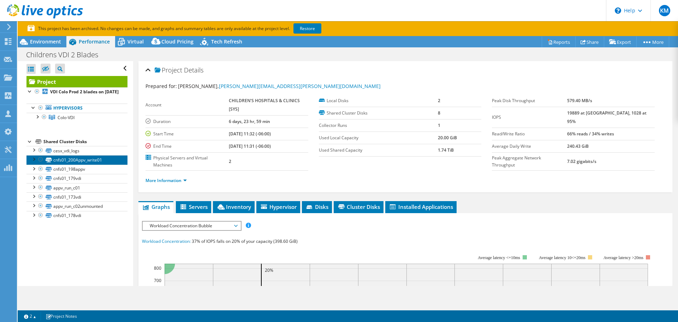
click at [65, 164] on link "cnfs01_200Appv_write01" at bounding box center [76, 159] width 101 height 9
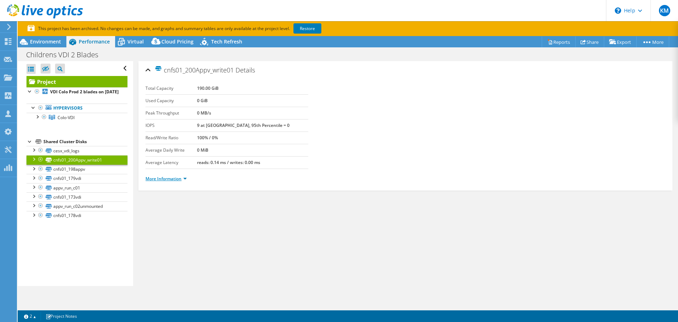
click at [172, 178] on link "More Information" at bounding box center [165, 178] width 41 height 6
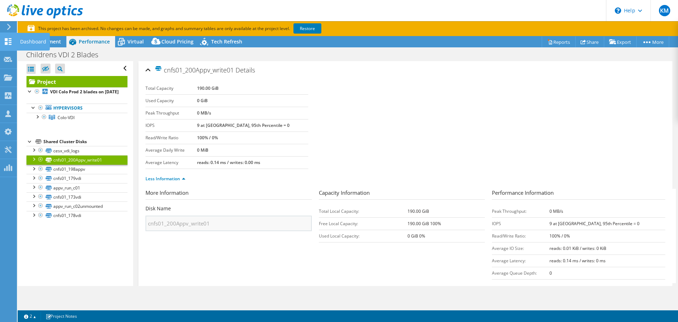
click at [10, 43] on icon at bounding box center [8, 41] width 8 height 7
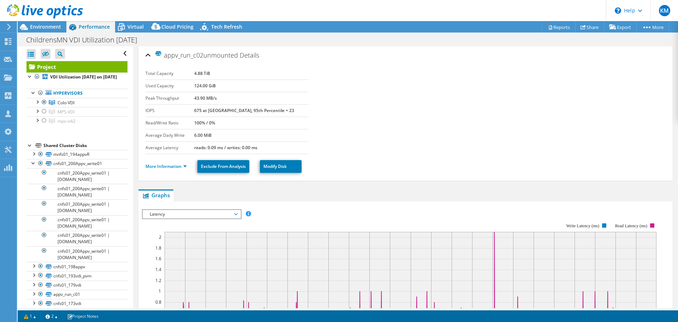
select select "USD"
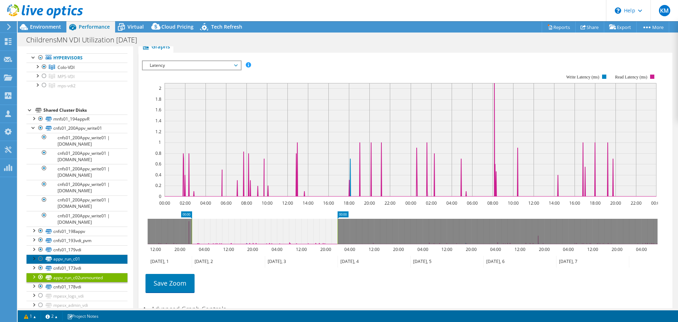
click at [76, 263] on link "appv_run_c01" at bounding box center [76, 258] width 101 height 9
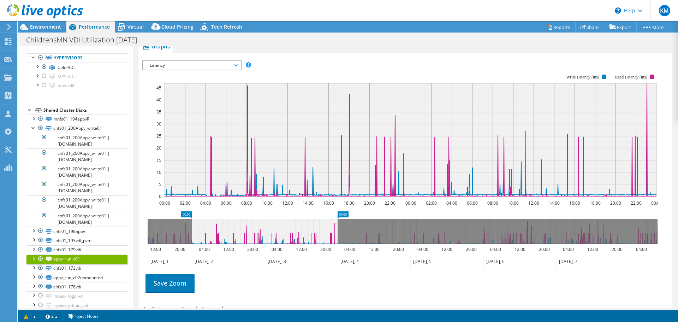
click at [33, 261] on div at bounding box center [33, 257] width 7 height 7
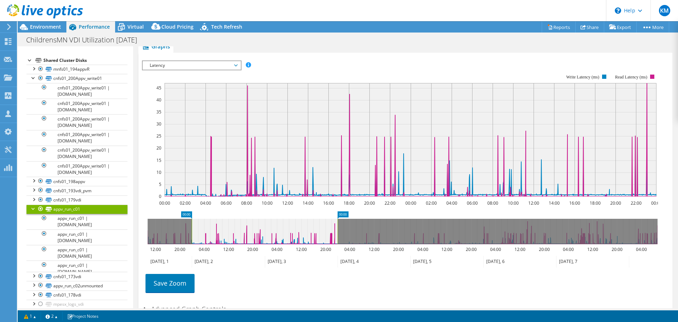
scroll to position [141, 0]
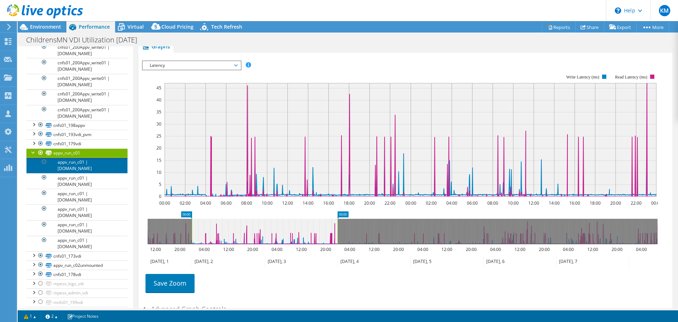
click at [81, 173] on link "appv_run_c01 | [DOMAIN_NAME]" at bounding box center [76, 165] width 101 height 16
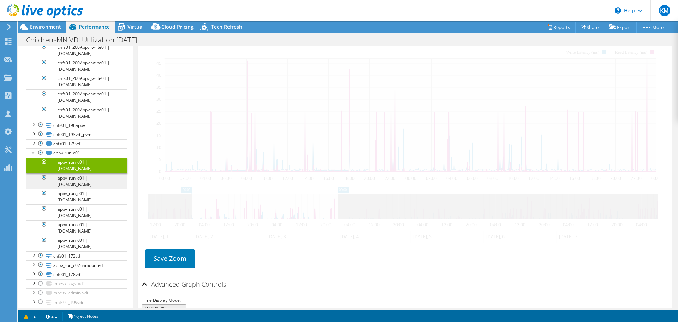
scroll to position [124, 0]
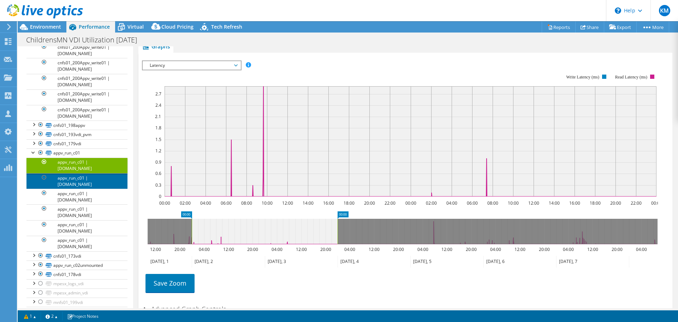
click at [81, 189] on link "appv_run_c01 | [DOMAIN_NAME]" at bounding box center [76, 181] width 101 height 16
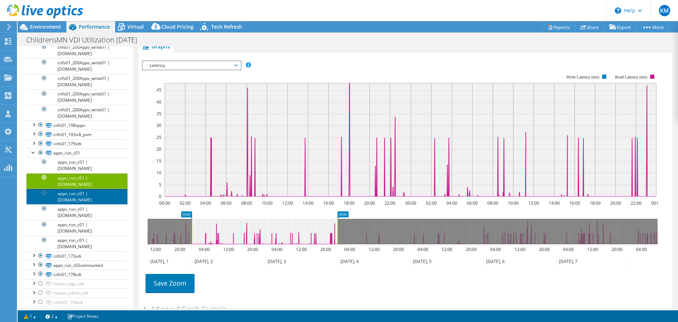
click at [83, 202] on link "appv_run_c01 | [DOMAIN_NAME]" at bounding box center [76, 197] width 101 height 16
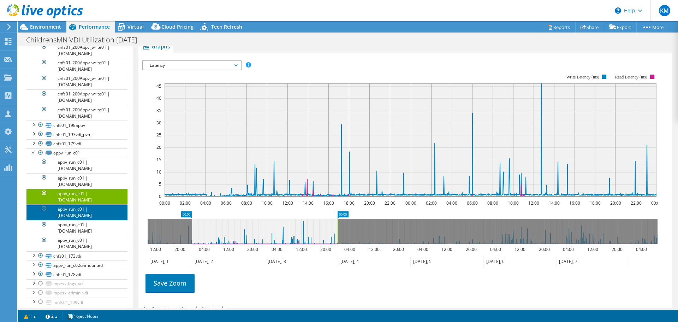
click at [93, 220] on link "appv_run_c01 | [DOMAIN_NAME]" at bounding box center [76, 212] width 101 height 16
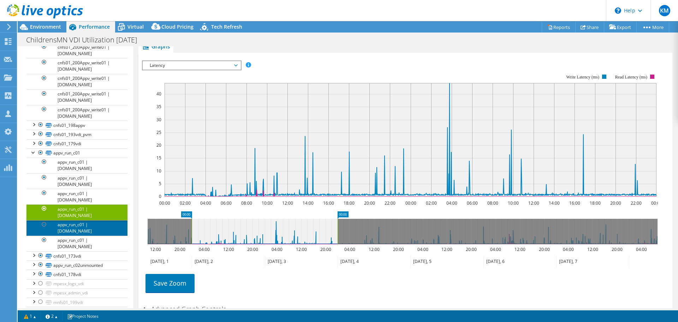
click at [95, 231] on link "appv_run_c01 | [DOMAIN_NAME]" at bounding box center [76, 228] width 101 height 16
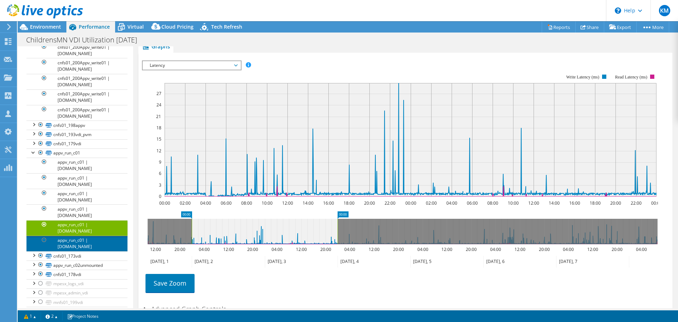
click at [94, 250] on link "appv_run_c01 | [DOMAIN_NAME]" at bounding box center [76, 244] width 101 height 16
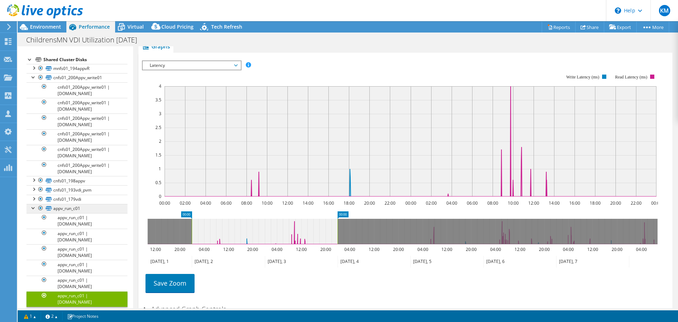
scroll to position [71, 0]
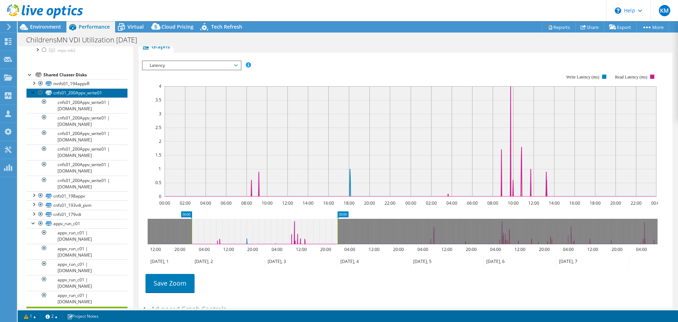
click at [92, 97] on link "cnfs01_200Appv_write01" at bounding box center [76, 92] width 101 height 9
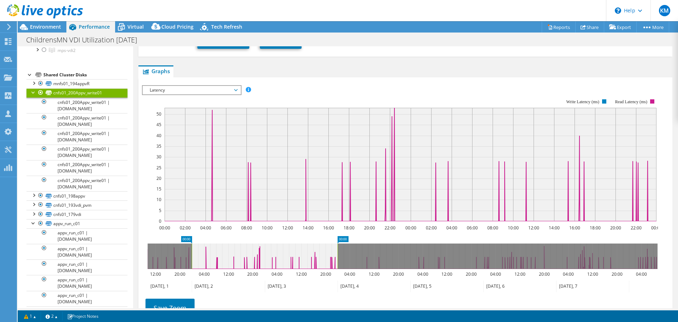
scroll to position [149, 0]
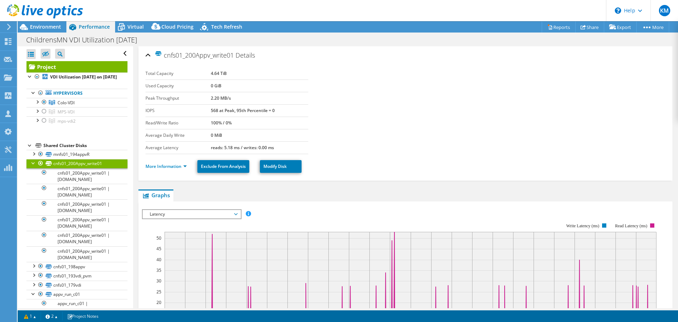
select select "USD"
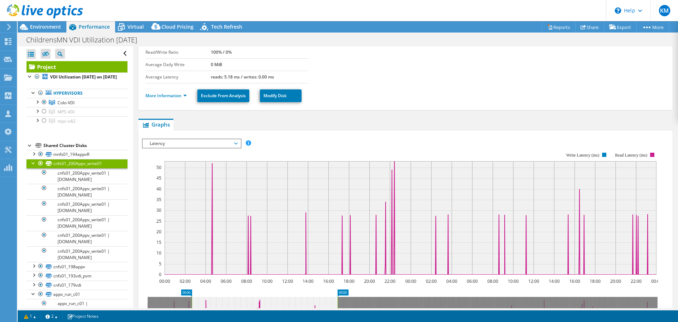
scroll to position [141, 0]
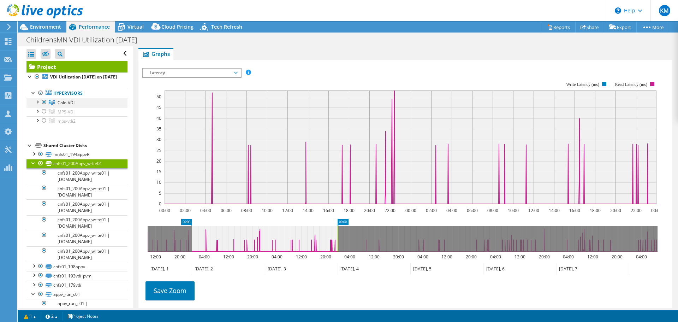
click at [37, 105] on div at bounding box center [37, 101] width 7 height 7
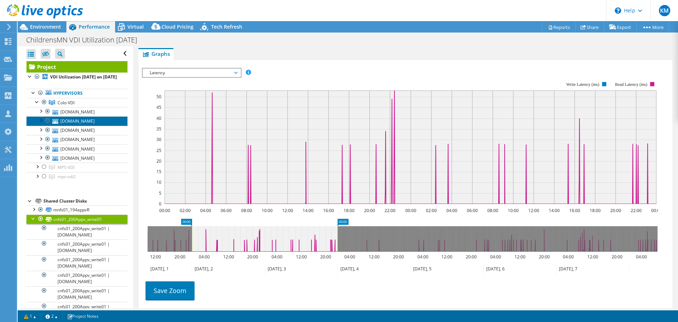
click at [72, 125] on link "[DOMAIN_NAME]" at bounding box center [76, 120] width 101 height 9
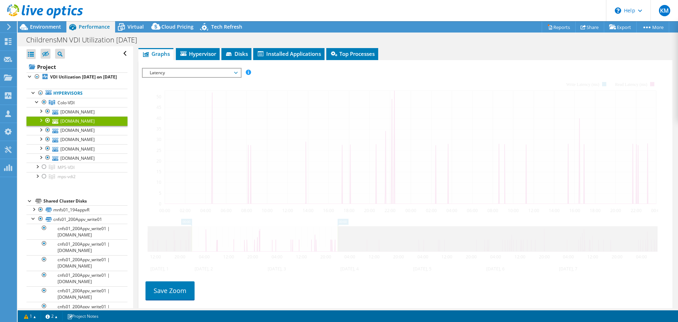
click at [41, 123] on div at bounding box center [40, 119] width 7 height 7
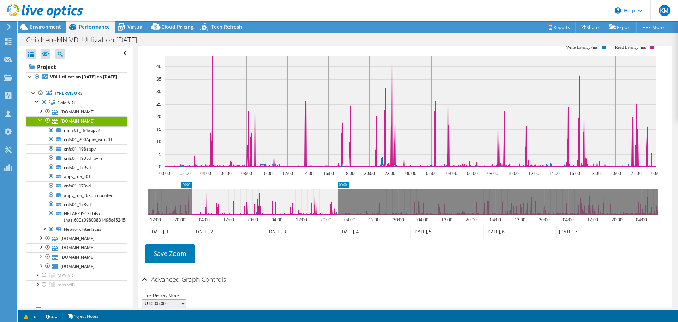
scroll to position [104, 0]
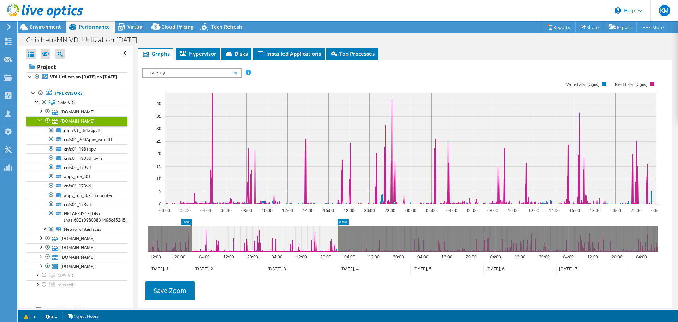
click at [196, 74] on span "Latency" at bounding box center [191, 72] width 91 height 8
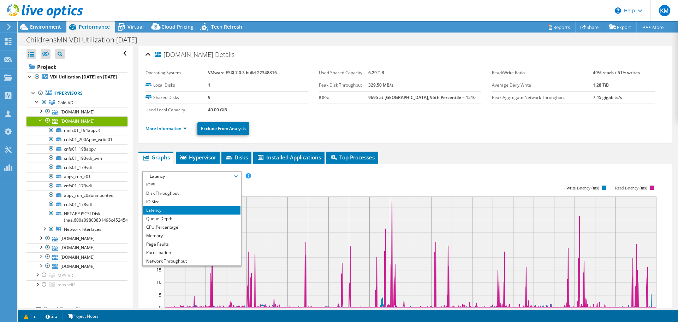
scroll to position [0, 0]
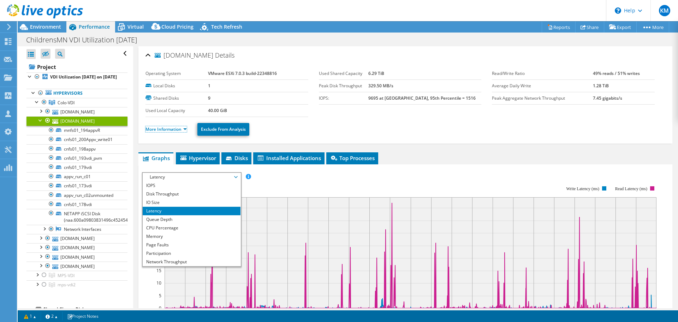
drag, startPoint x: 163, startPoint y: 131, endPoint x: 177, endPoint y: 134, distance: 14.1
click at [163, 131] on link "More Information" at bounding box center [165, 129] width 41 height 6
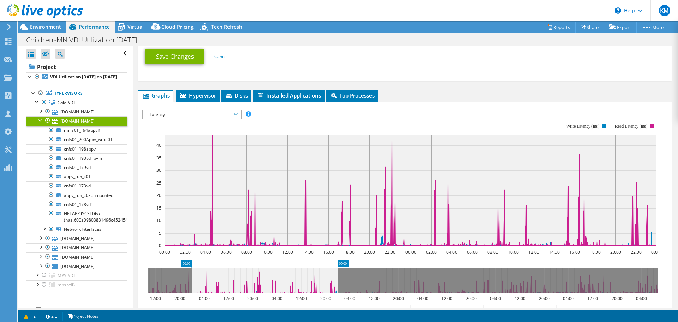
scroll to position [388, 0]
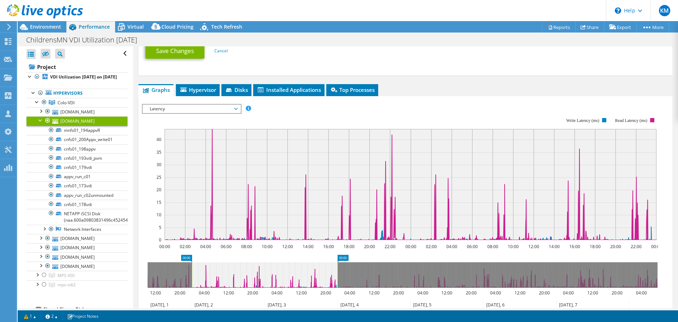
click at [182, 108] on span "Latency" at bounding box center [191, 109] width 91 height 8
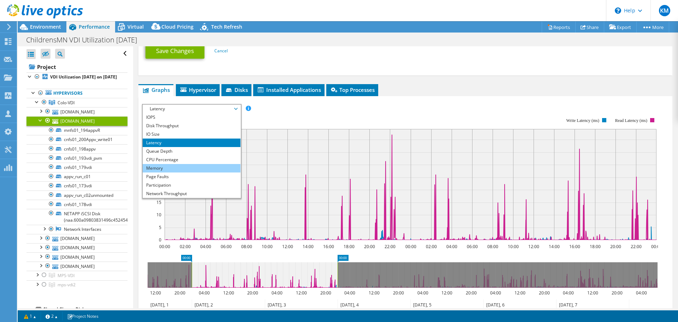
scroll to position [25, 0]
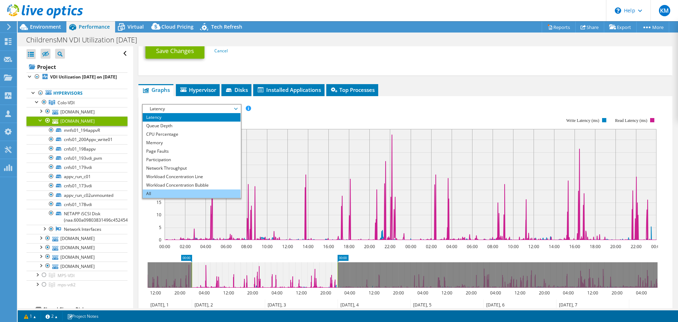
click at [169, 192] on li "All" at bounding box center [192, 193] width 98 height 8
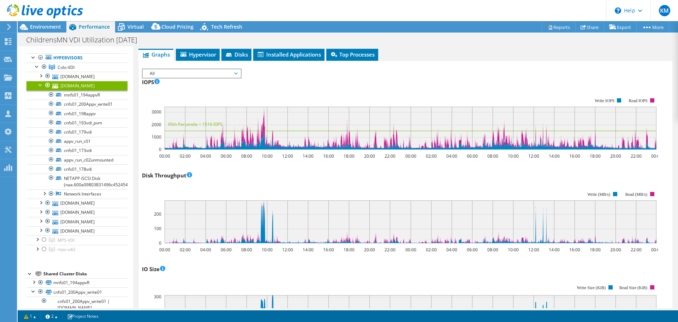
scroll to position [71, 0]
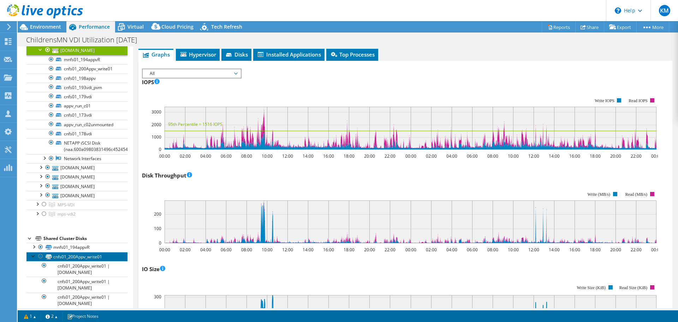
drag, startPoint x: 83, startPoint y: 262, endPoint x: 95, endPoint y: 261, distance: 12.4
click at [83, 261] on link "cnfs01_200Appv_write01" at bounding box center [76, 256] width 101 height 9
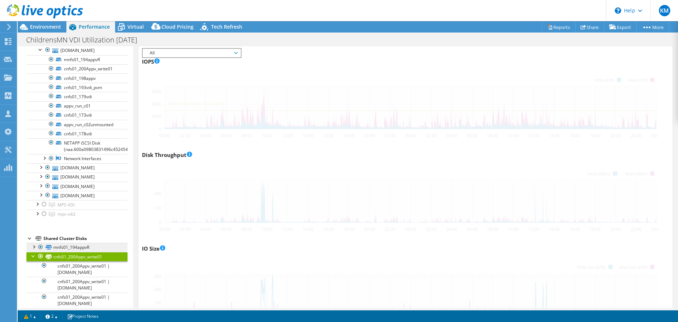
scroll to position [141, 0]
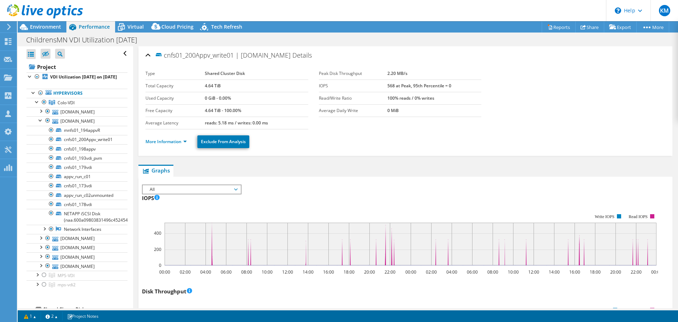
select select "USD"
click at [40, 123] on div at bounding box center [40, 119] width 7 height 7
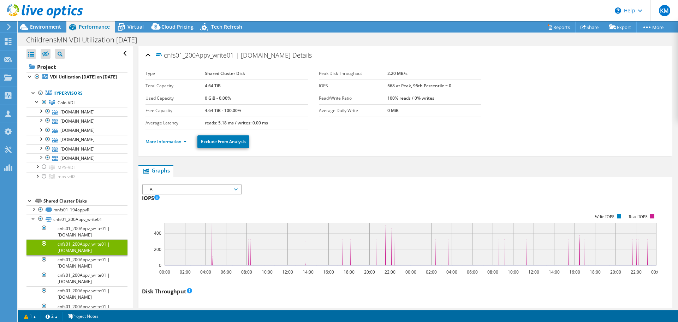
click at [167, 191] on span "All" at bounding box center [191, 189] width 91 height 8
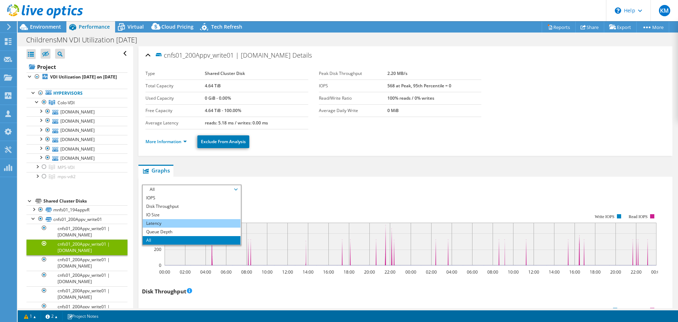
click at [164, 222] on li "Latency" at bounding box center [192, 223] width 98 height 8
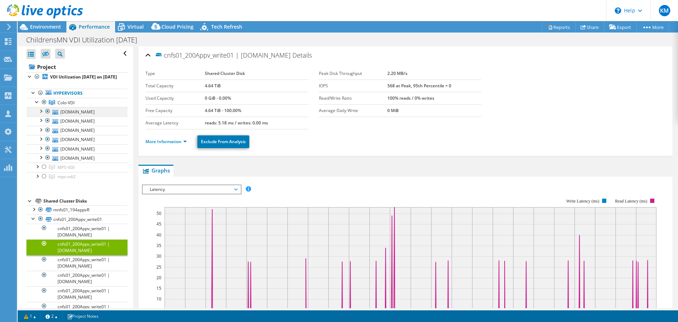
click at [40, 114] on div at bounding box center [40, 110] width 7 height 7
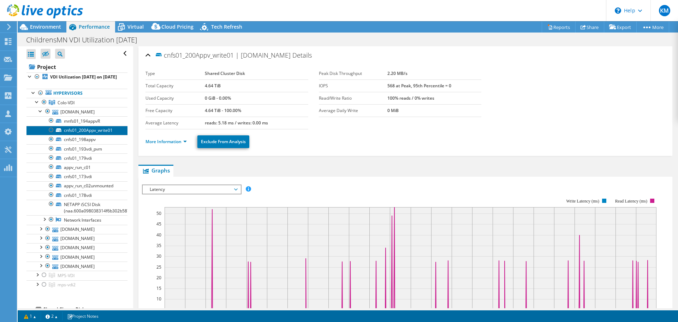
click at [79, 135] on link "cnfs01_200Appv_write01" at bounding box center [76, 130] width 101 height 9
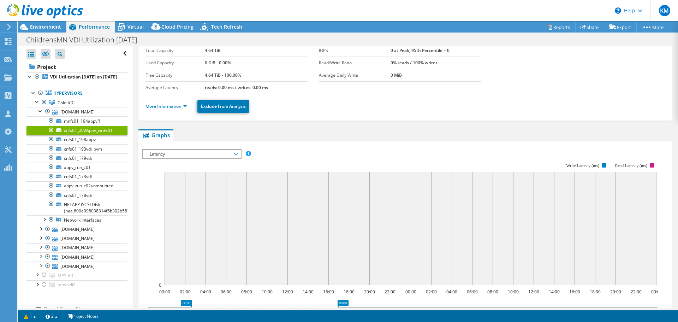
scroll to position [71, 0]
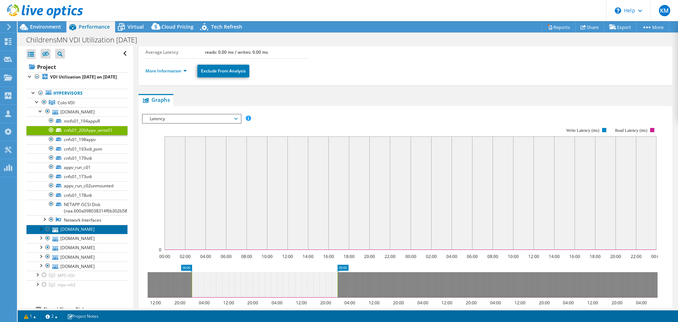
click at [85, 234] on link "[DOMAIN_NAME]" at bounding box center [76, 229] width 101 height 9
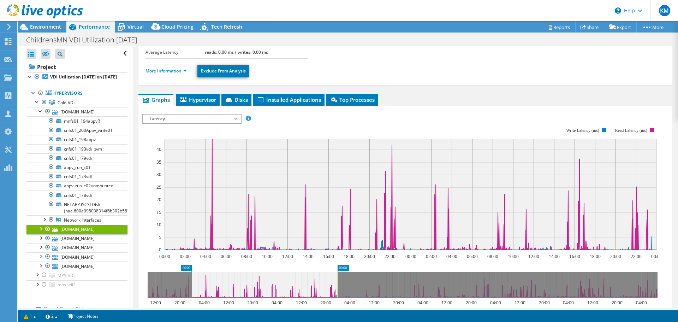
click at [40, 232] on div at bounding box center [40, 228] width 7 height 7
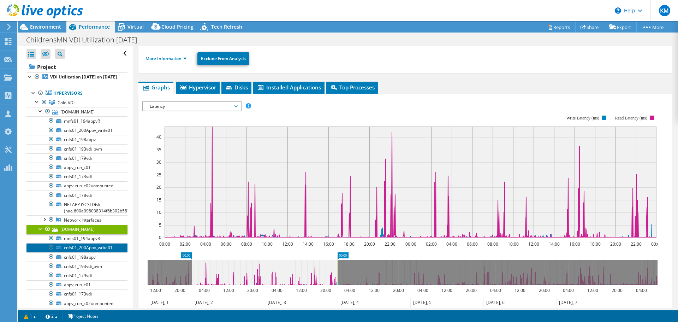
click at [72, 252] on link "cnfs01_200Appv_write01" at bounding box center [76, 247] width 101 height 9
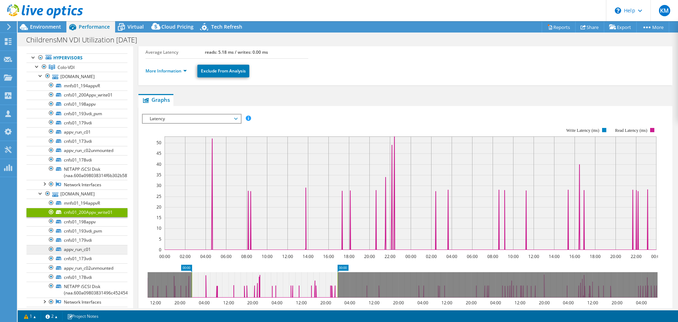
scroll to position [0, 0]
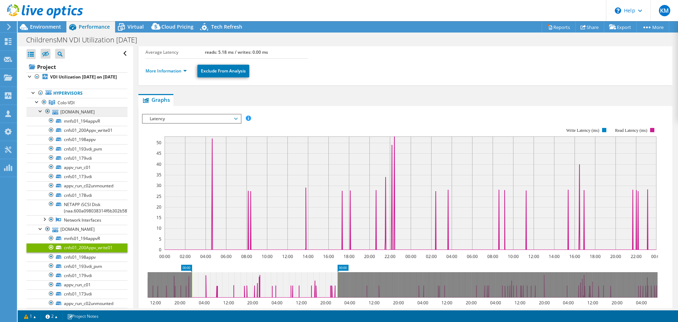
drag, startPoint x: 82, startPoint y: 109, endPoint x: 113, endPoint y: 114, distance: 31.2
click at [82, 107] on link "Colo-VDI" at bounding box center [76, 102] width 101 height 9
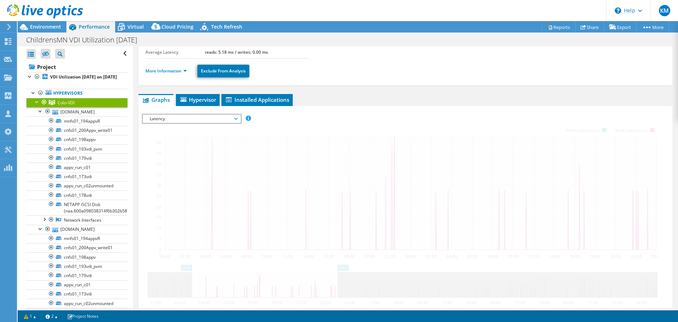
drag, startPoint x: 185, startPoint y: 119, endPoint x: 193, endPoint y: 123, distance: 9.1
click at [185, 119] on span "Latency" at bounding box center [191, 118] width 91 height 8
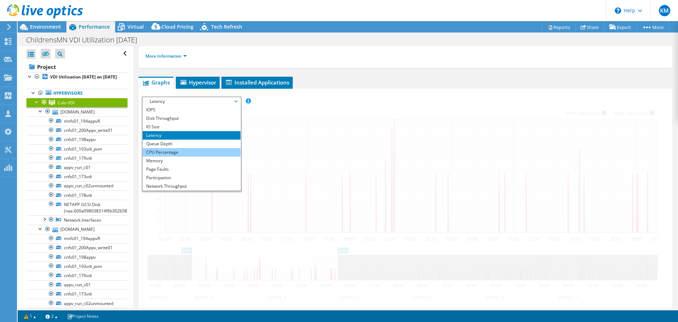
click at [191, 151] on li "CPU Percentage" at bounding box center [192, 152] width 98 height 8
click at [175, 153] on li "CPU Percentage" at bounding box center [192, 152] width 98 height 8
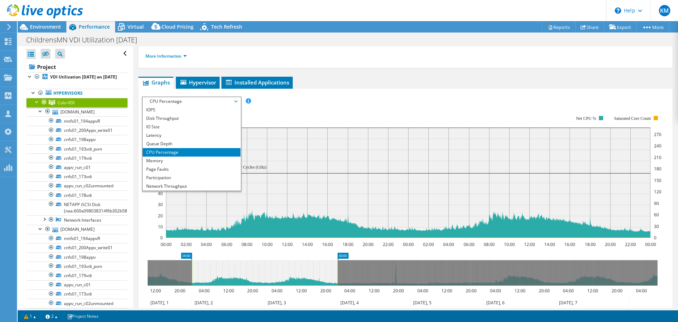
click at [383, 89] on div "IOPS Disk Throughput IO Size Latency Queue Depth CPU Percentage Memory Page Fau…" at bounding box center [405, 216] width 527 height 254
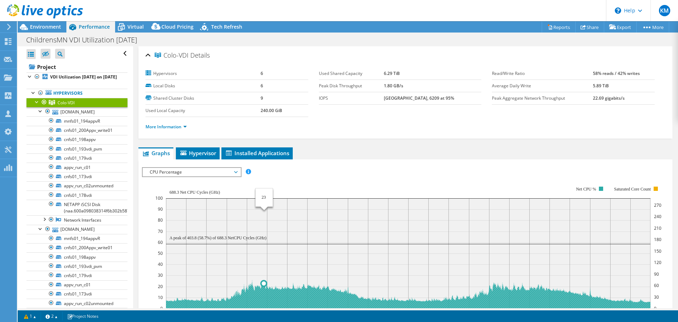
select select "USD"
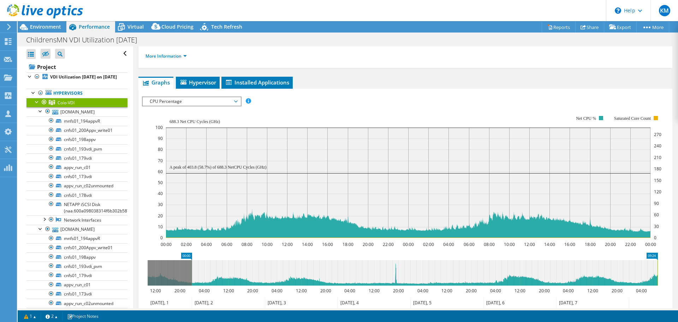
drag, startPoint x: 338, startPoint y: 271, endPoint x: 660, endPoint y: 278, distance: 322.4
click at [660, 278] on icon "00:00 09:24 12:00 20:00 04:00 12:00 20:00 04:00 12:00 20:00 04:00 12:00 20:00 0…" at bounding box center [402, 280] width 521 height 56
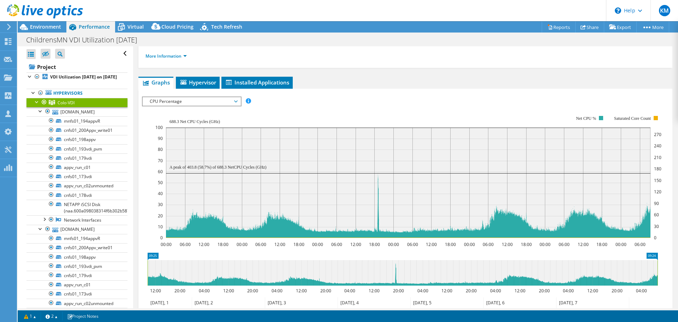
drag, startPoint x: 191, startPoint y: 270, endPoint x: 368, endPoint y: 270, distance: 176.9
click at [143, 270] on icon "09:24 09:25 12:00 20:00 04:00 12:00 20:00 04:00 12:00 20:00 04:00 12:00 20:00 0…" at bounding box center [402, 280] width 521 height 56
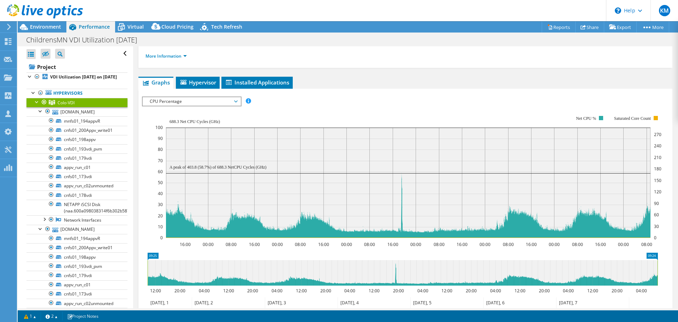
click at [188, 100] on span "CPU Percentage" at bounding box center [191, 101] width 91 height 8
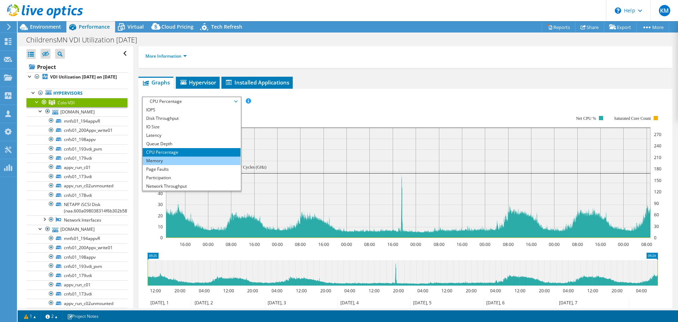
click at [175, 162] on li "Memory" at bounding box center [192, 160] width 98 height 8
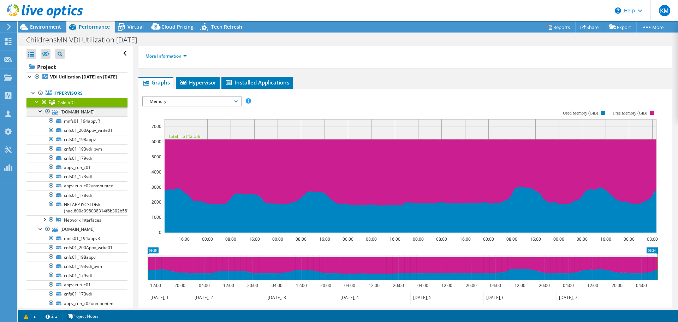
drag, startPoint x: 41, startPoint y: 117, endPoint x: 38, endPoint y: 121, distance: 4.6
click at [41, 114] on div at bounding box center [40, 110] width 7 height 7
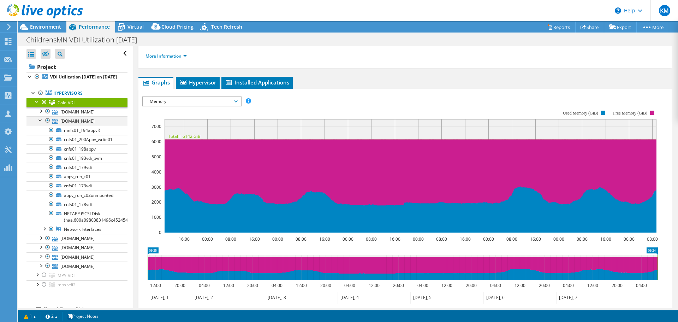
click at [48, 125] on div at bounding box center [47, 120] width 7 height 8
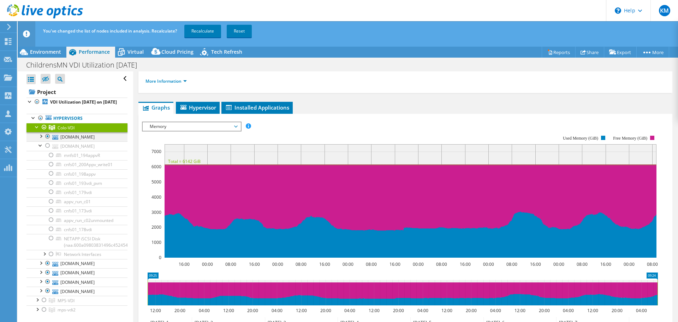
click at [47, 123] on link "Hypervisors" at bounding box center [76, 118] width 101 height 9
click at [47, 131] on div at bounding box center [44, 127] width 7 height 8
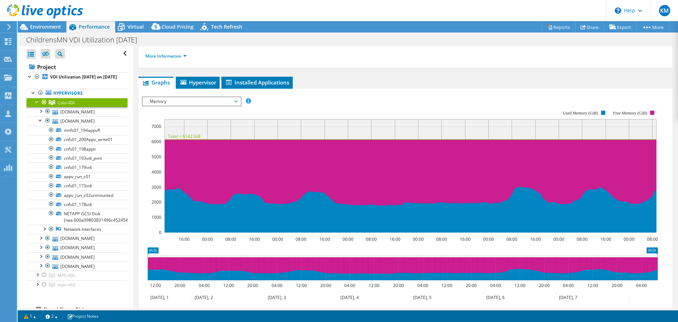
click at [43, 106] on div at bounding box center [44, 102] width 7 height 8
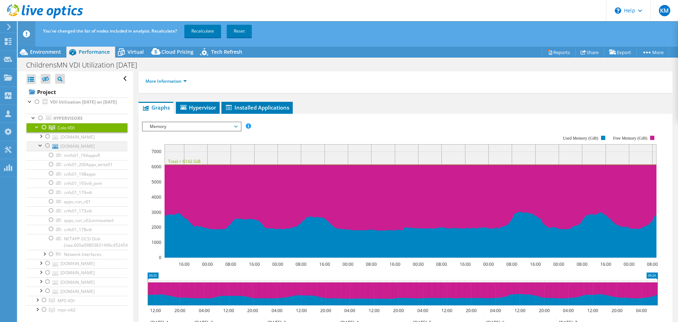
click at [47, 150] on div at bounding box center [47, 145] width 7 height 8
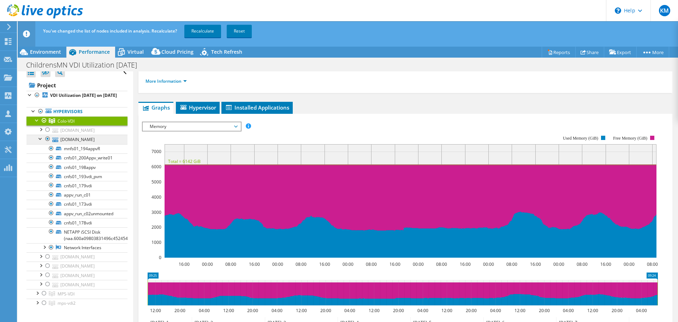
scroll to position [0, 0]
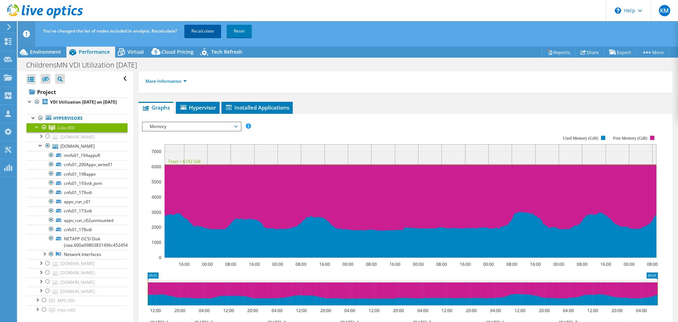
click at [206, 31] on link "Recalculate" at bounding box center [202, 31] width 37 height 13
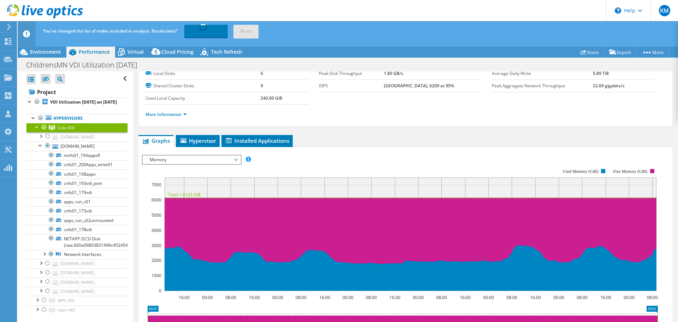
scroll to position [35, 0]
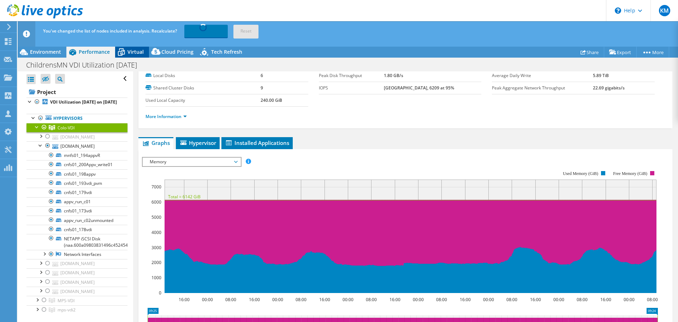
click at [135, 53] on span "Virtual" at bounding box center [135, 51] width 16 height 7
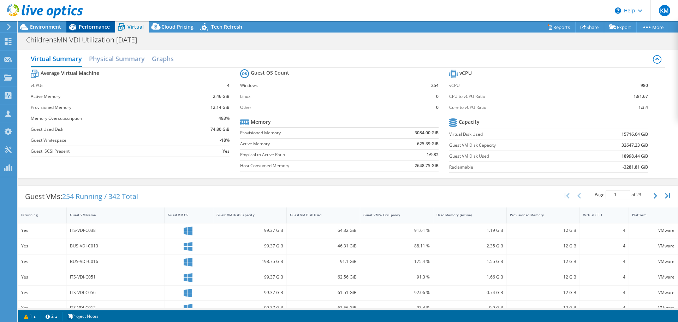
click at [96, 29] on span "Performance" at bounding box center [94, 26] width 31 height 7
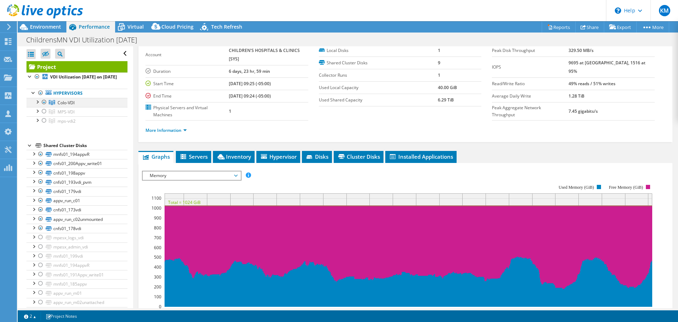
click at [37, 105] on div at bounding box center [37, 101] width 7 height 7
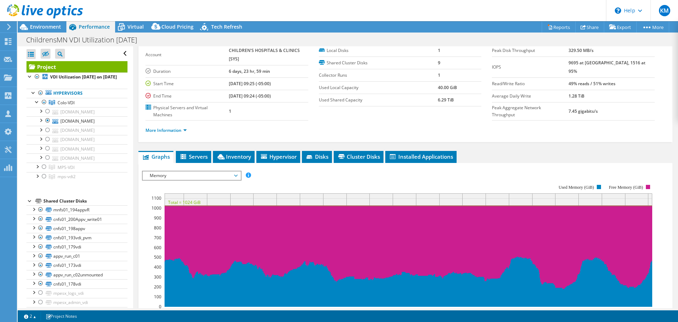
scroll to position [0, 0]
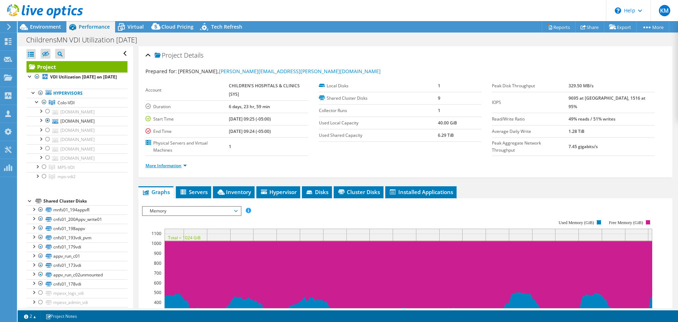
click at [166, 167] on link "More Information" at bounding box center [165, 165] width 41 height 6
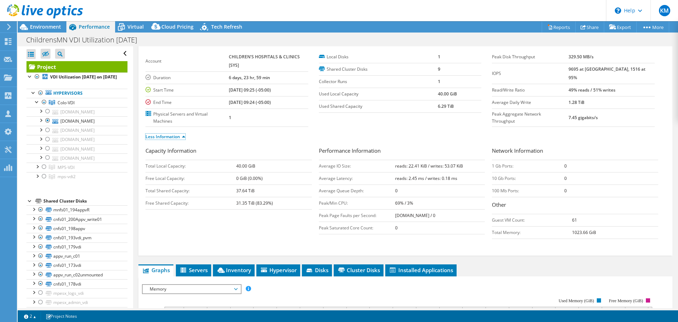
scroll to position [71, 0]
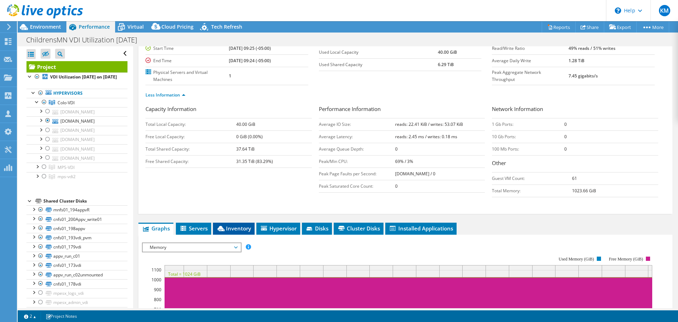
click at [250, 230] on span "Inventory" at bounding box center [233, 228] width 35 height 7
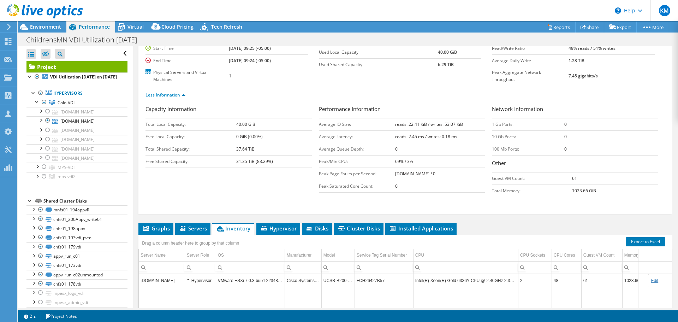
scroll to position [106, 0]
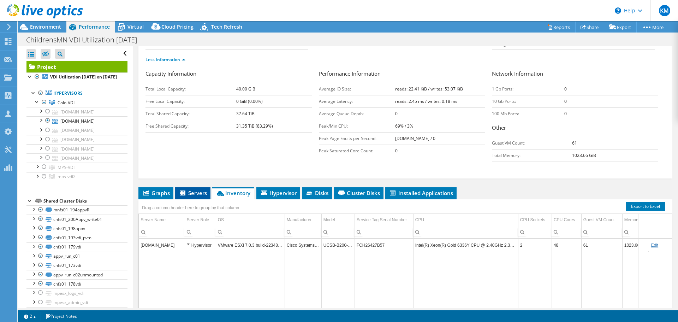
click at [195, 192] on span "Servers" at bounding box center [193, 192] width 28 height 7
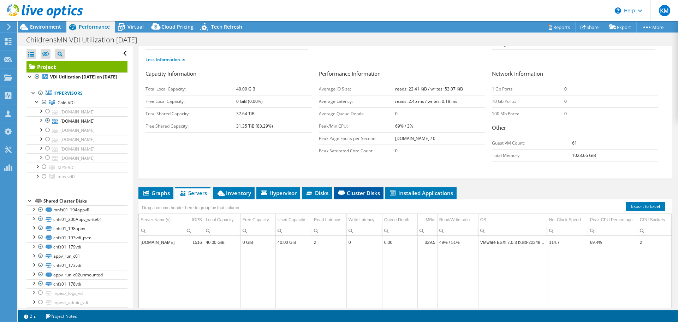
click at [362, 194] on span "Cluster Disks" at bounding box center [358, 192] width 43 height 7
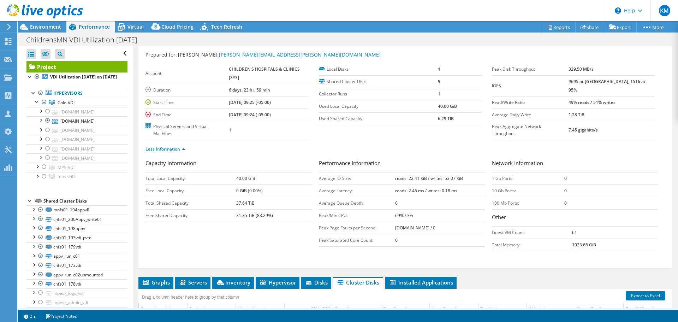
scroll to position [0, 0]
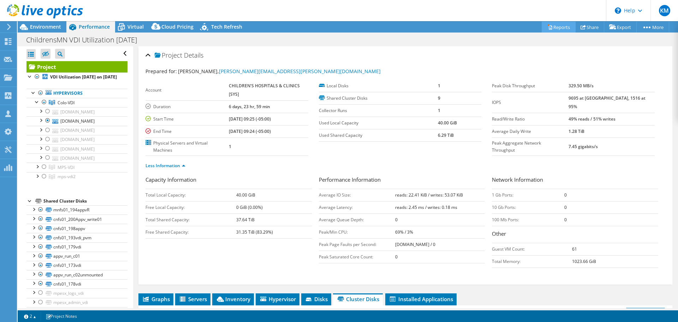
click at [558, 27] on link "Reports" at bounding box center [559, 27] width 34 height 11
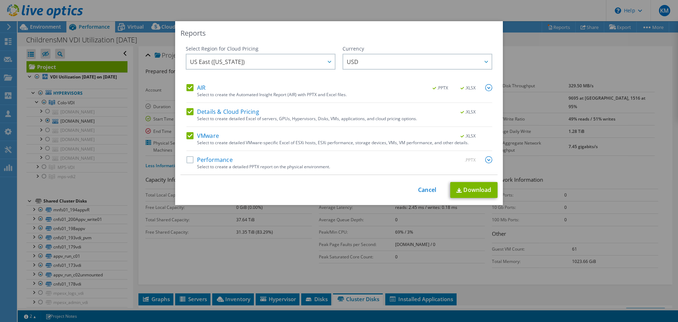
click at [187, 89] on label "AIR" at bounding box center [195, 87] width 19 height 7
click at [0, 0] on input "AIR" at bounding box center [0, 0] width 0 height 0
click at [187, 113] on label "Details & Cloud Pricing" at bounding box center [222, 111] width 73 height 7
click at [0, 0] on input "Details & Cloud Pricing" at bounding box center [0, 0] width 0 height 0
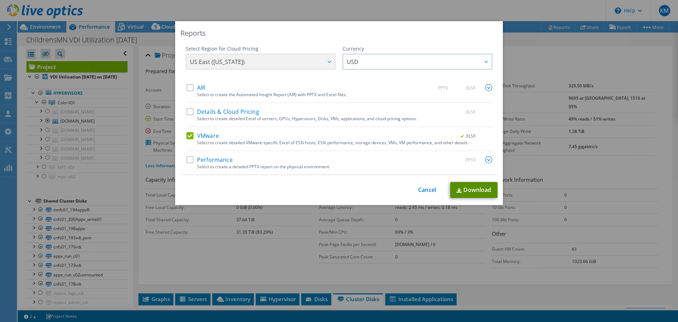
click at [467, 191] on link "Download" at bounding box center [473, 190] width 47 height 16
click at [423, 189] on link "Cancel" at bounding box center [427, 189] width 18 height 7
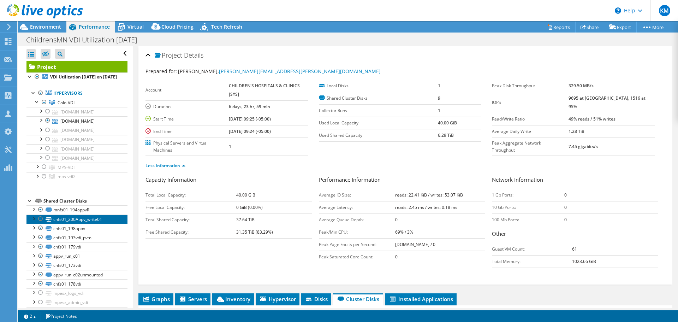
drag, startPoint x: 81, startPoint y: 224, endPoint x: 97, endPoint y: 227, distance: 16.1
click at [81, 223] on link "cnfs01_200Appv_write01" at bounding box center [76, 218] width 101 height 9
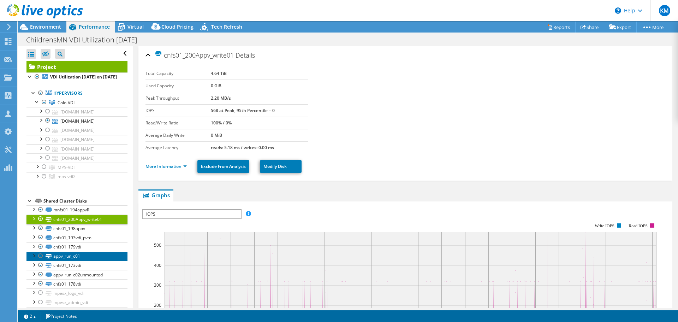
click at [72, 261] on link "appv_run_c01" at bounding box center [76, 255] width 101 height 9
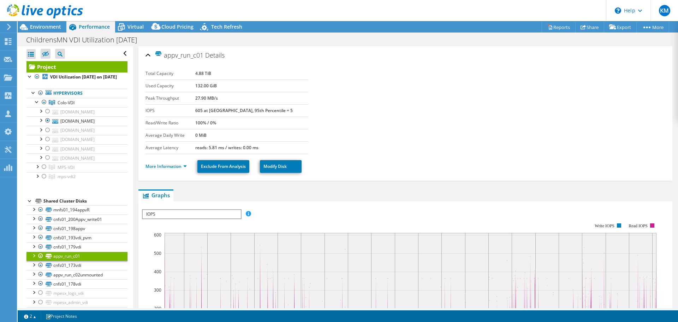
scroll to position [35, 0]
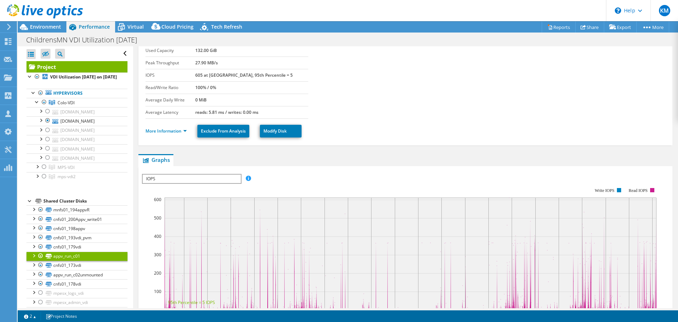
click at [224, 180] on span "IOPS" at bounding box center [192, 178] width 98 height 8
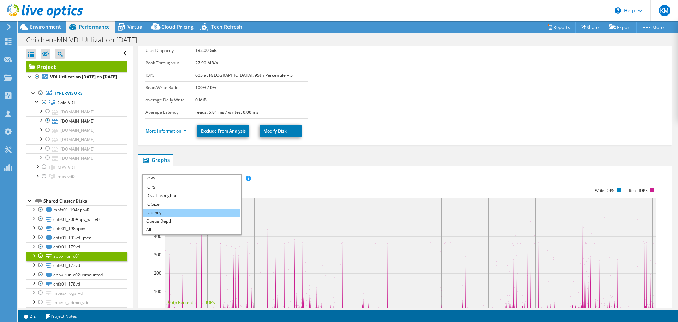
click at [207, 210] on li "Latency" at bounding box center [192, 212] width 98 height 8
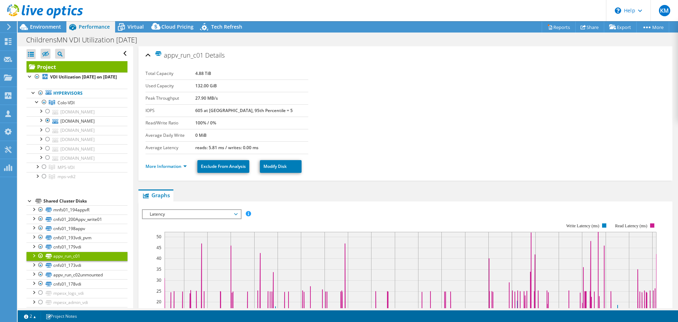
select select "USD"
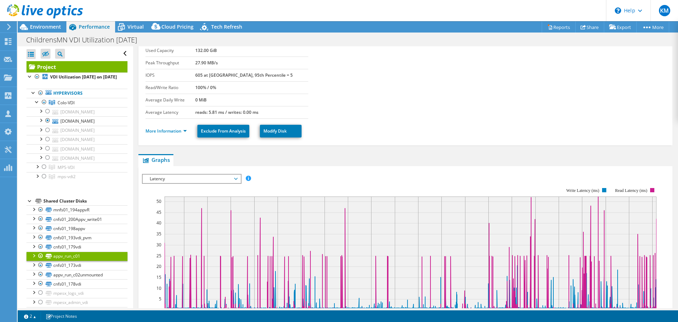
scroll to position [71, 0]
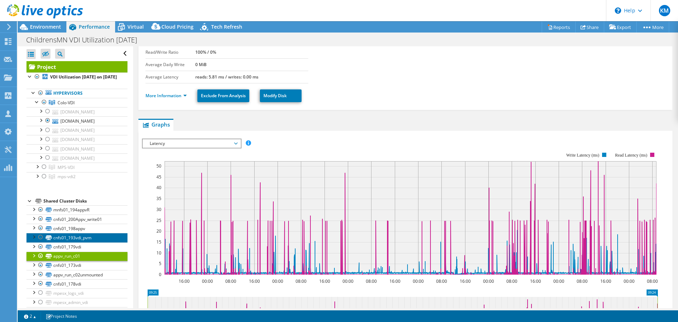
click at [84, 242] on link "cnfs01_193vdi_pvm" at bounding box center [76, 237] width 101 height 9
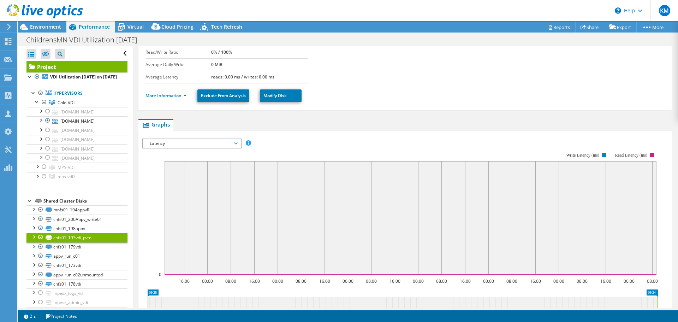
click at [209, 144] on span "Latency" at bounding box center [191, 143] width 91 height 8
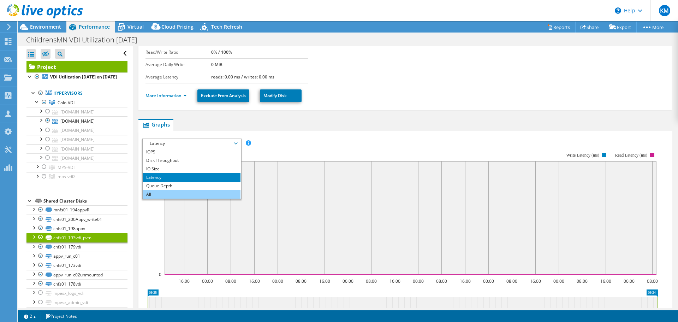
click at [195, 193] on li "All" at bounding box center [192, 194] width 98 height 8
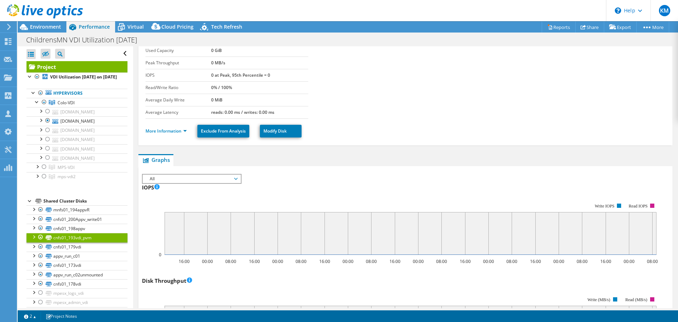
scroll to position [0, 0]
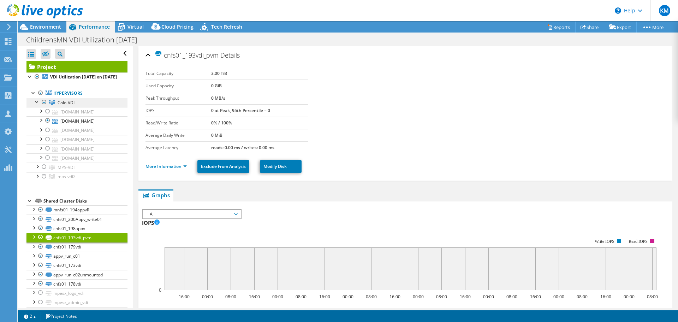
drag, startPoint x: 44, startPoint y: 109, endPoint x: 75, endPoint y: 108, distance: 31.1
click at [44, 106] on div at bounding box center [44, 102] width 7 height 8
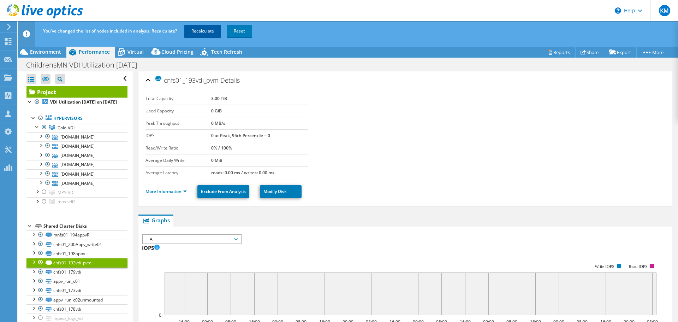
click at [202, 30] on link "Recalculate" at bounding box center [202, 31] width 37 height 13
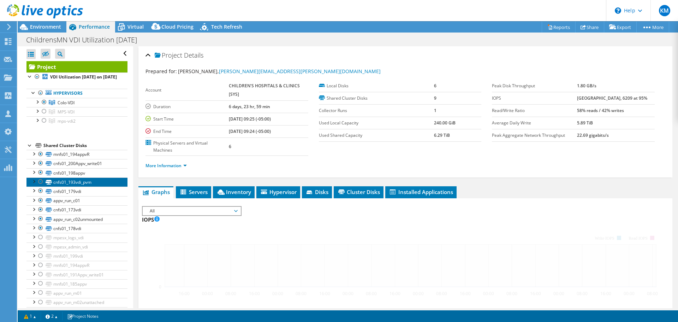
click at [78, 186] on link "cnfs01_193vdi_pvm" at bounding box center [76, 181] width 101 height 9
click at [57, 186] on link "cnfs01_193vdi_pvm" at bounding box center [76, 181] width 101 height 9
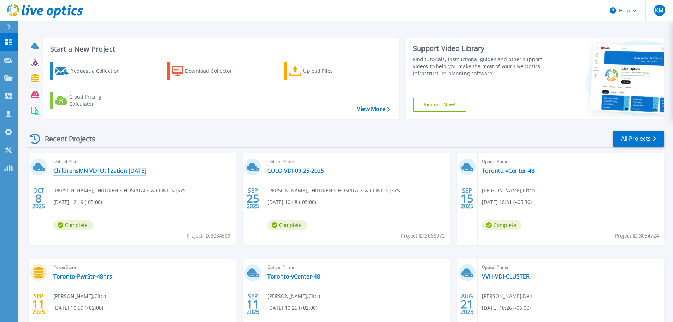
drag, startPoint x: 90, startPoint y: 172, endPoint x: 154, endPoint y: 199, distance: 69.1
click at [91, 172] on link "ChildrensMN VDI Utilization [DATE]" at bounding box center [99, 170] width 93 height 7
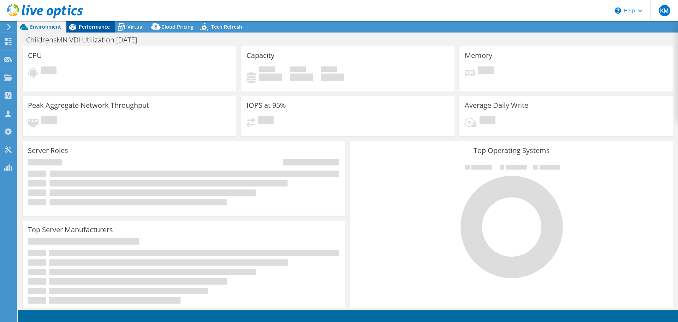
click at [99, 26] on span "Performance" at bounding box center [94, 26] width 31 height 7
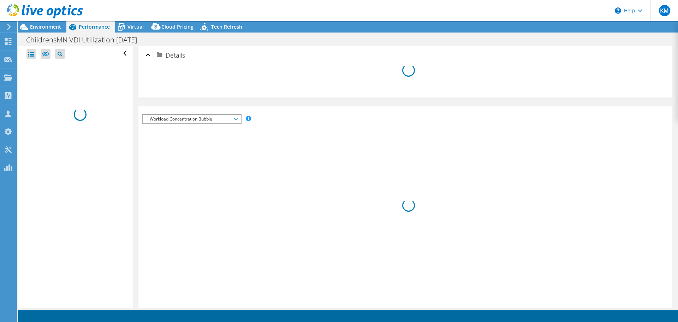
select select "USD"
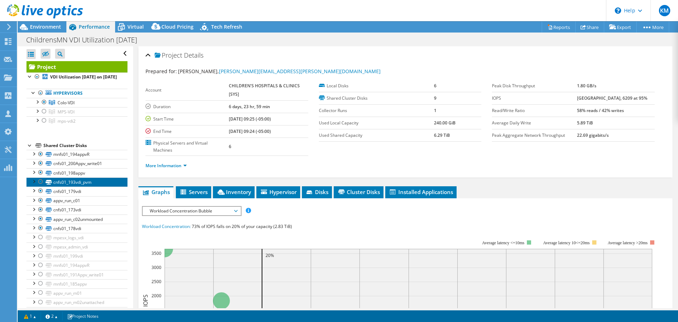
click at [83, 186] on link "cnfs01_193vdi_pvm" at bounding box center [76, 181] width 101 height 9
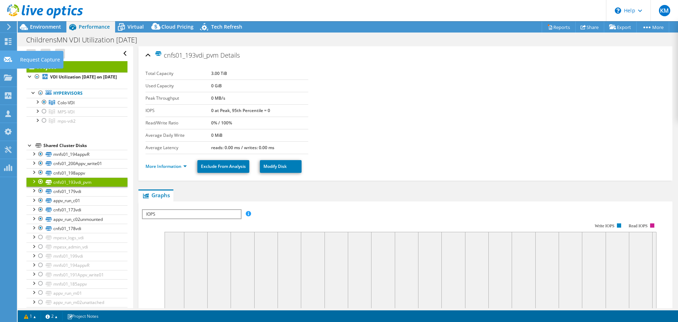
click at [10, 57] on use at bounding box center [8, 58] width 8 height 5
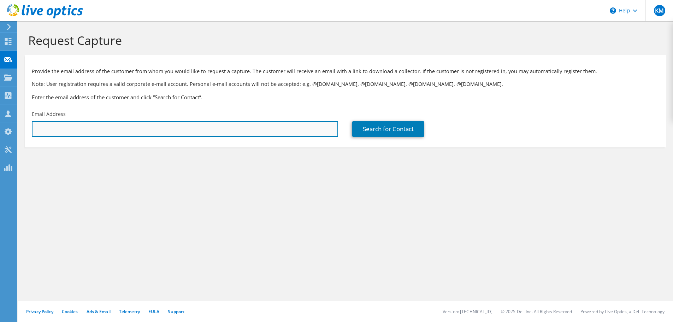
drag, startPoint x: 278, startPoint y: 127, endPoint x: 274, endPoint y: 129, distance: 4.5
click at [278, 127] on input "text" at bounding box center [185, 129] width 306 height 16
drag, startPoint x: 155, startPoint y: 128, endPoint x: 0, endPoint y: 104, distance: 156.8
click at [0, 132] on div "KM Channel Partner [PERSON_NAME] [PERSON_NAME][EMAIL_ADDRESS][DOMAIN_NAME] SPAD…" at bounding box center [336, 161] width 673 height 322
click at [97, 130] on input "[PERSON_NAME][EMAIL_ADDRESS][DOMAIN_NAME]" at bounding box center [185, 129] width 306 height 16
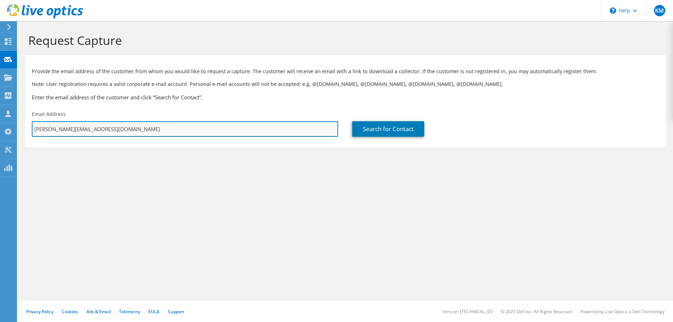
click at [97, 130] on input "[PERSON_NAME][EMAIL_ADDRESS][DOMAIN_NAME]" at bounding box center [185, 129] width 306 height 16
click at [94, 130] on input "[PERSON_NAME][EMAIL_ADDRESS][DOMAIN_NAME]" at bounding box center [185, 129] width 306 height 16
type input "k"
type input "[EMAIL_ADDRESS][DOMAIN_NAME]"
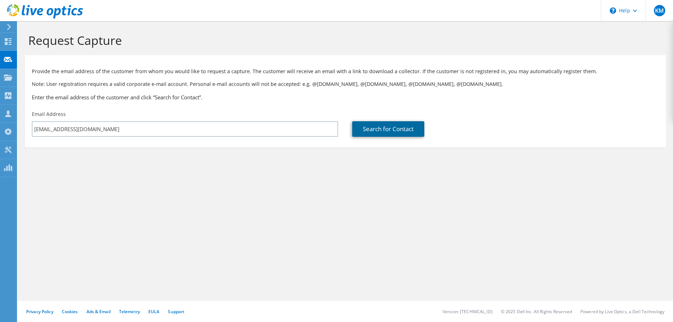
click at [372, 127] on link "Search for Contact" at bounding box center [388, 129] width 72 height 16
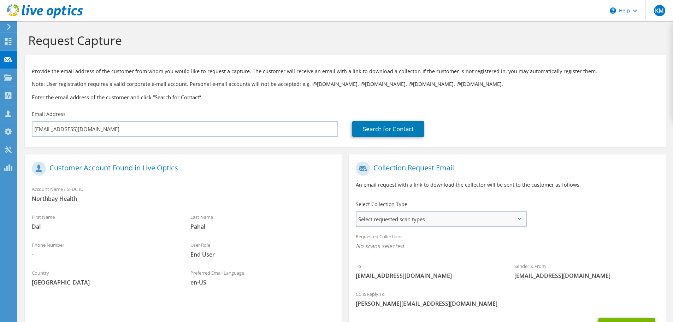
click at [405, 219] on span "Select requested scan types" at bounding box center [440, 219] width 169 height 14
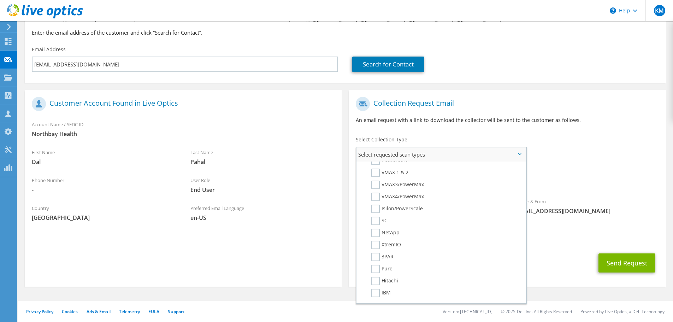
scroll to position [165, 0]
click at [12, 42] on icon at bounding box center [8, 41] width 8 height 7
